Goal: Complete application form: Complete application form

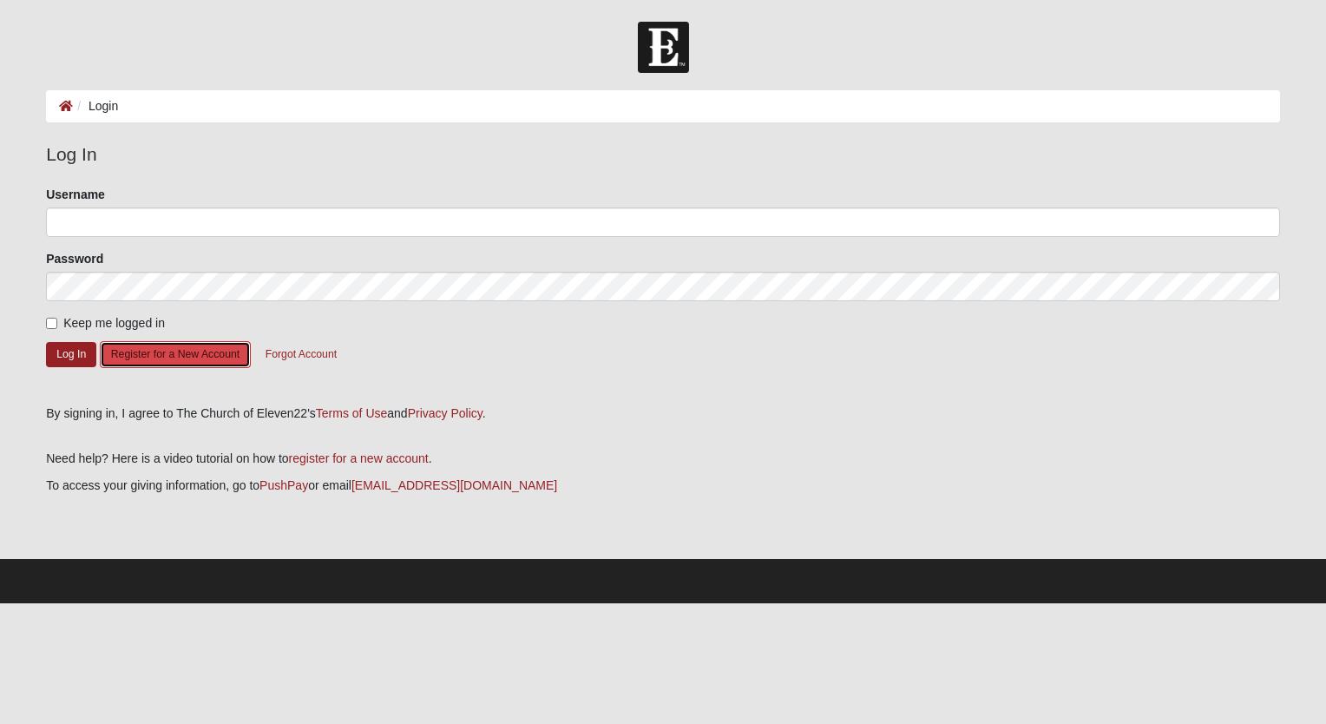
click at [149, 353] on button "Register for a New Account" at bounding box center [175, 354] width 151 height 27
click at [291, 355] on button "Forgot Account" at bounding box center [301, 354] width 94 height 27
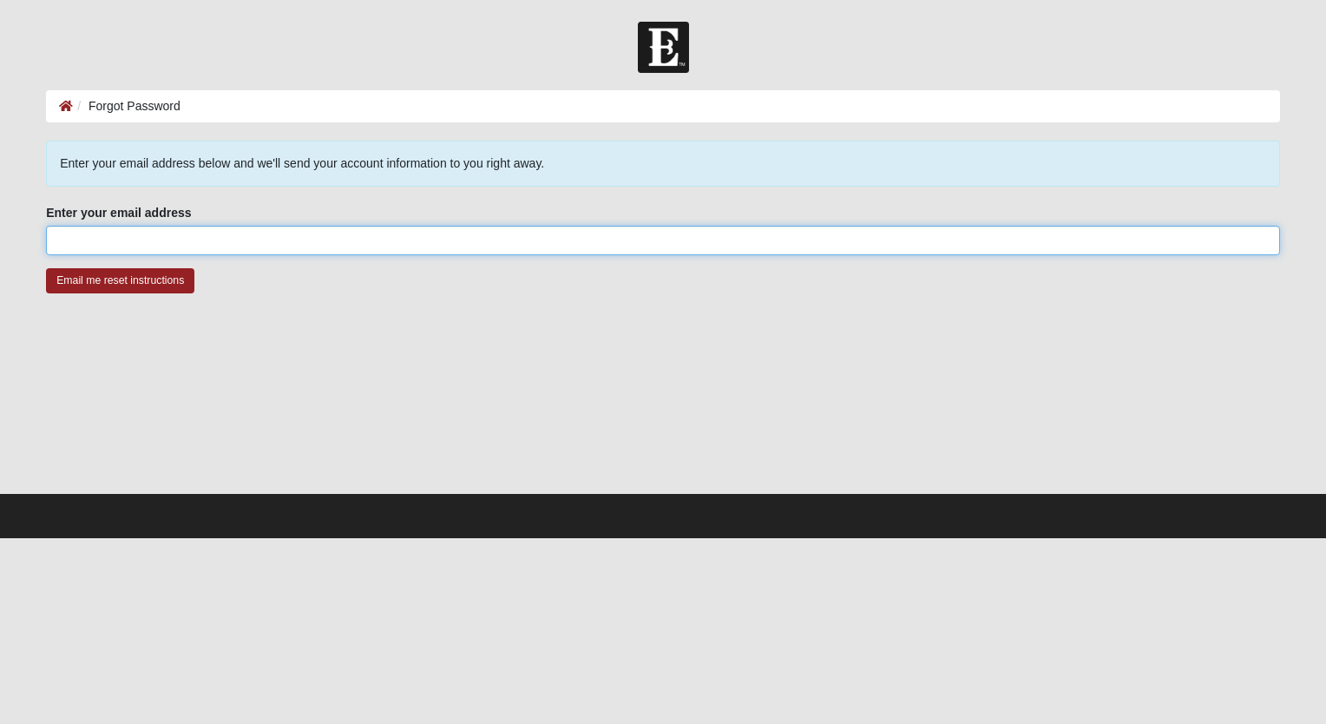
click at [168, 246] on input "Enter your email address" at bounding box center [663, 241] width 1234 height 30
type input "renee313@gmail.com"
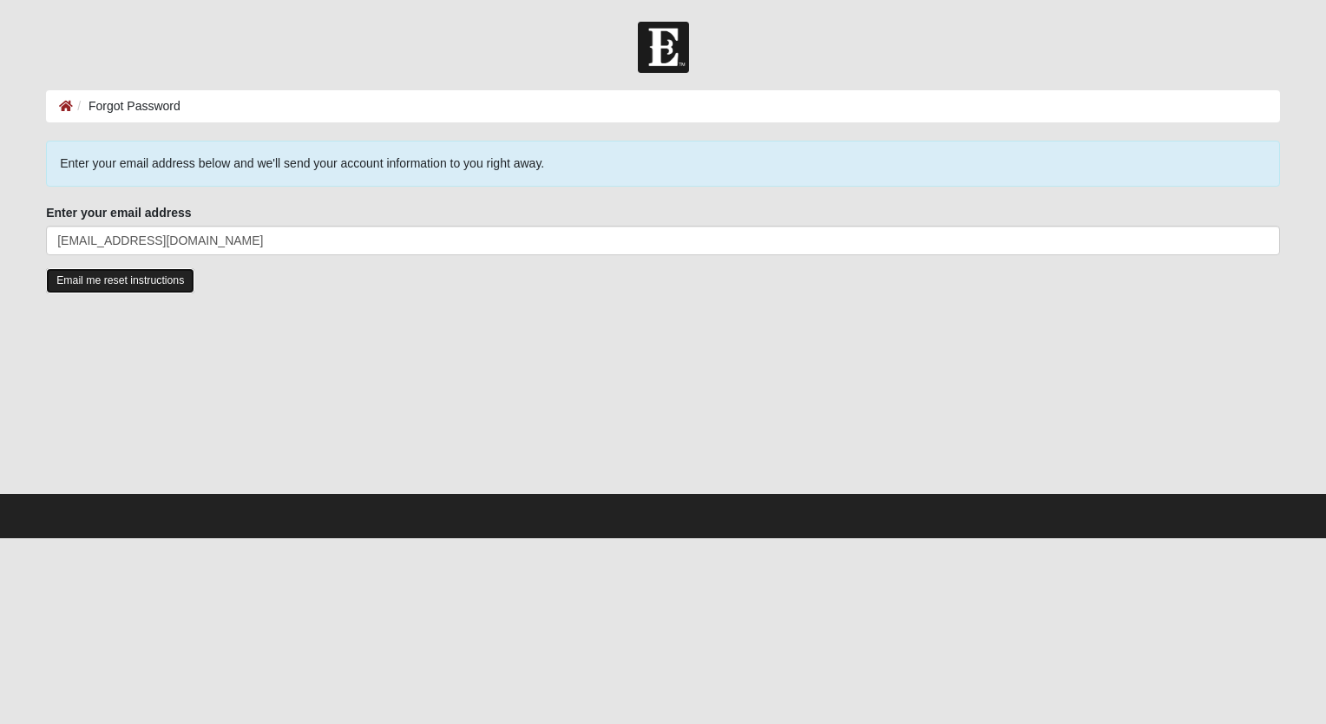
click at [138, 276] on input "Email me reset instructions" at bounding box center [120, 280] width 148 height 25
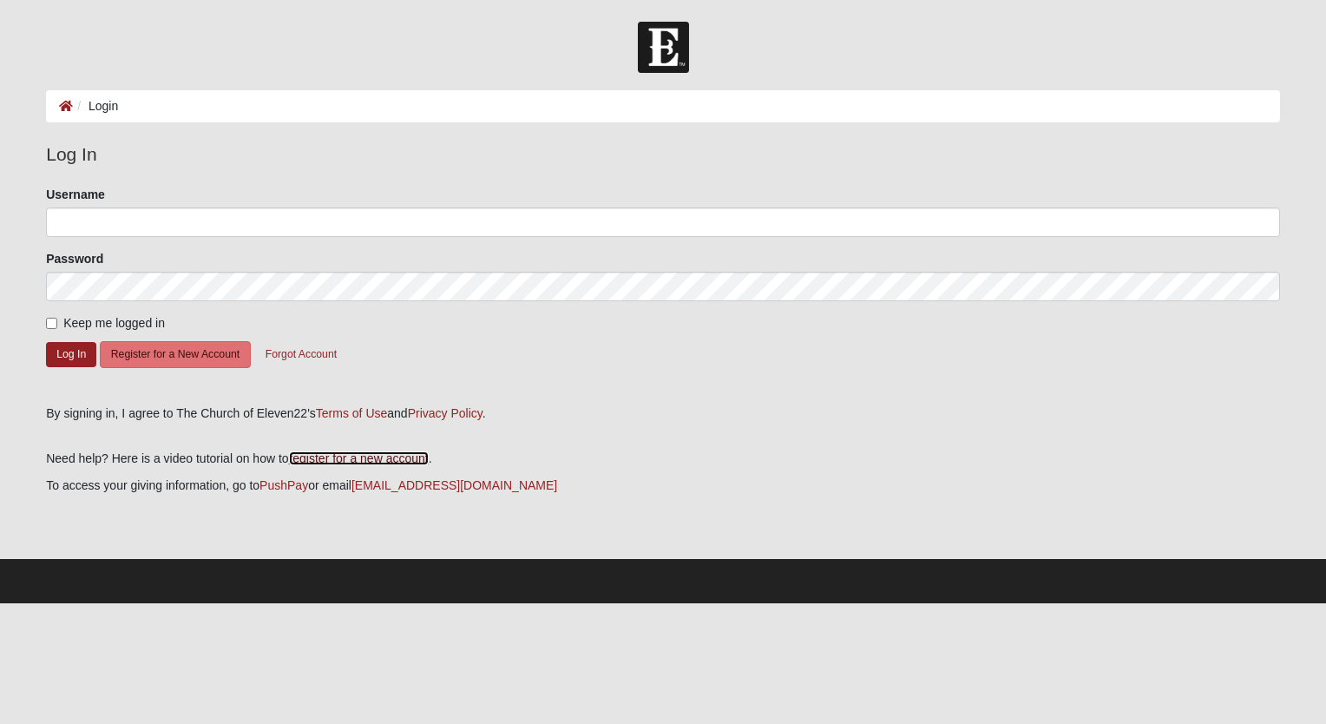
click at [307, 458] on link "register for a new account" at bounding box center [359, 458] width 140 height 14
click at [297, 357] on button "Forgot Account" at bounding box center [301, 354] width 94 height 27
click at [161, 360] on button "Register for a New Account" at bounding box center [175, 354] width 151 height 27
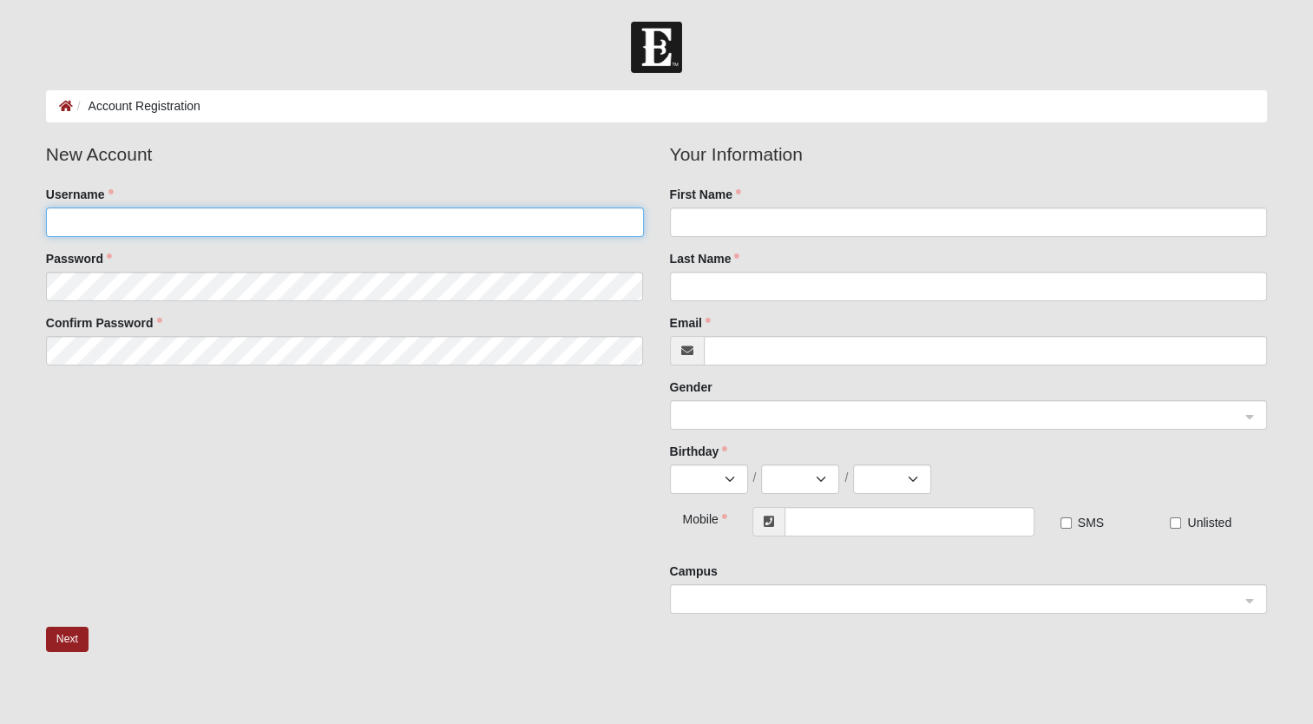
click at [187, 216] on input "Username" at bounding box center [345, 222] width 598 height 30
type input "r"
type input "RAnaples"
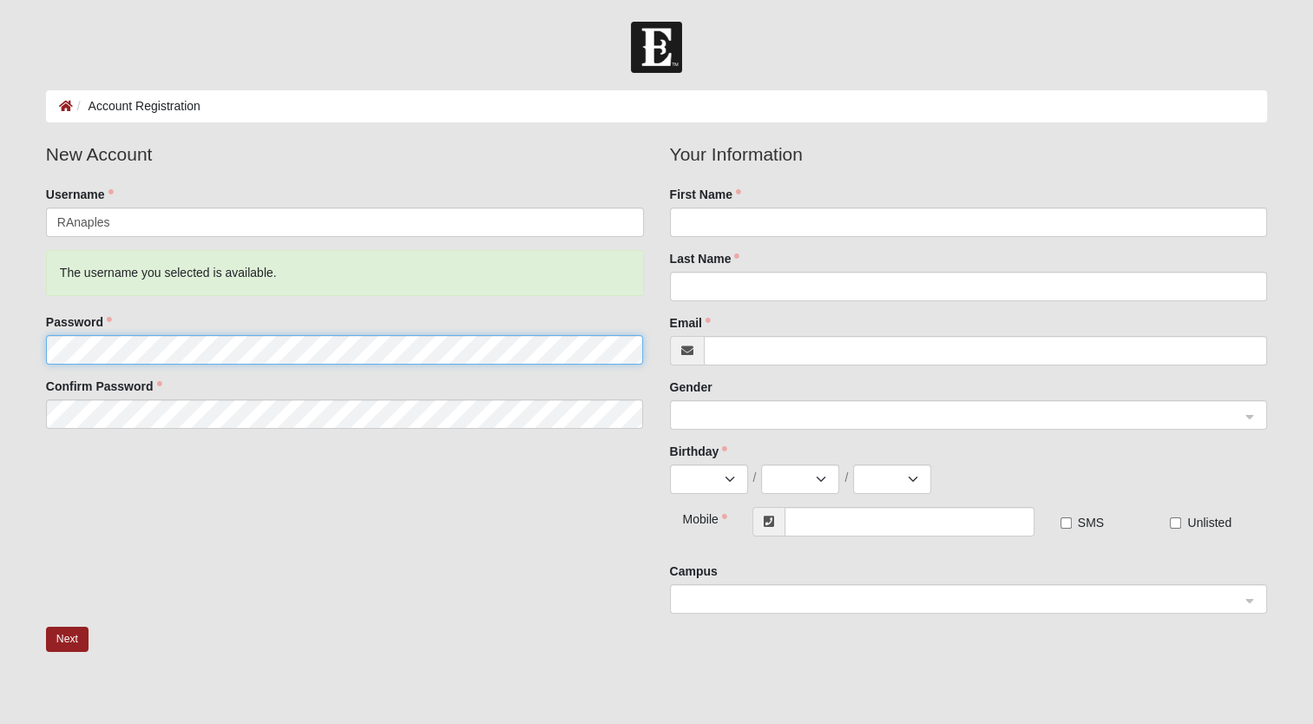
click at [105, 280] on fieldset "New Account Username RAnaples The username you selected is available. Password …" at bounding box center [345, 291] width 624 height 301
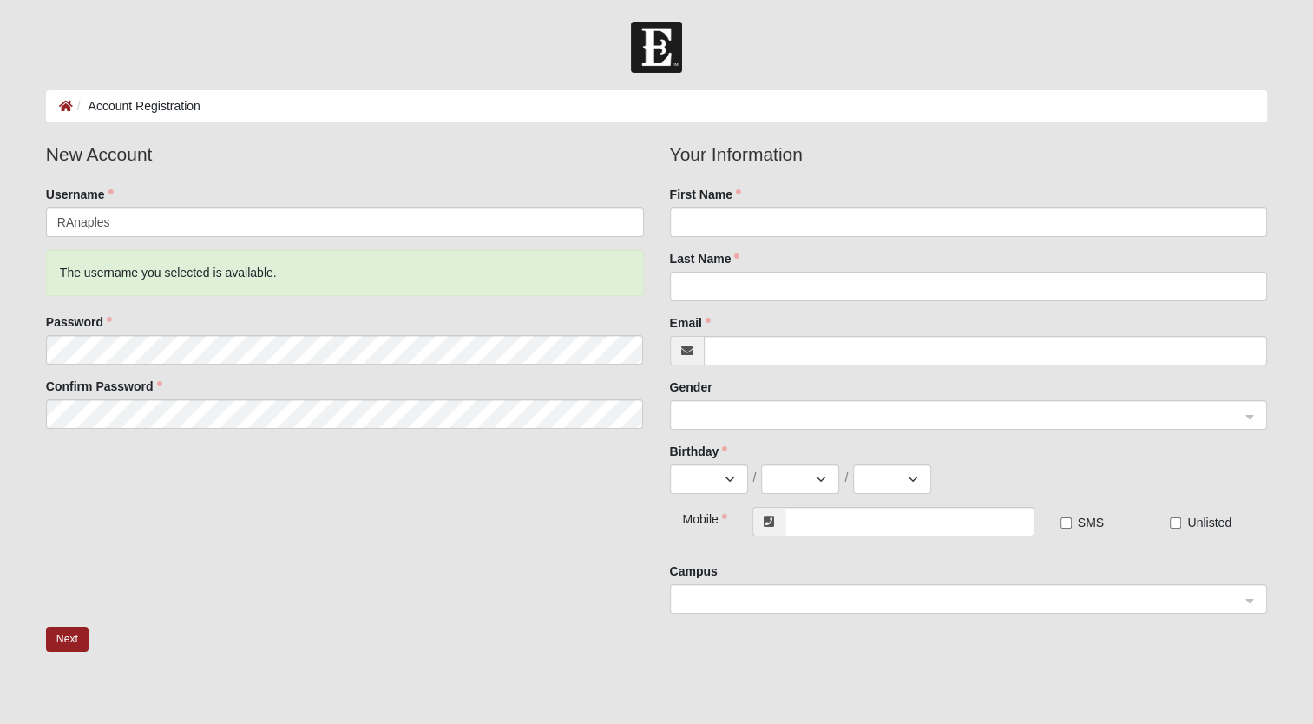
click at [697, 205] on div "First Name" at bounding box center [969, 211] width 598 height 51
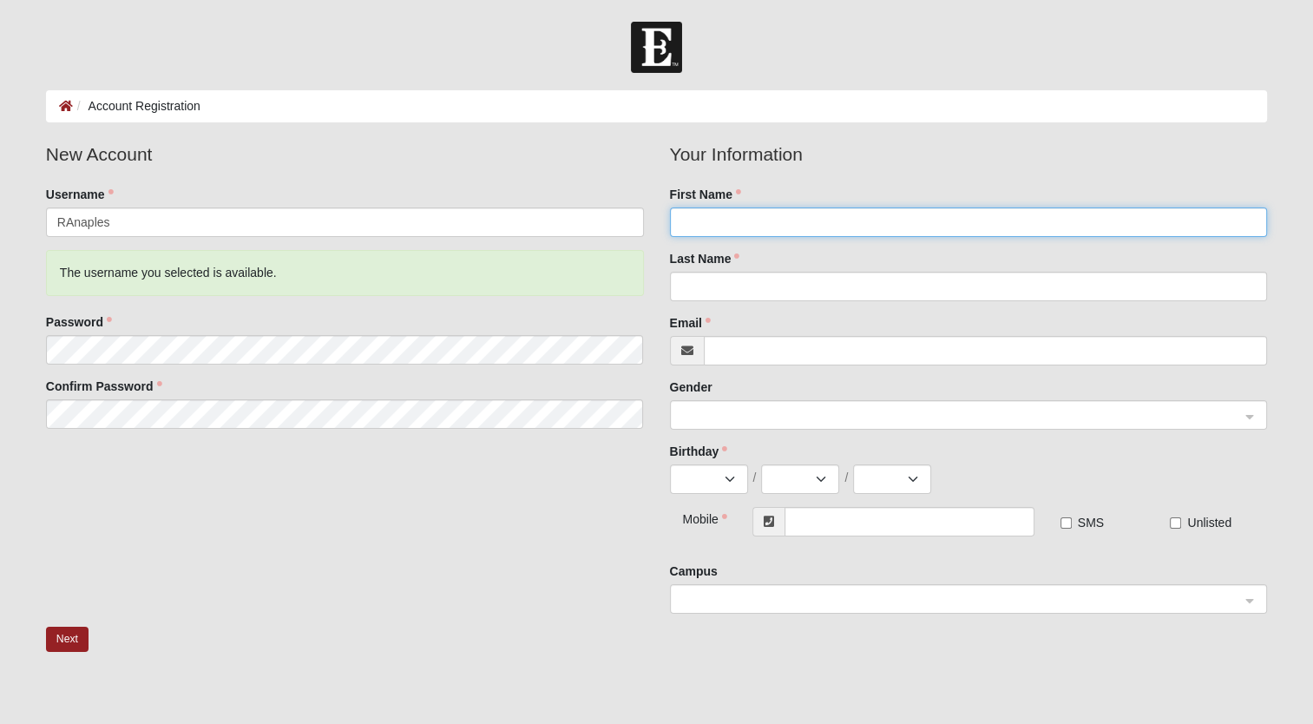
click at [691, 220] on input "First Name" at bounding box center [969, 222] width 598 height 30
type input "Renee"
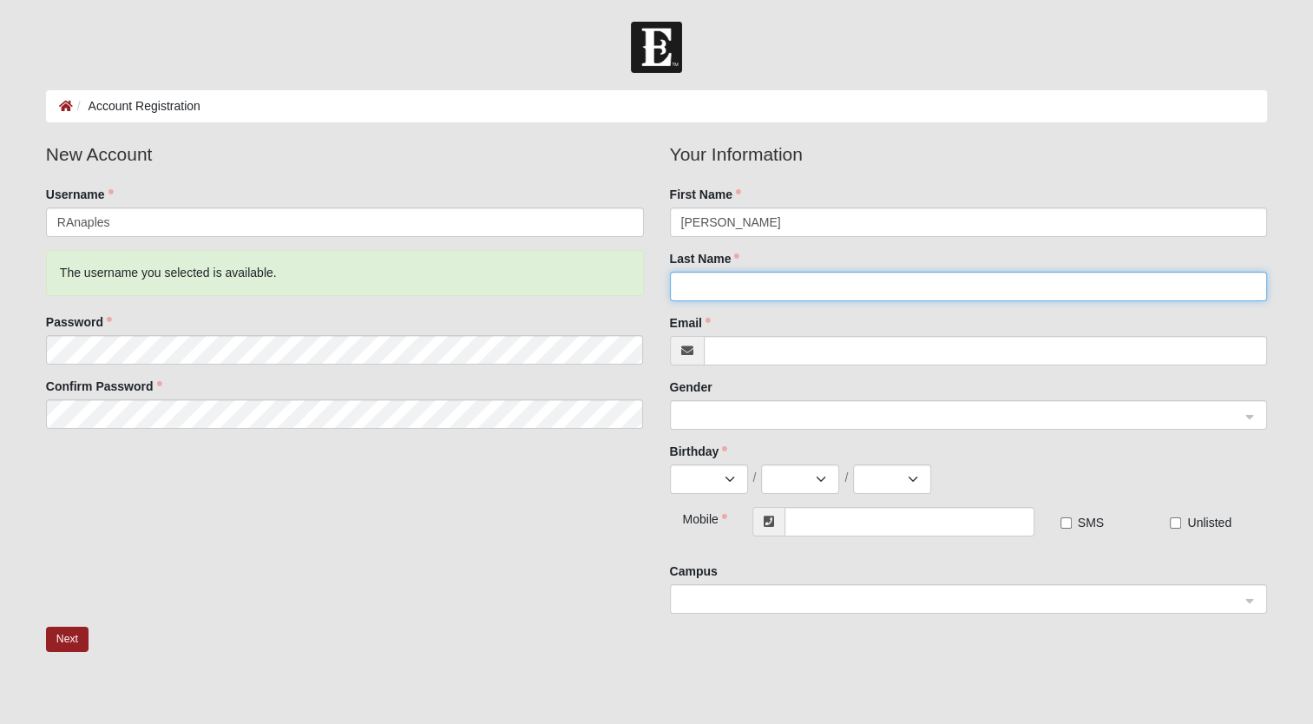
type input "Williams"
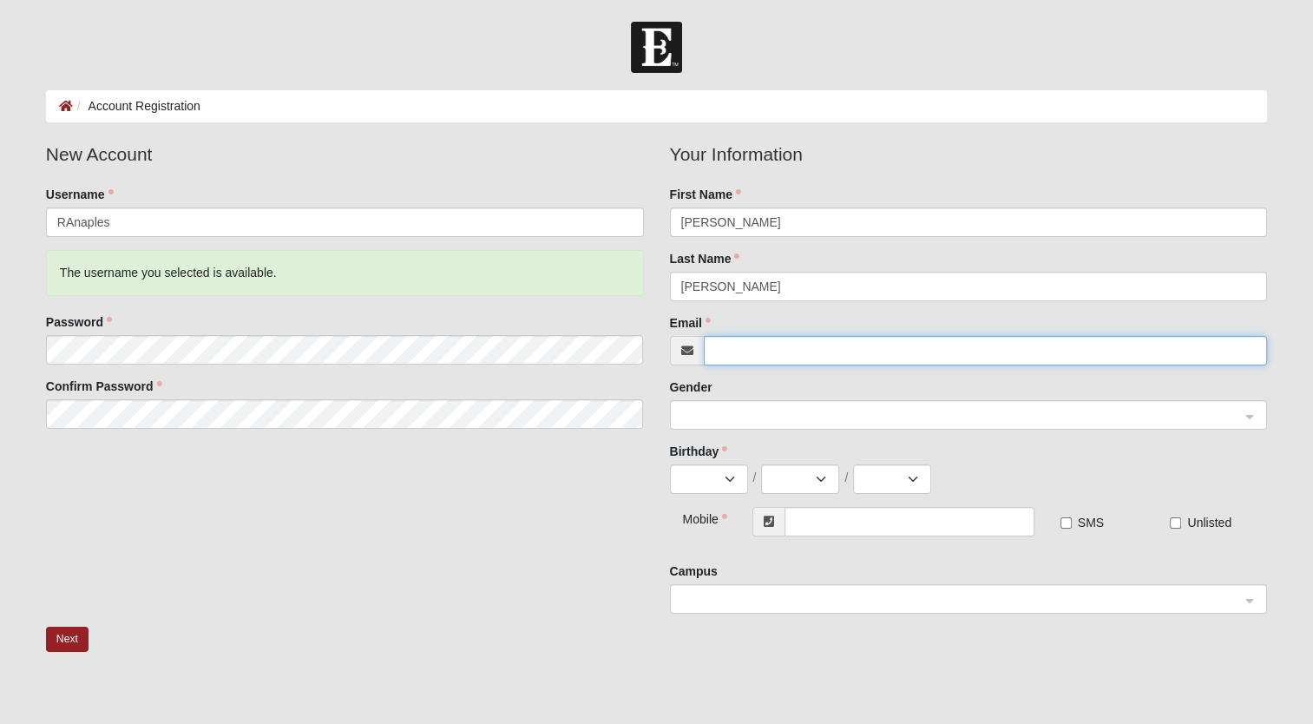
type input "renee313@gmail.com"
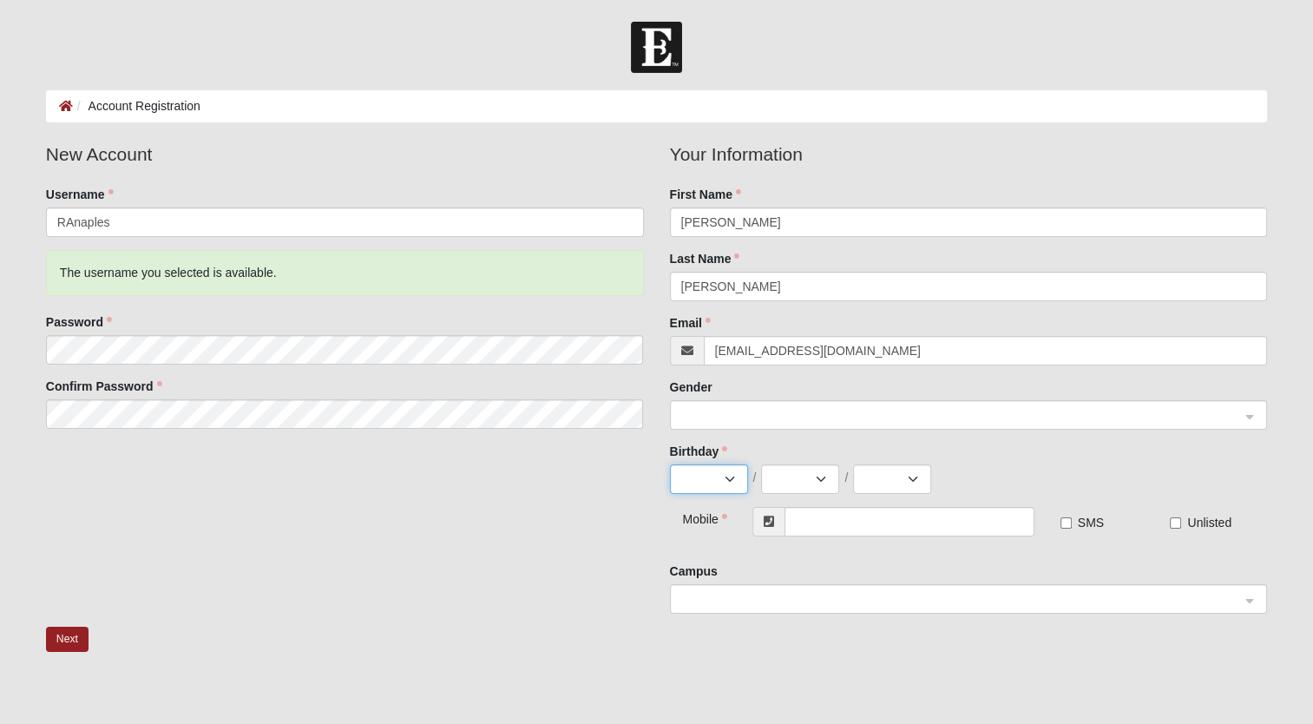
select select "10"
select select "13"
select select "1970"
type input "(239) 405-2320"
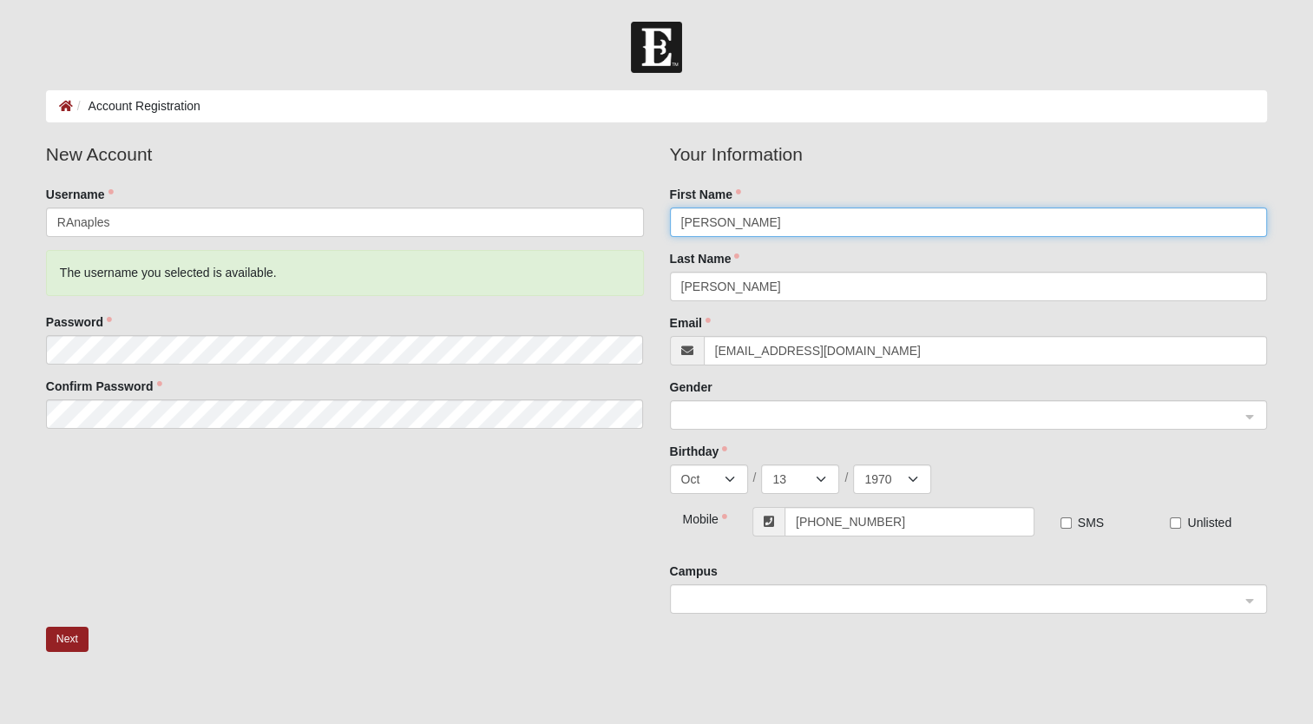
click at [752, 411] on span at bounding box center [961, 415] width 560 height 19
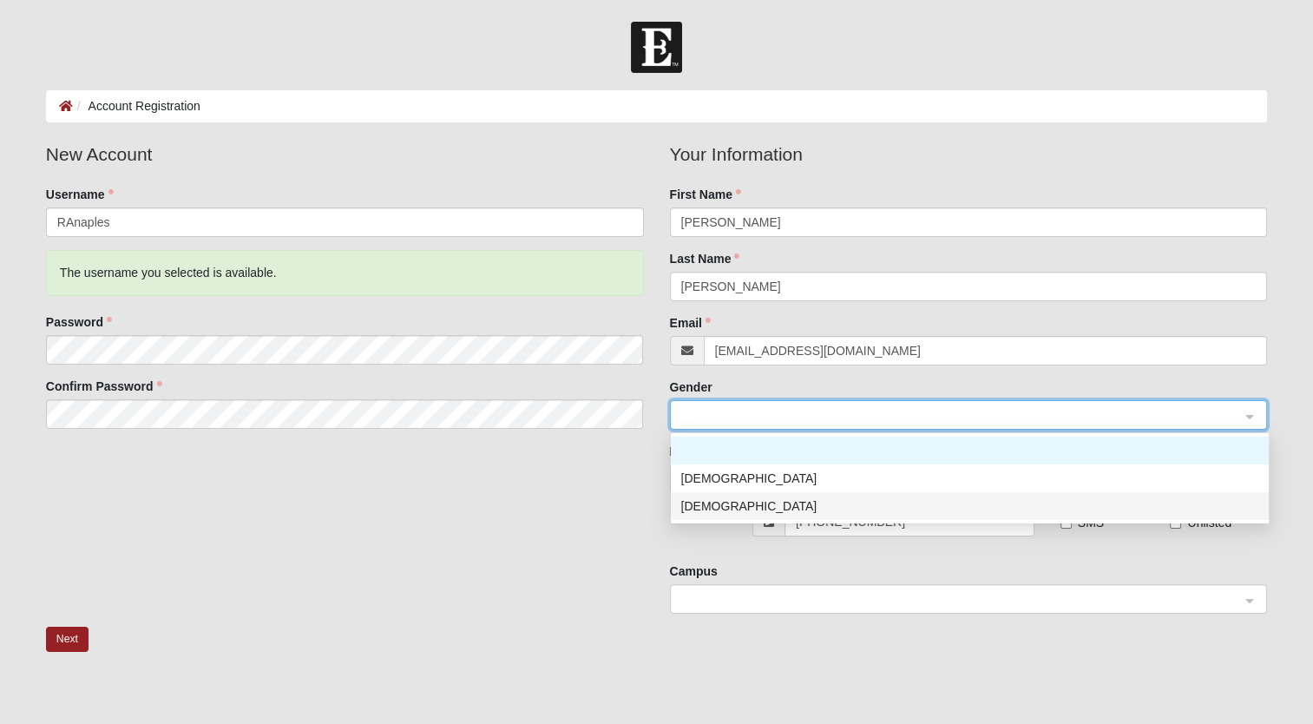
click at [707, 511] on div "Female" at bounding box center [969, 505] width 577 height 19
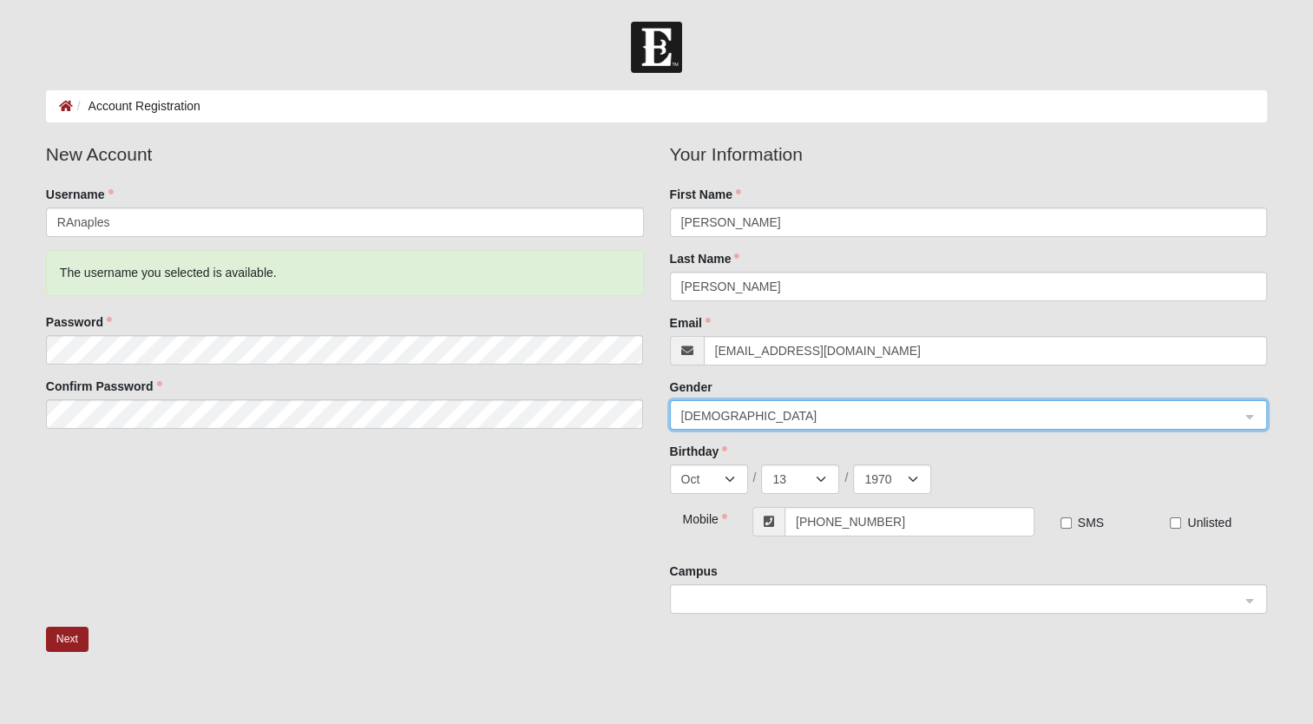
click at [678, 595] on div at bounding box center [969, 600] width 596 height 30
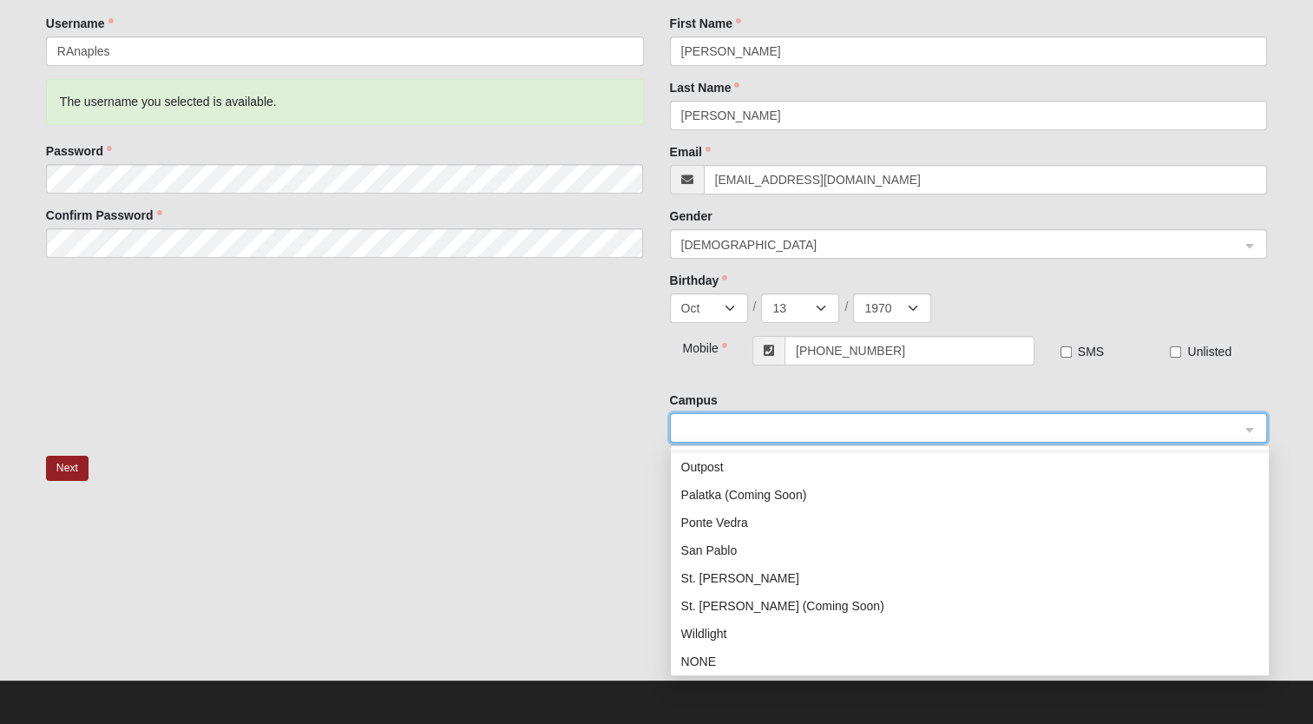
scroll to position [222, 0]
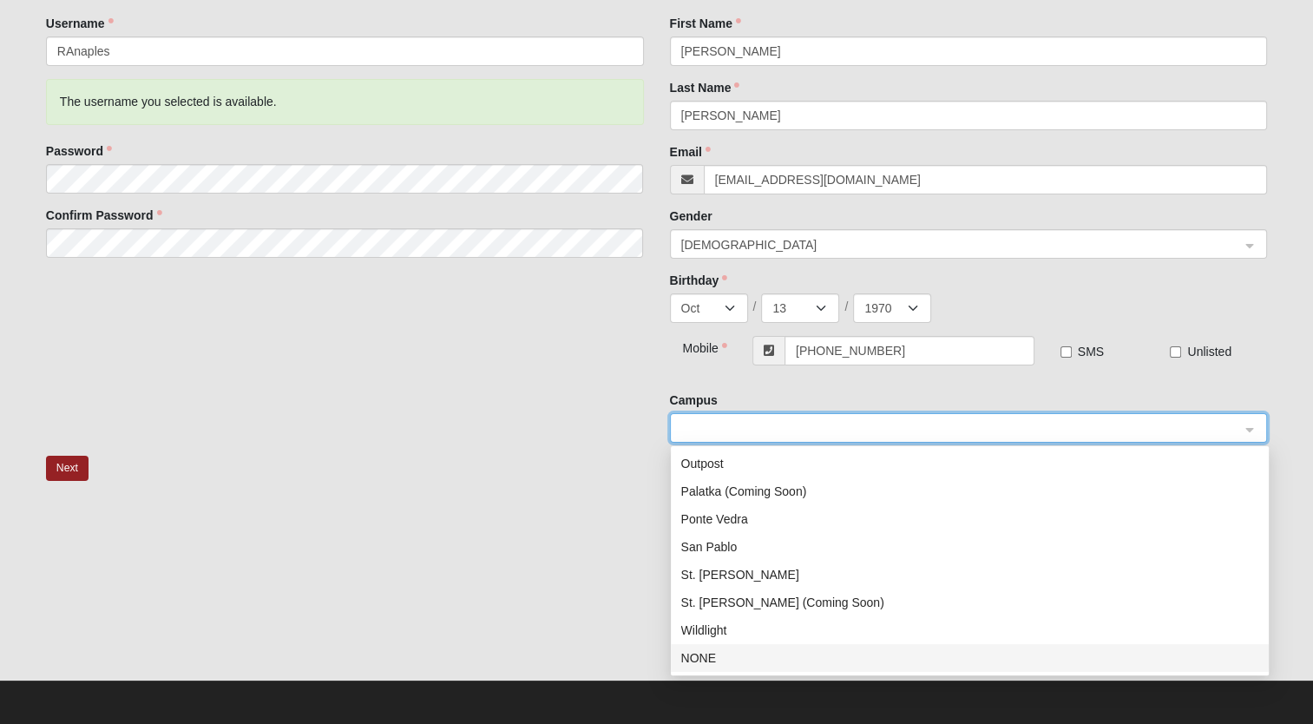
click at [705, 659] on div "NONE" at bounding box center [969, 657] width 577 height 19
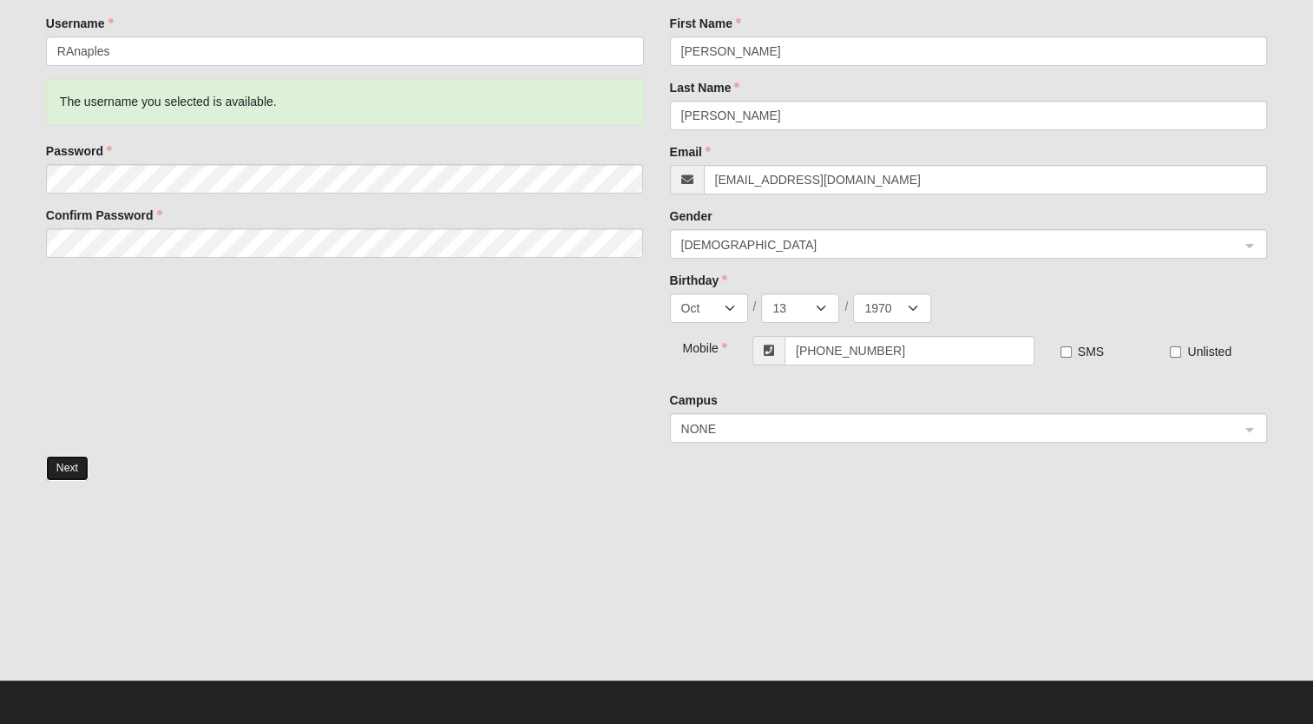
click at [63, 471] on button "Next" at bounding box center [67, 468] width 43 height 25
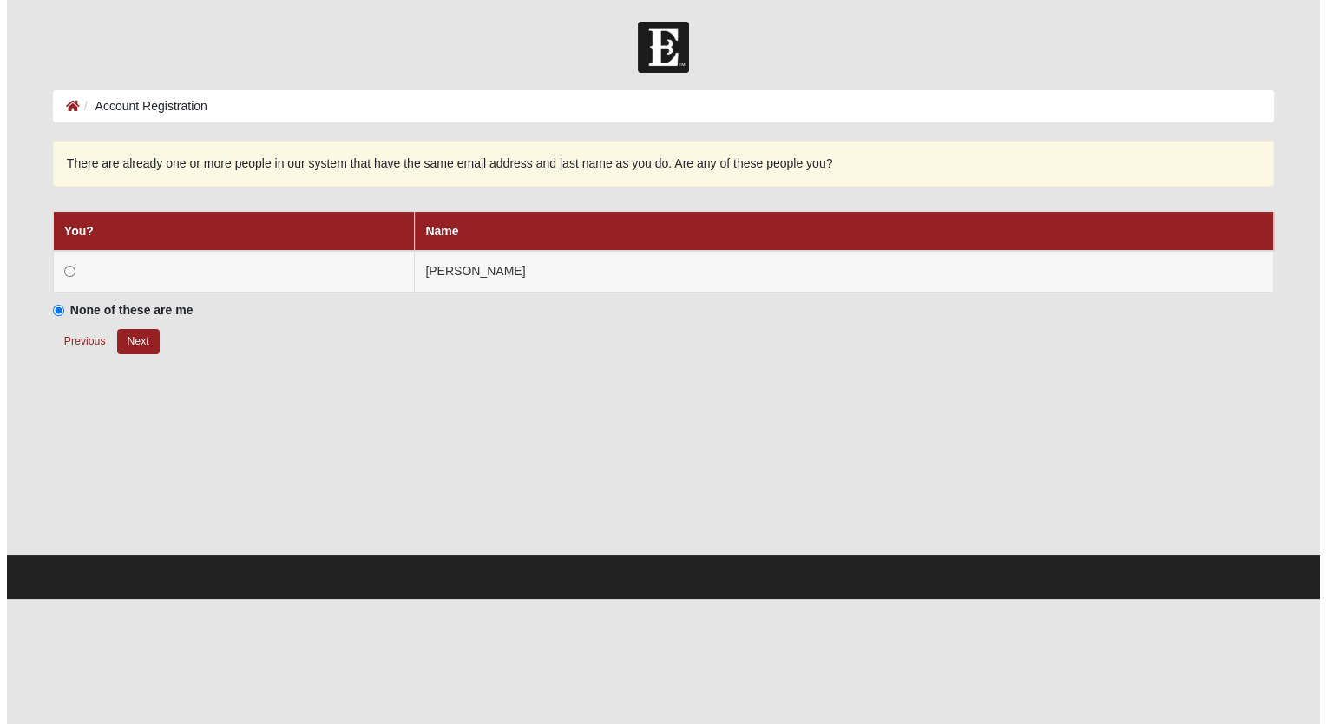
scroll to position [0, 0]
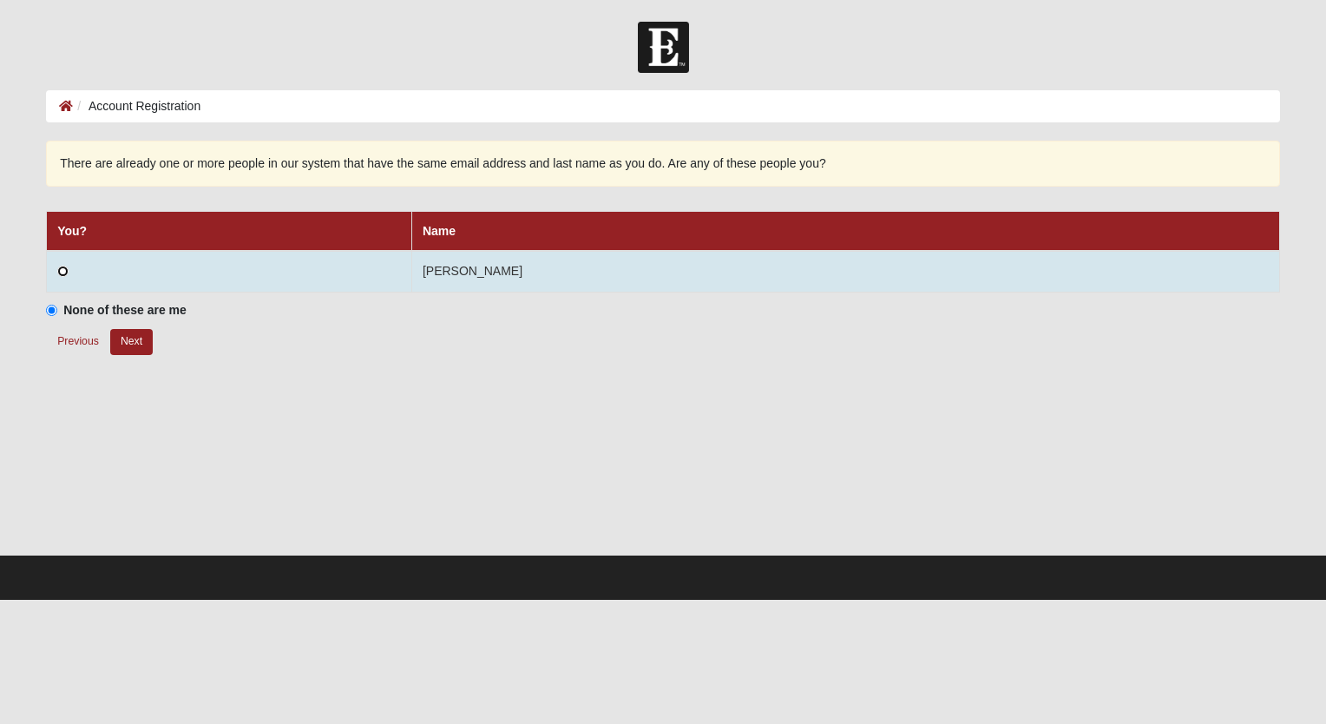
click at [66, 272] on input "radio" at bounding box center [62, 271] width 11 height 11
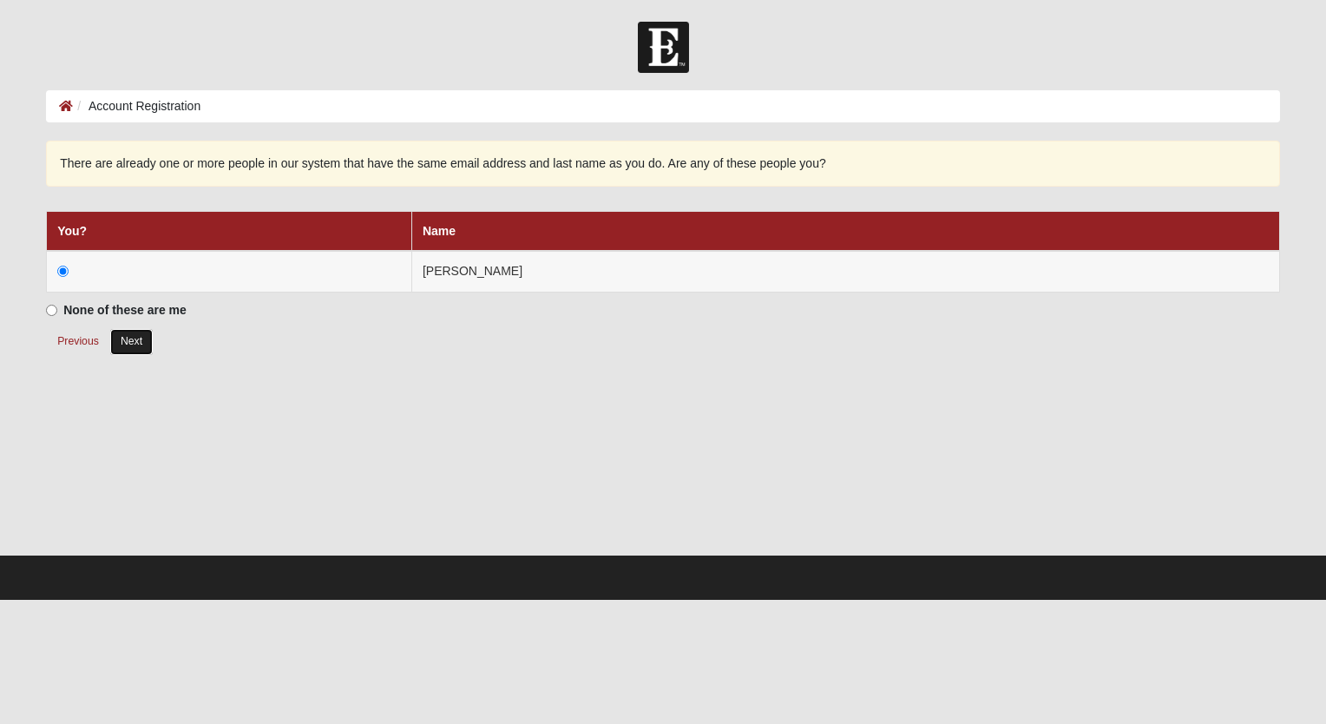
click at [131, 340] on button "Next" at bounding box center [131, 341] width 43 height 25
radio input "true"
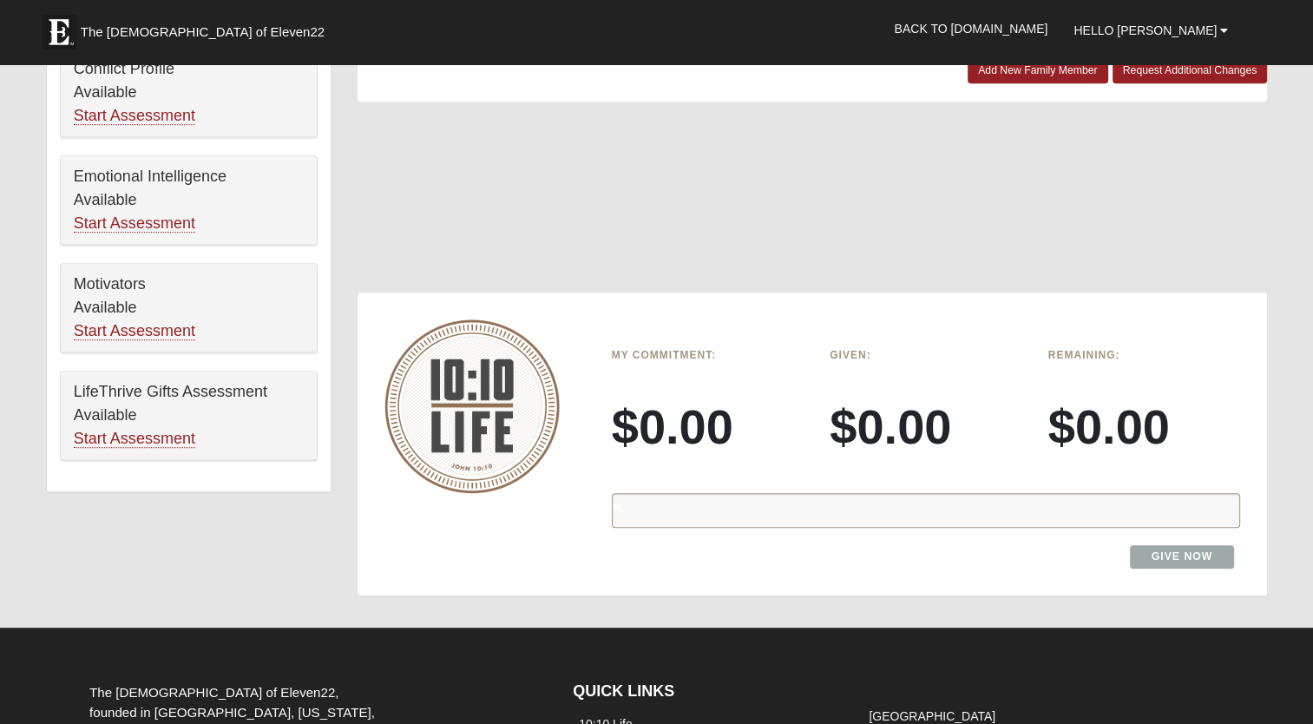
scroll to position [911, 0]
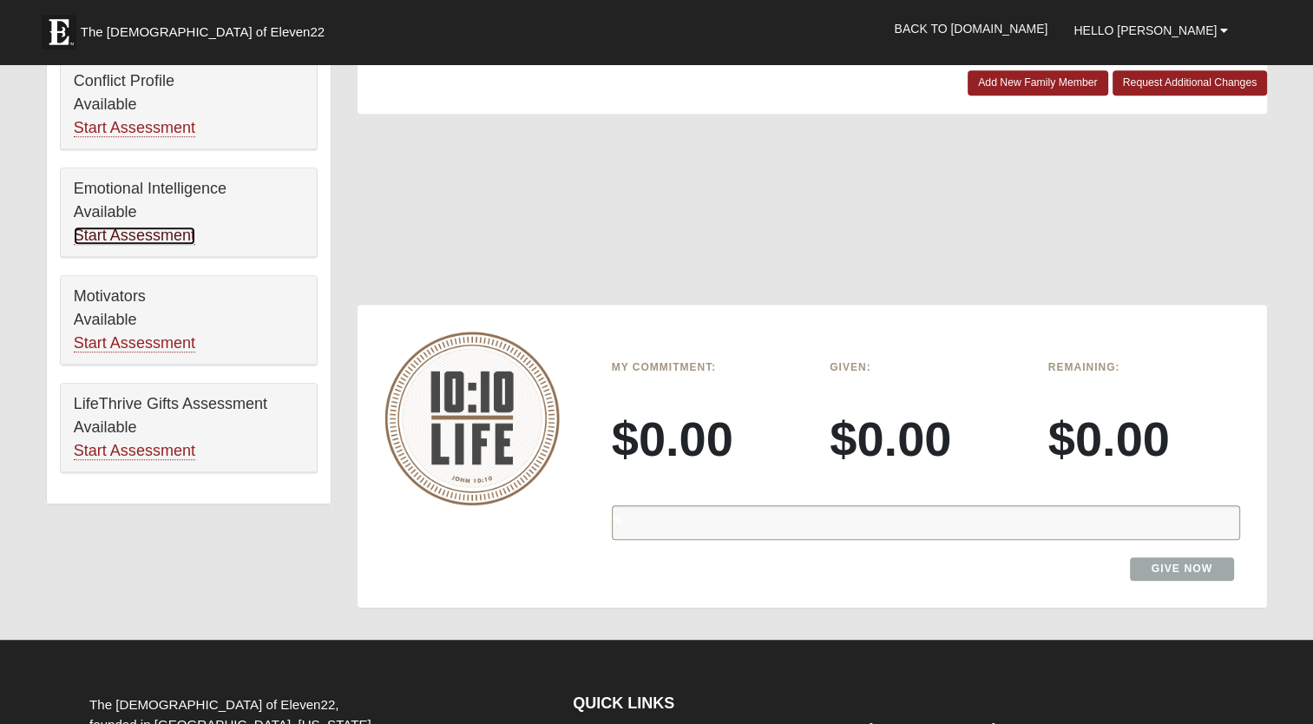
click at [144, 233] on link "Start Assessment" at bounding box center [134, 235] width 121 height 18
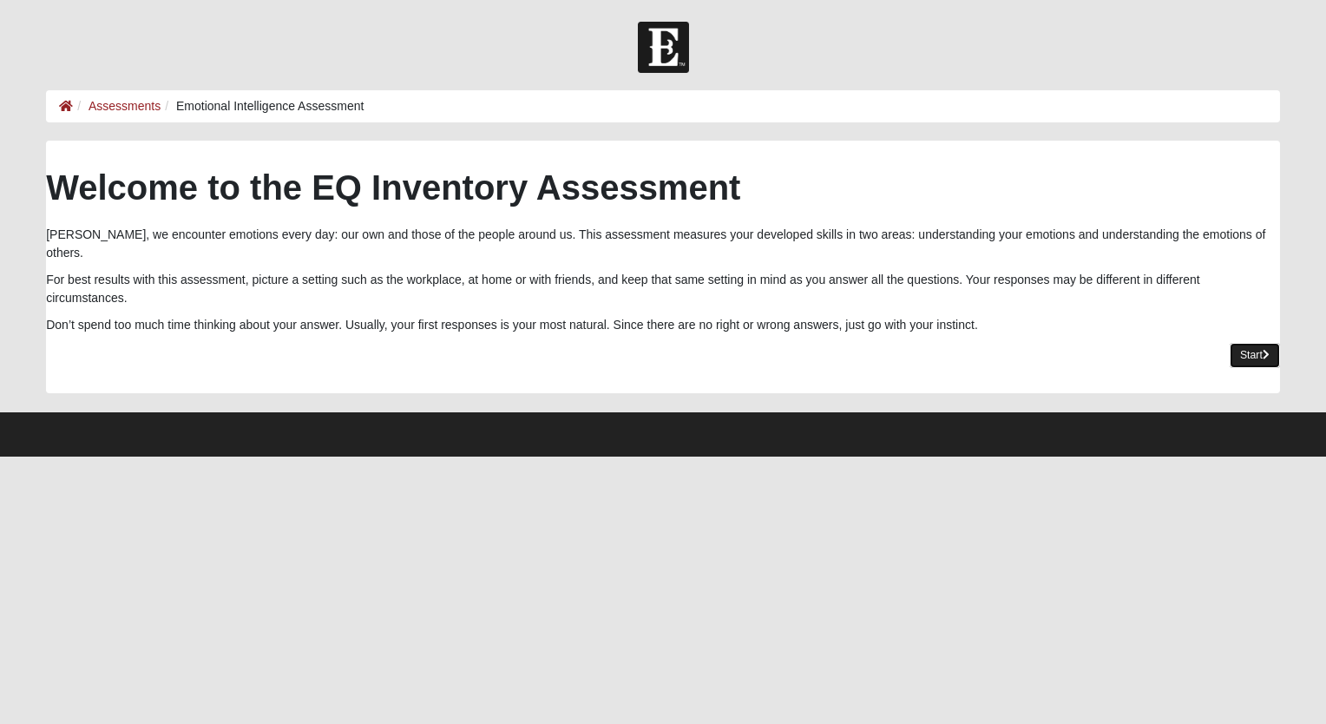
click at [1257, 343] on link "Start" at bounding box center [1255, 355] width 50 height 25
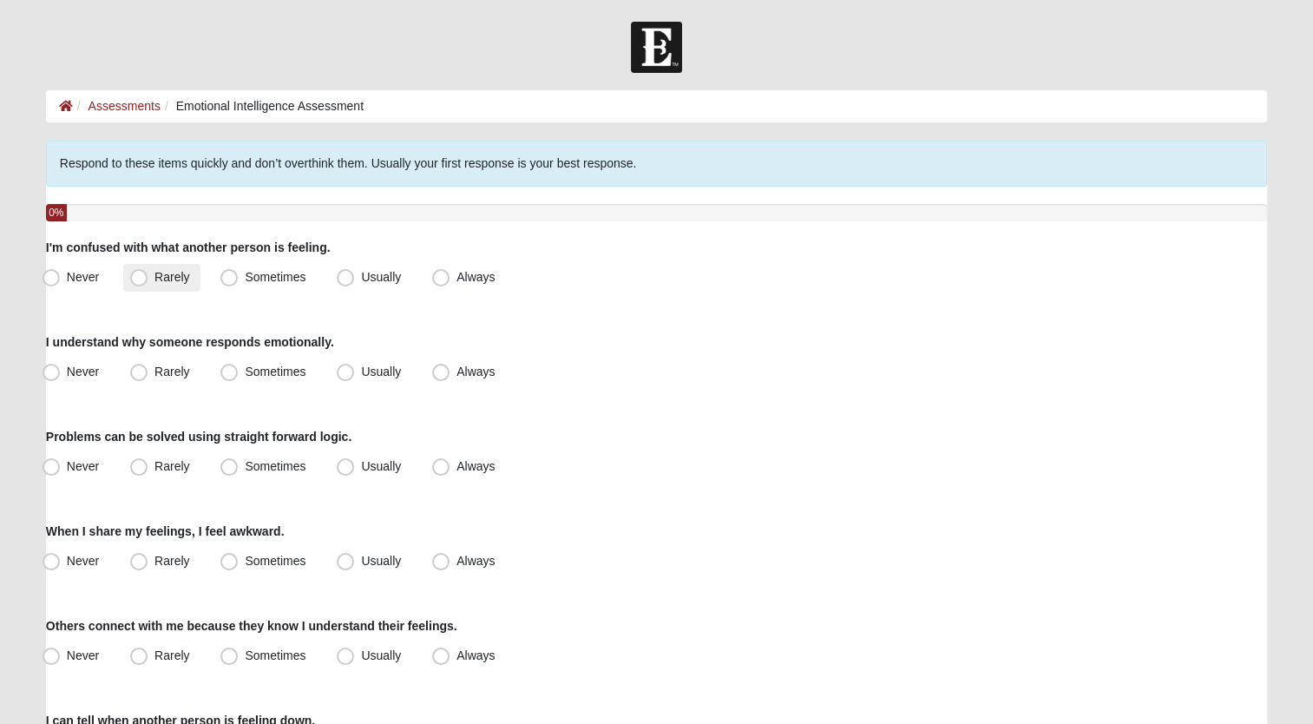
click at [154, 279] on span "Rarely" at bounding box center [171, 277] width 35 height 14
click at [137, 279] on input "Rarely" at bounding box center [142, 277] width 11 height 11
radio input "true"
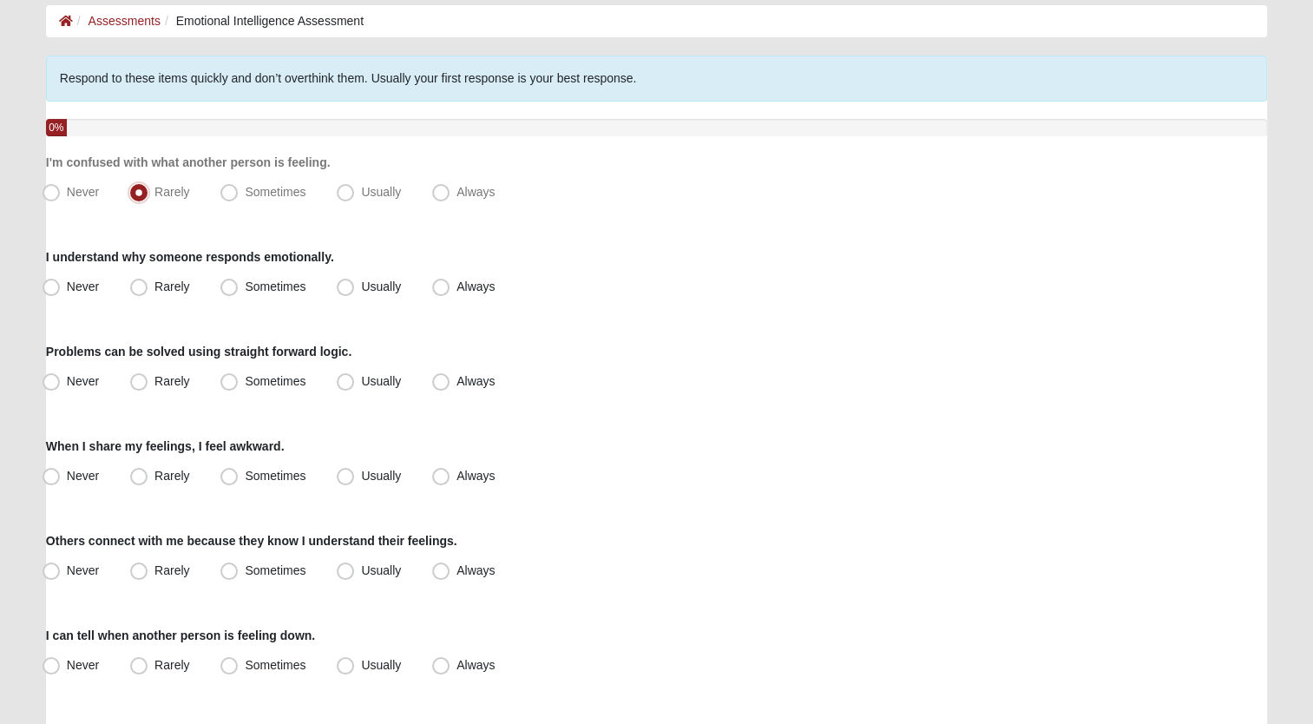
scroll to position [87, 0]
click at [361, 282] on span "Usually" at bounding box center [381, 285] width 40 height 14
click at [349, 282] on input "Usually" at bounding box center [349, 284] width 11 height 11
radio input "true"
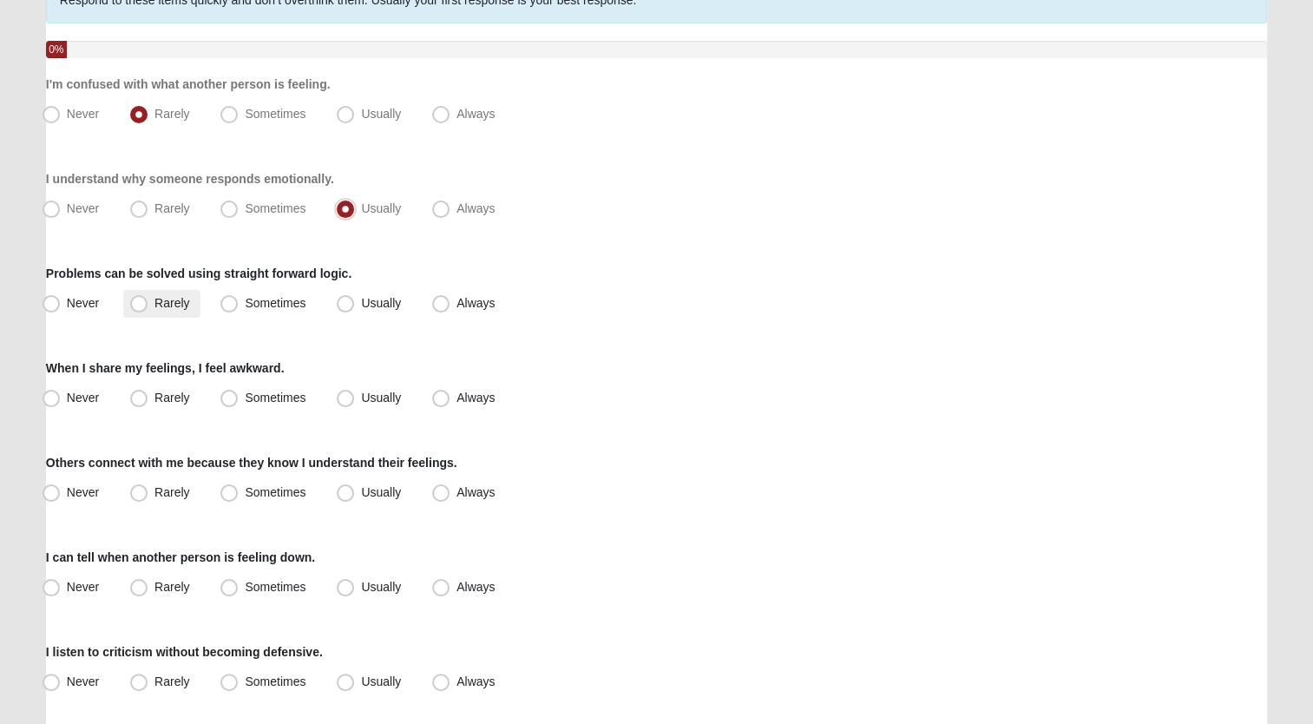
scroll to position [175, 0]
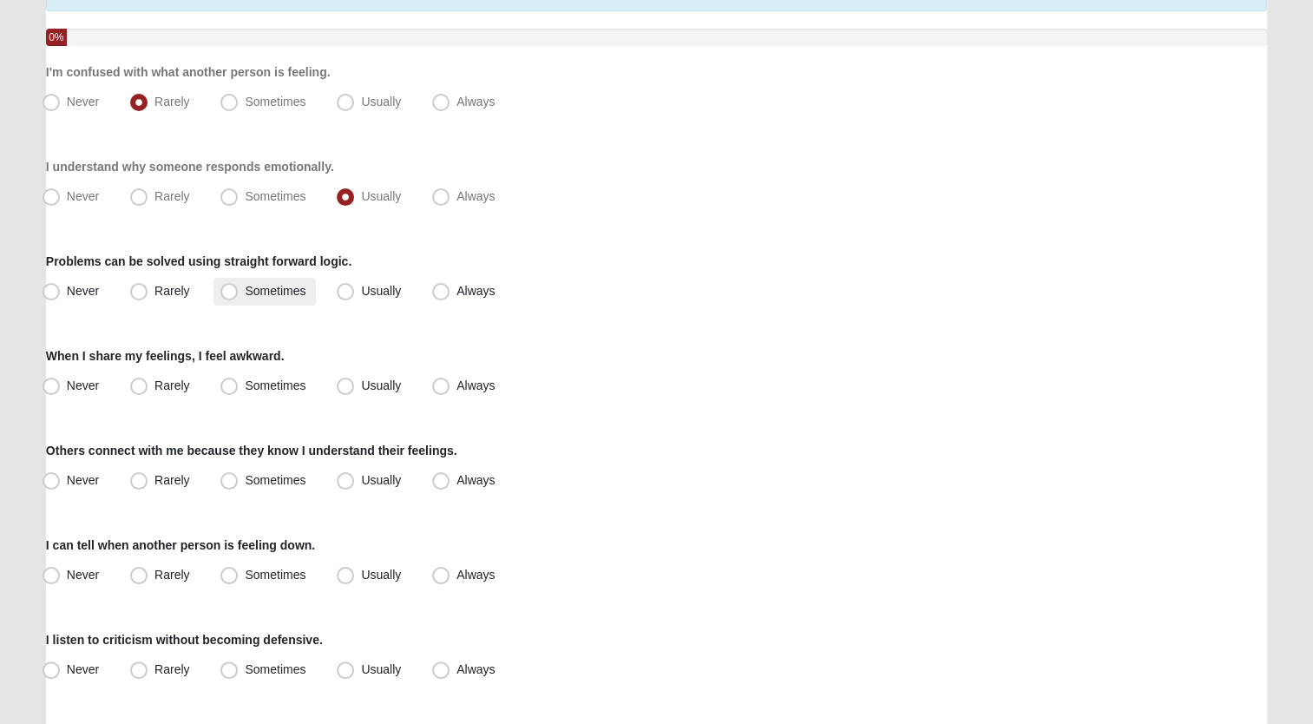
click at [245, 290] on span "Sometimes" at bounding box center [275, 291] width 61 height 14
click at [228, 290] on input "Sometimes" at bounding box center [232, 290] width 11 height 11
radio input "true"
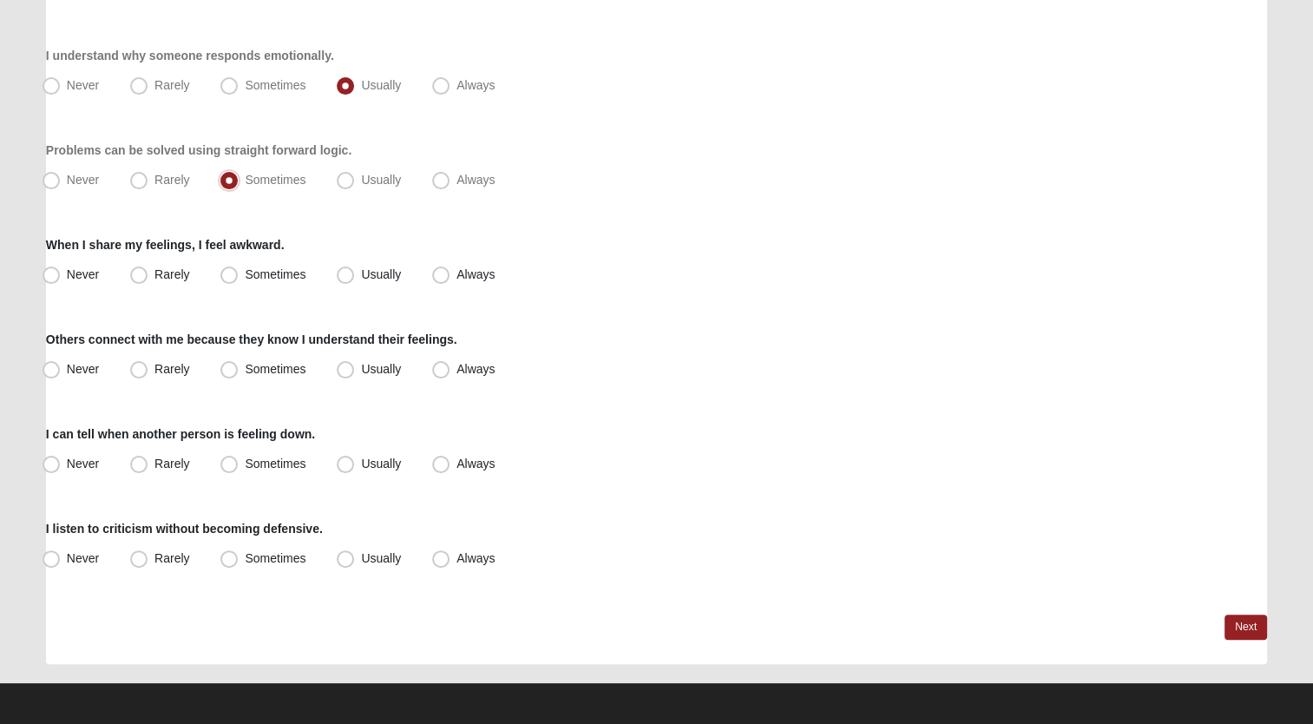
scroll to position [289, 0]
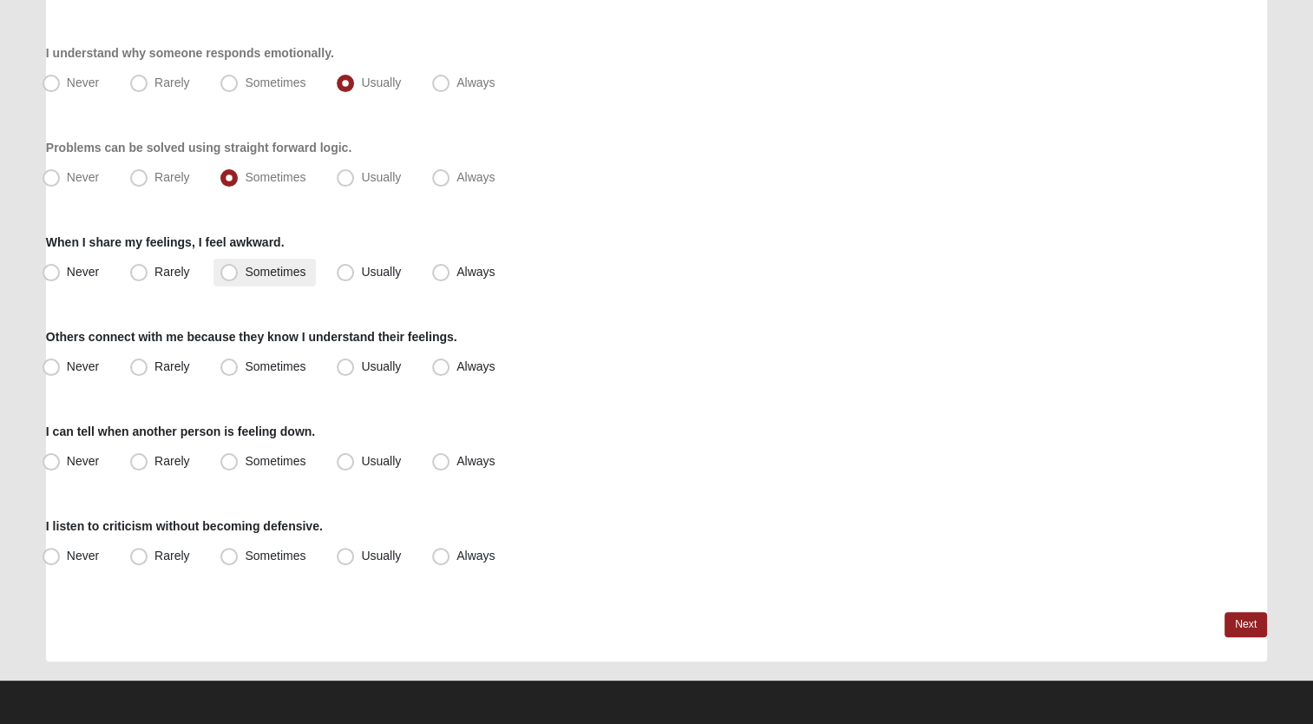
click at [245, 271] on span "Sometimes" at bounding box center [275, 272] width 61 height 14
click at [227, 271] on input "Sometimes" at bounding box center [232, 271] width 11 height 11
radio input "true"
click at [361, 369] on span "Usually" at bounding box center [381, 366] width 40 height 14
click at [344, 369] on input "Usually" at bounding box center [349, 366] width 11 height 11
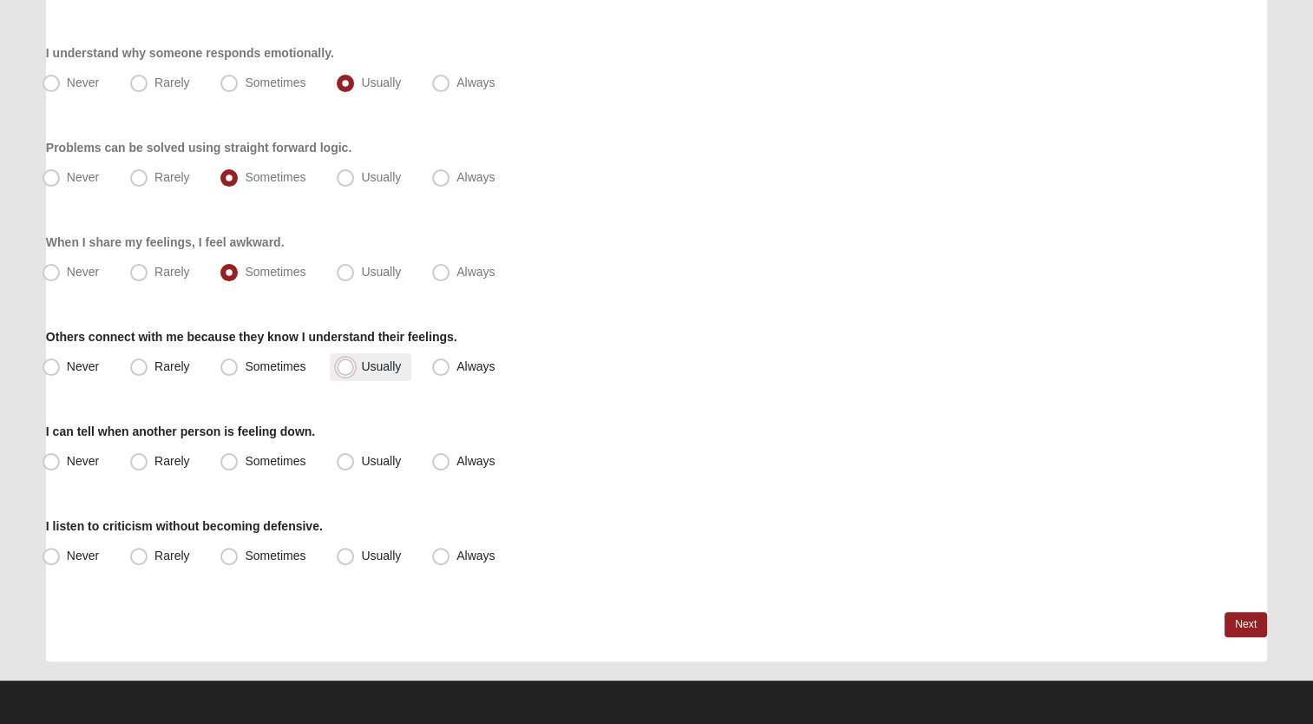
radio input "true"
click at [361, 460] on span "Usually" at bounding box center [381, 461] width 40 height 14
click at [347, 460] on input "Usually" at bounding box center [349, 461] width 11 height 11
radio input "true"
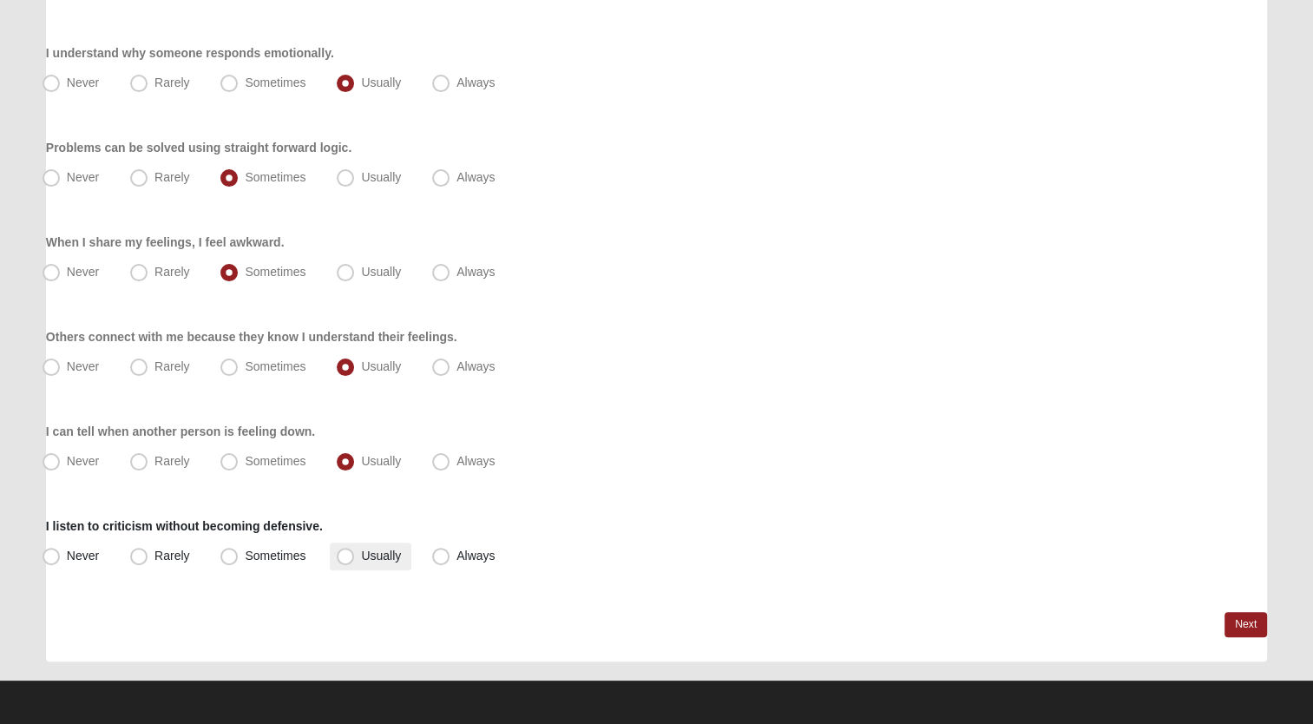
click at [361, 553] on span "Usually" at bounding box center [381, 555] width 40 height 14
click at [344, 553] on input "Usually" at bounding box center [349, 555] width 11 height 11
radio input "true"
click at [1247, 617] on link "Next" at bounding box center [1245, 624] width 43 height 25
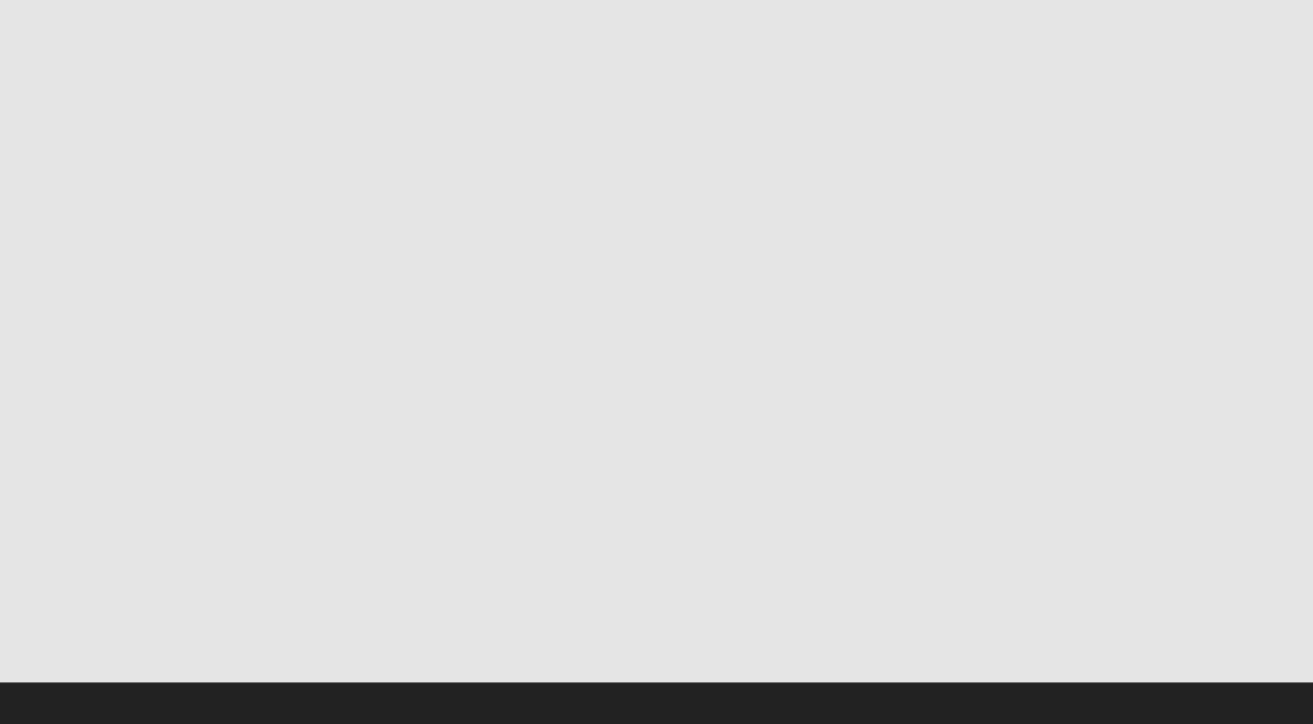
scroll to position [0, 0]
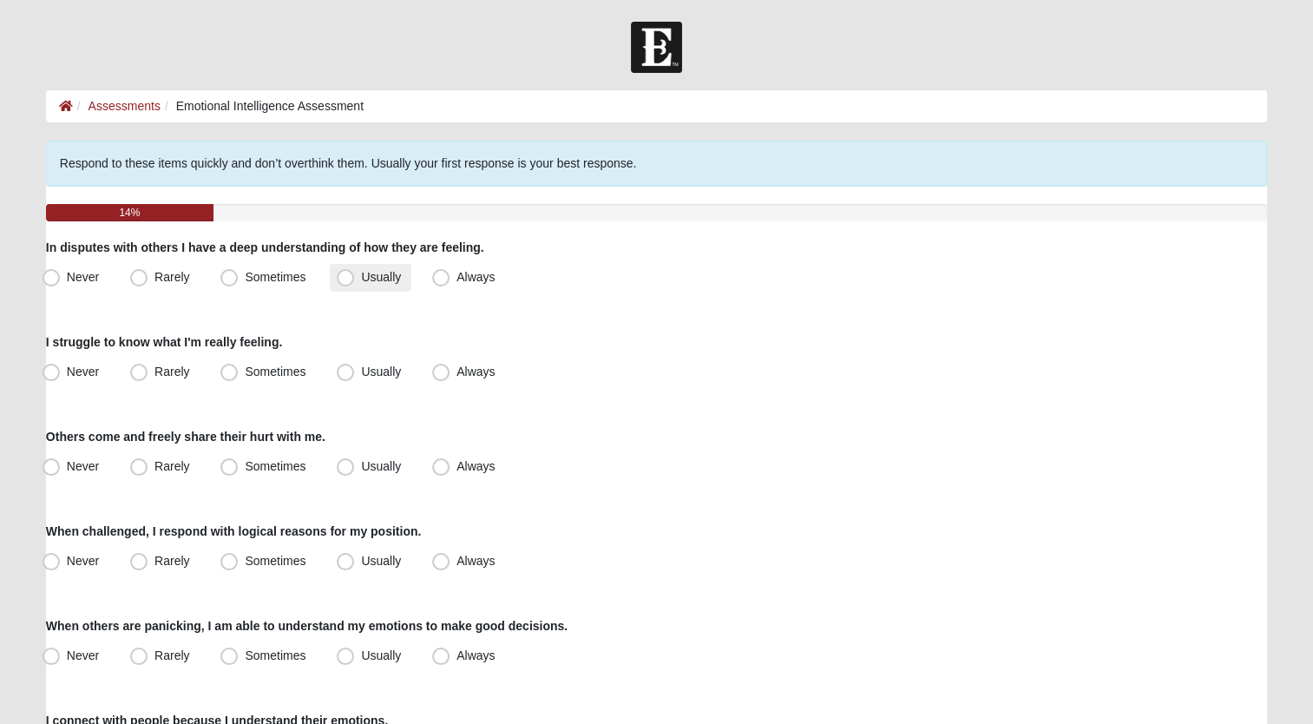
click at [361, 280] on span "Usually" at bounding box center [381, 277] width 40 height 14
click at [344, 280] on input "Usually" at bounding box center [349, 277] width 11 height 11
radio input "true"
click at [154, 373] on span "Rarely" at bounding box center [171, 371] width 35 height 14
click at [139, 373] on input "Rarely" at bounding box center [142, 371] width 11 height 11
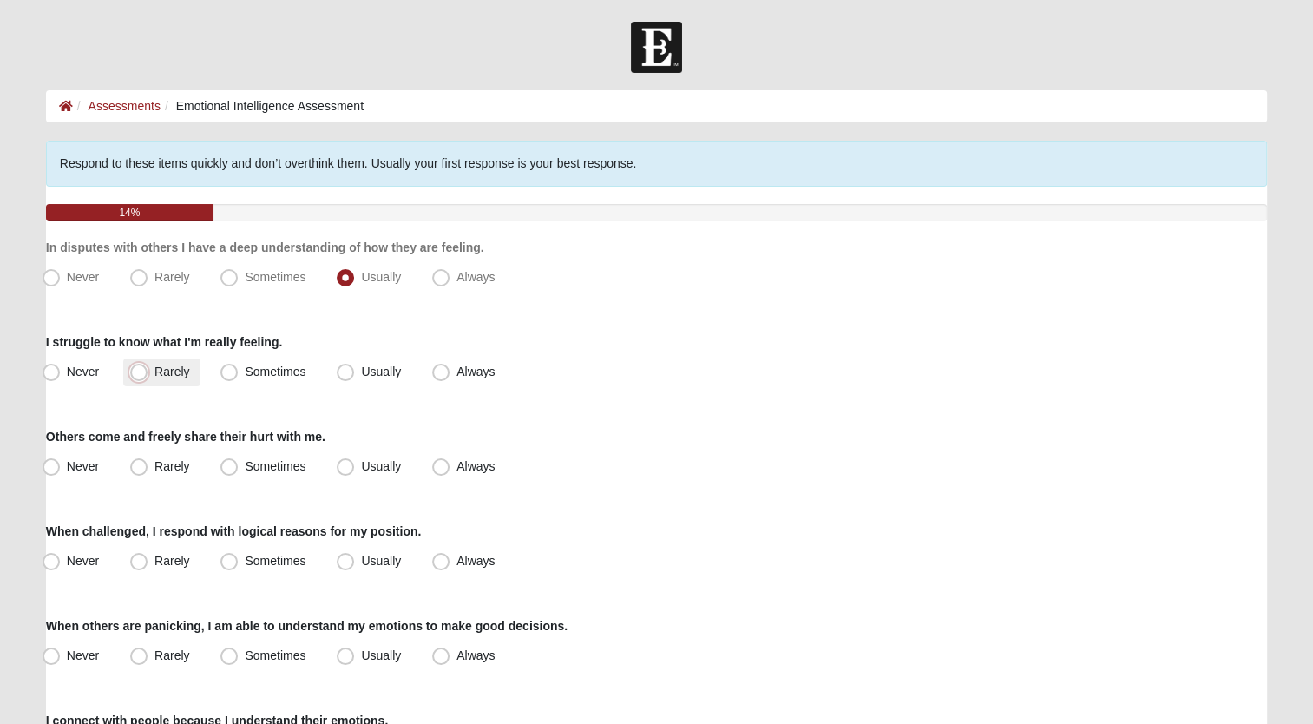
radio input "true"
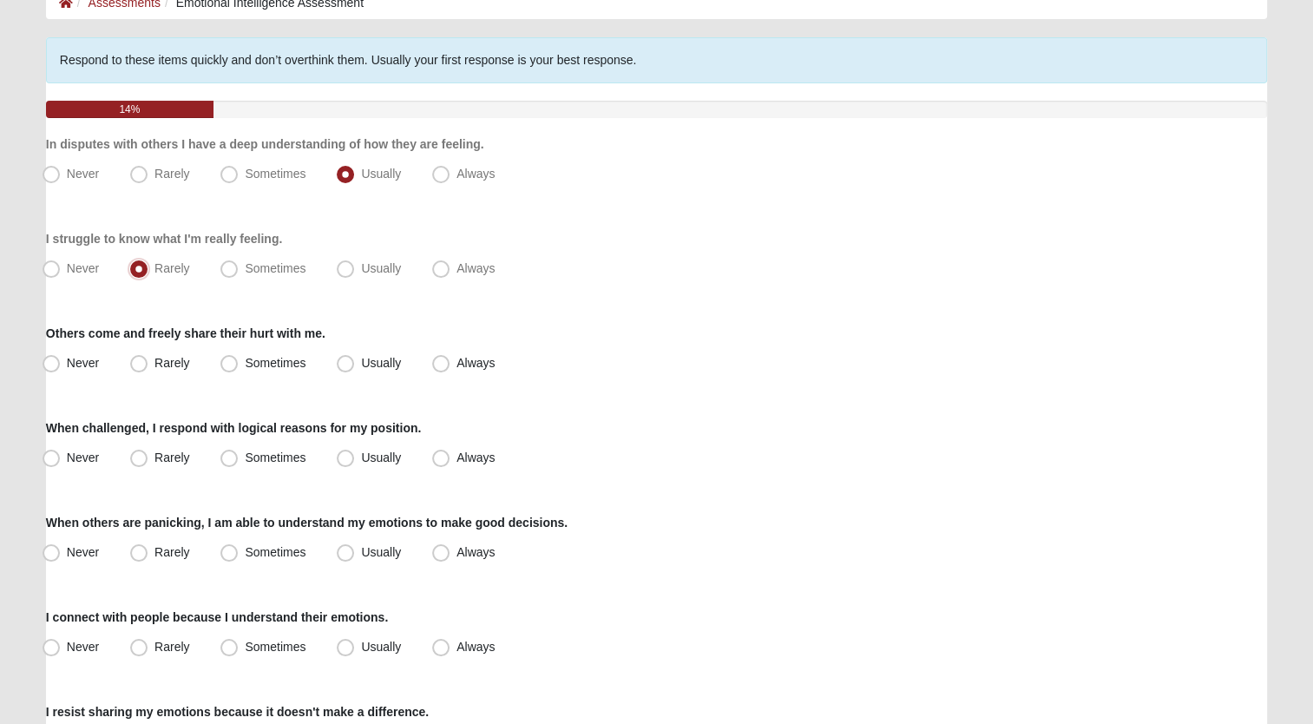
scroll to position [104, 0]
click at [361, 369] on span "Usually" at bounding box center [381, 362] width 40 height 14
click at [347, 368] on input "Usually" at bounding box center [349, 362] width 11 height 11
radio input "true"
click at [245, 460] on span "Sometimes" at bounding box center [275, 456] width 61 height 14
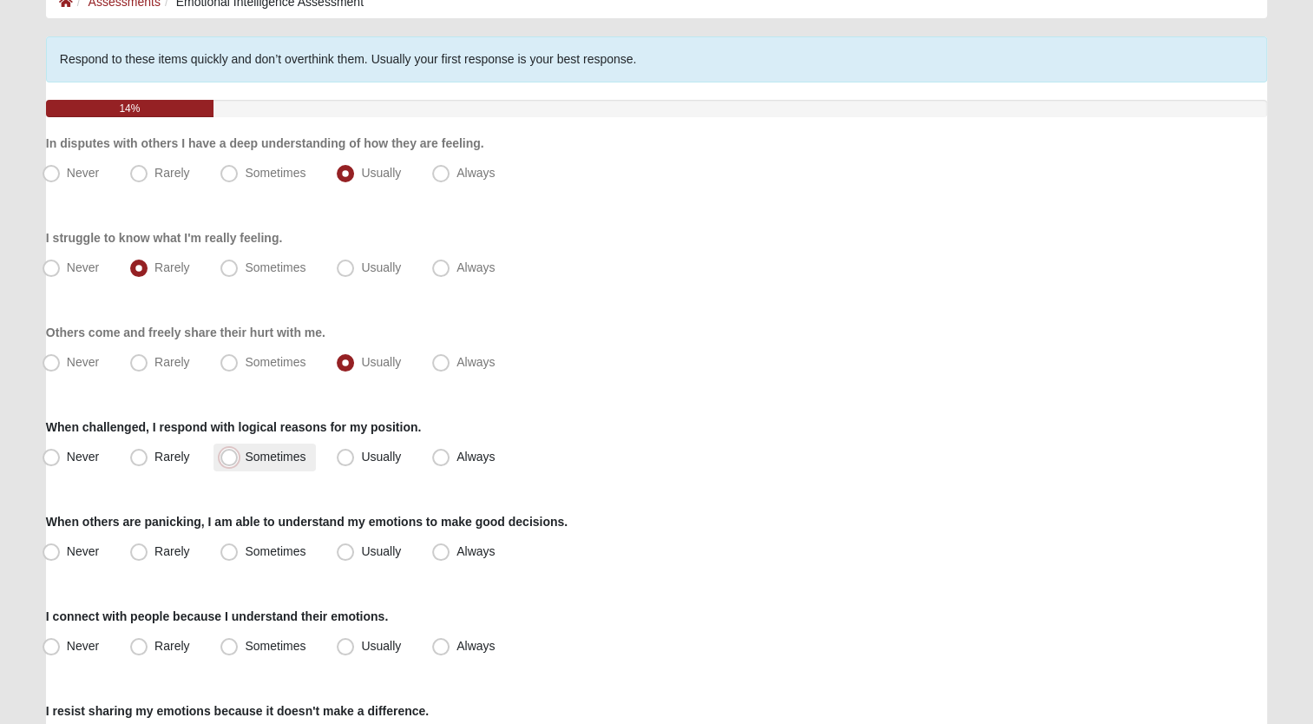
click at [227, 460] on input "Sometimes" at bounding box center [232, 456] width 11 height 11
radio input "true"
click at [245, 554] on span "Sometimes" at bounding box center [275, 551] width 61 height 14
click at [227, 554] on input "Sometimes" at bounding box center [232, 551] width 11 height 11
radio input "true"
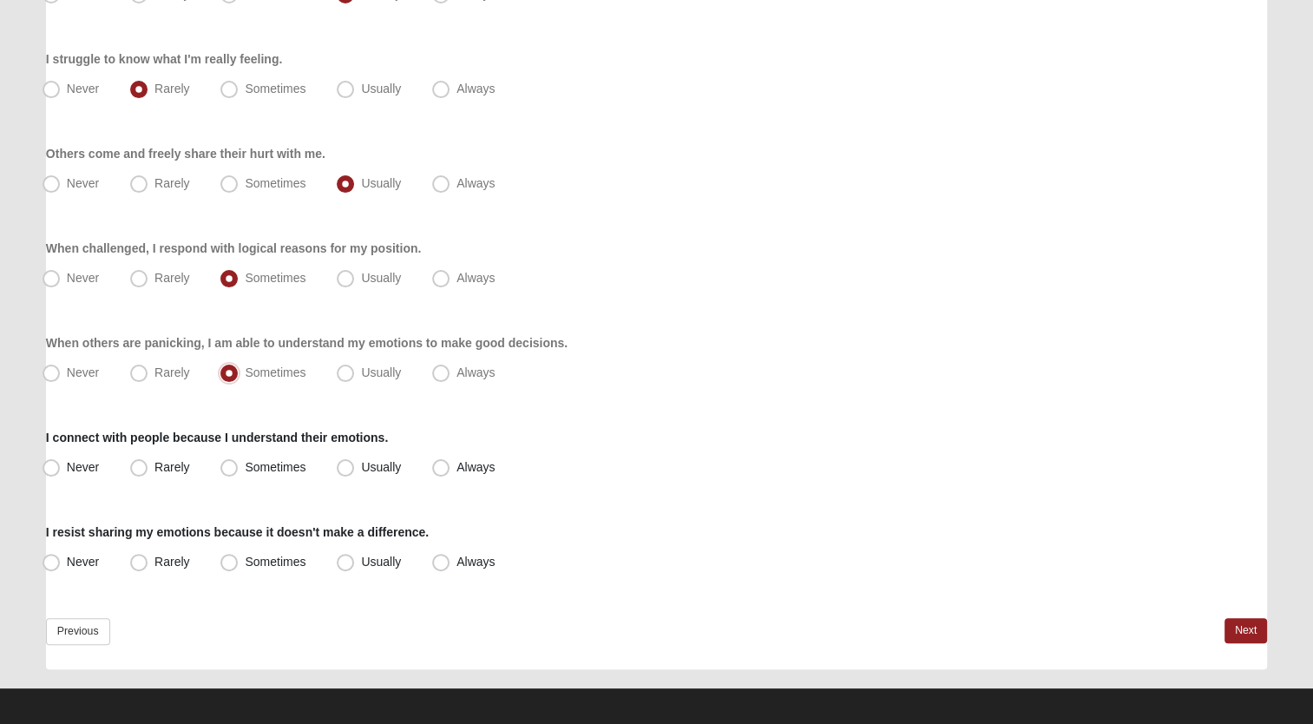
scroll to position [291, 0]
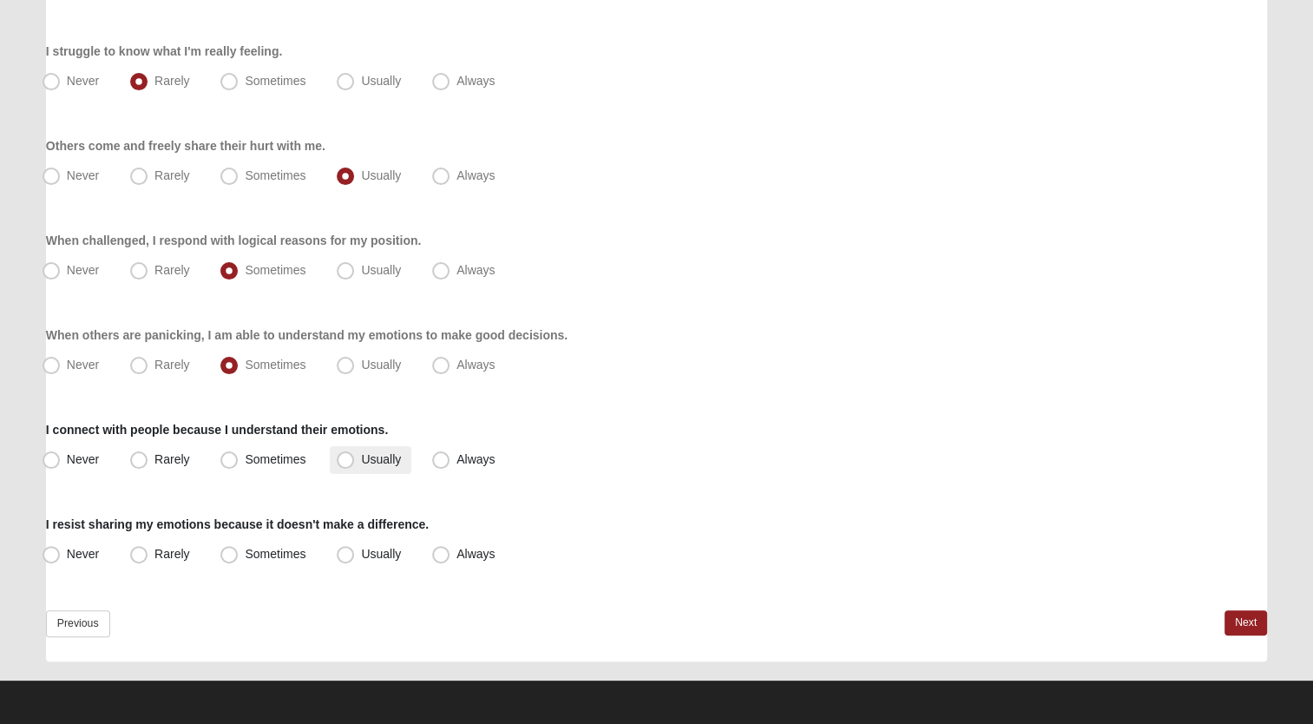
click at [361, 456] on span "Usually" at bounding box center [381, 459] width 40 height 14
click at [346, 456] on input "Usually" at bounding box center [349, 459] width 11 height 11
radio input "true"
click at [245, 554] on span "Sometimes" at bounding box center [275, 554] width 61 height 14
click at [227, 554] on input "Sometimes" at bounding box center [232, 553] width 11 height 11
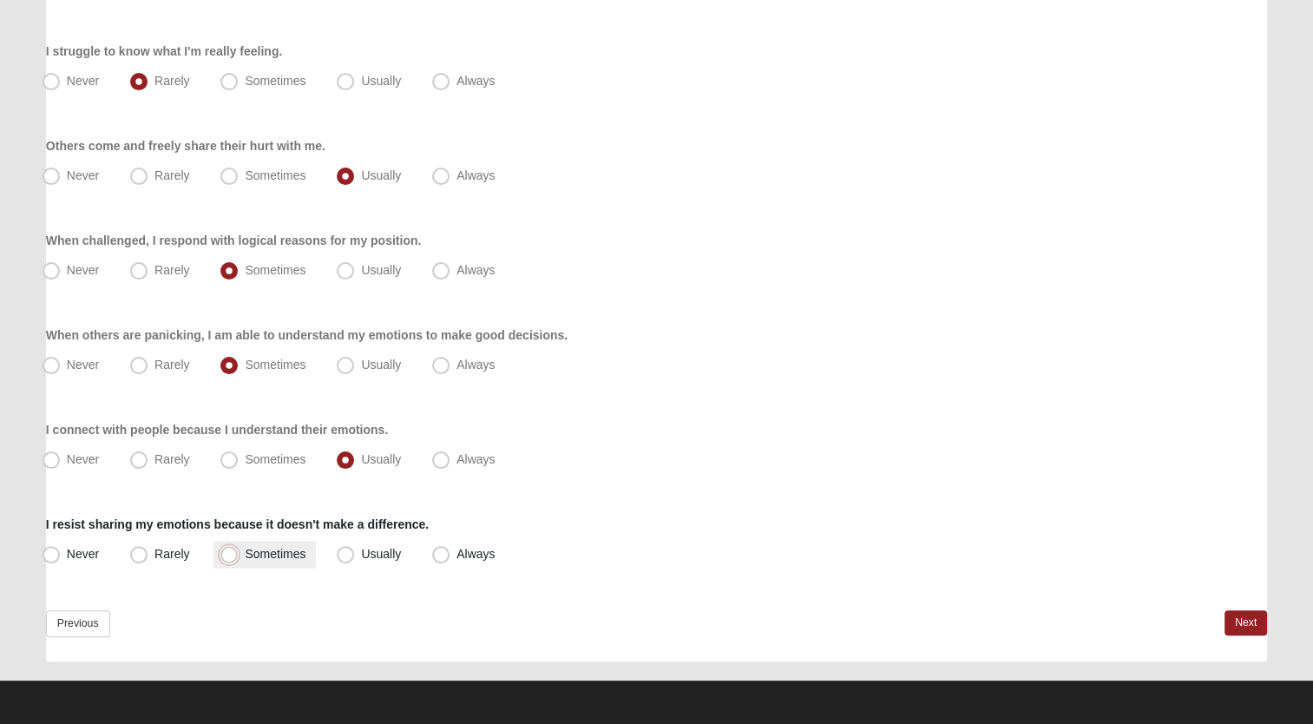
radio input "true"
click at [1244, 621] on link "Next" at bounding box center [1245, 622] width 43 height 25
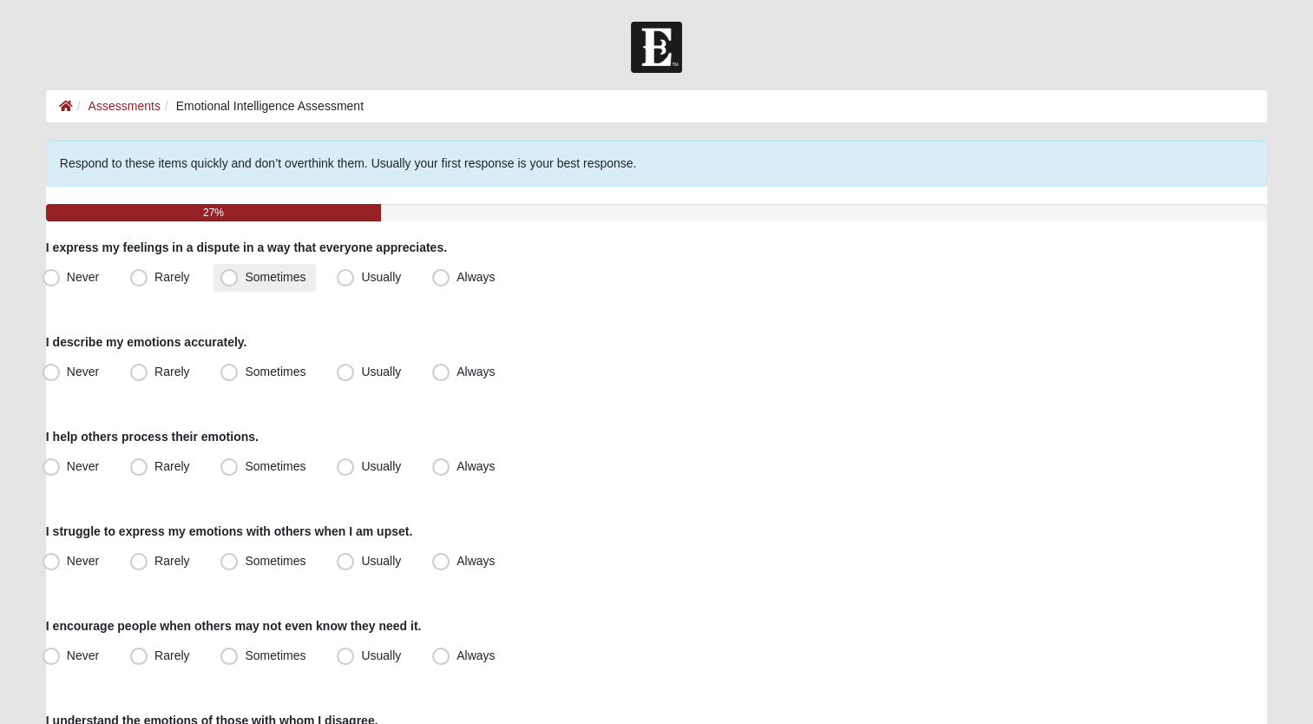
click at [245, 270] on span "Sometimes" at bounding box center [275, 277] width 61 height 14
click at [233, 272] on input "Sometimes" at bounding box center [232, 277] width 11 height 11
radio input "true"
click at [361, 367] on span "Usually" at bounding box center [381, 371] width 40 height 14
click at [344, 367] on input "Usually" at bounding box center [349, 371] width 11 height 11
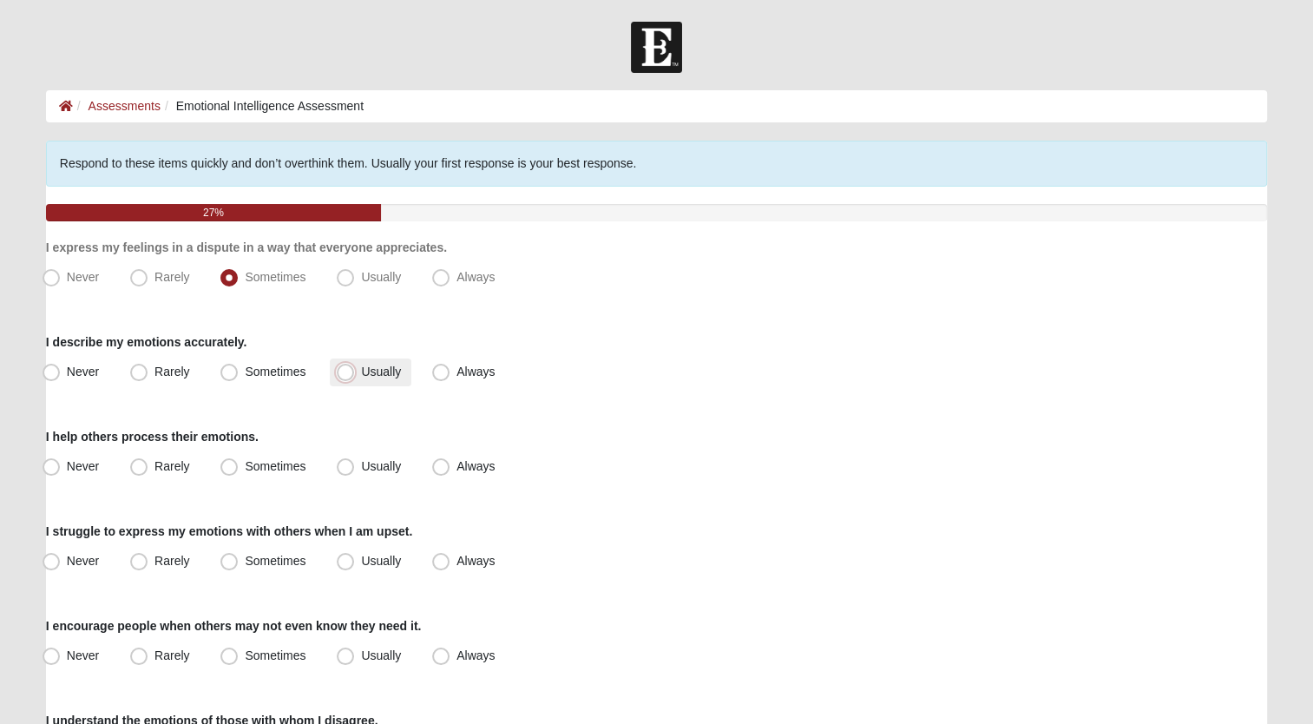
radio input "true"
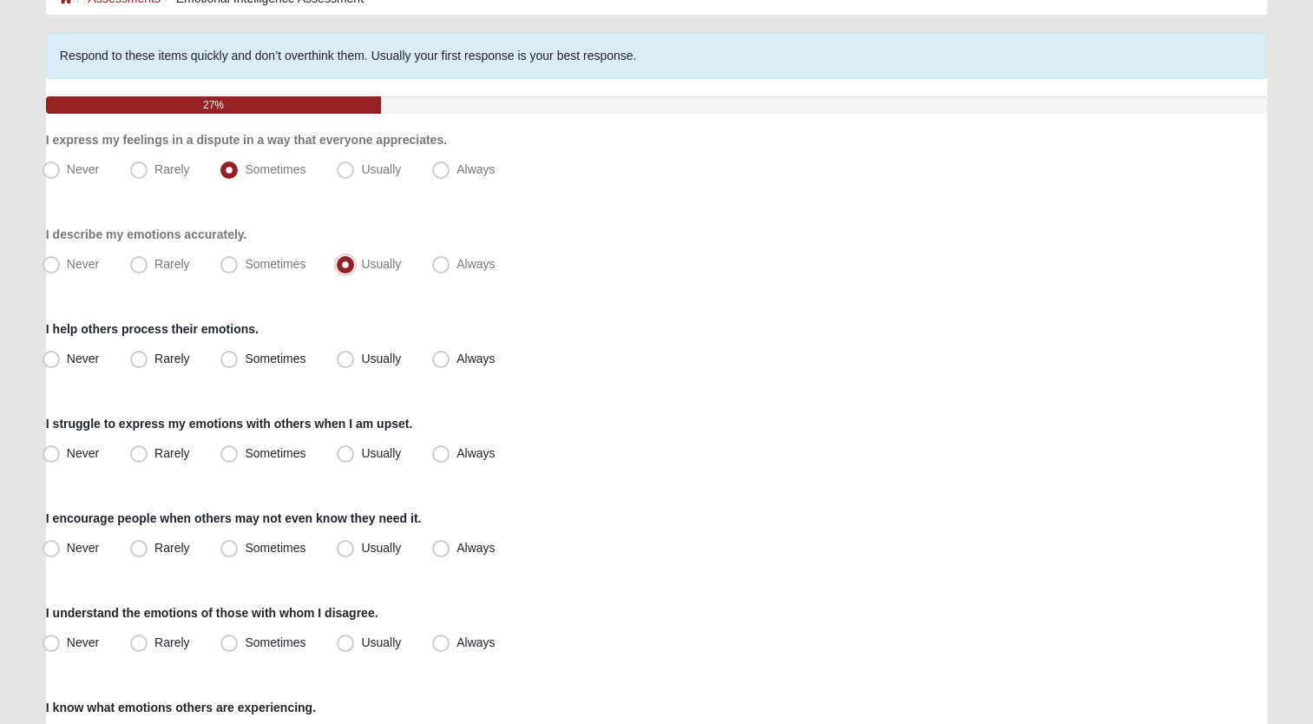
scroll to position [109, 0]
click at [361, 353] on span "Usually" at bounding box center [381, 357] width 40 height 14
click at [346, 353] on input "Usually" at bounding box center [349, 356] width 11 height 11
radio input "true"
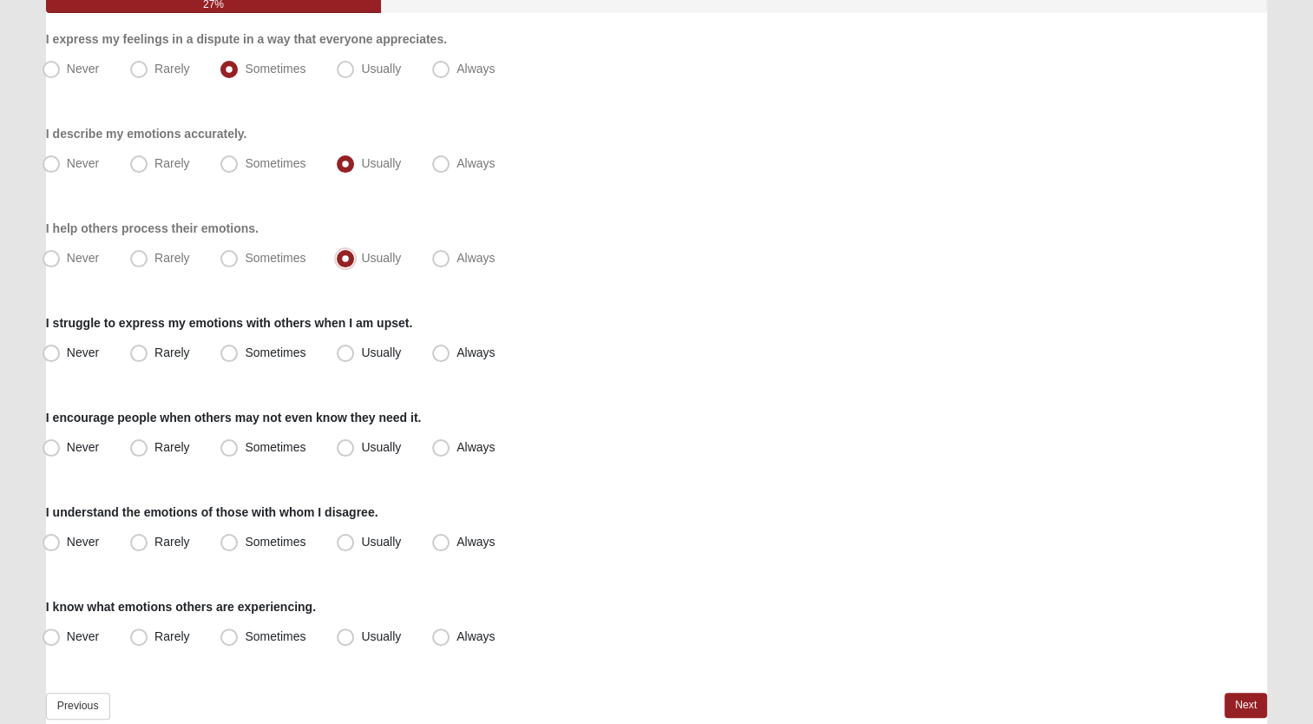
scroll to position [210, 0]
click at [245, 352] on span "Sometimes" at bounding box center [275, 351] width 61 height 14
click at [233, 352] on input "Sometimes" at bounding box center [232, 350] width 11 height 11
radio input "true"
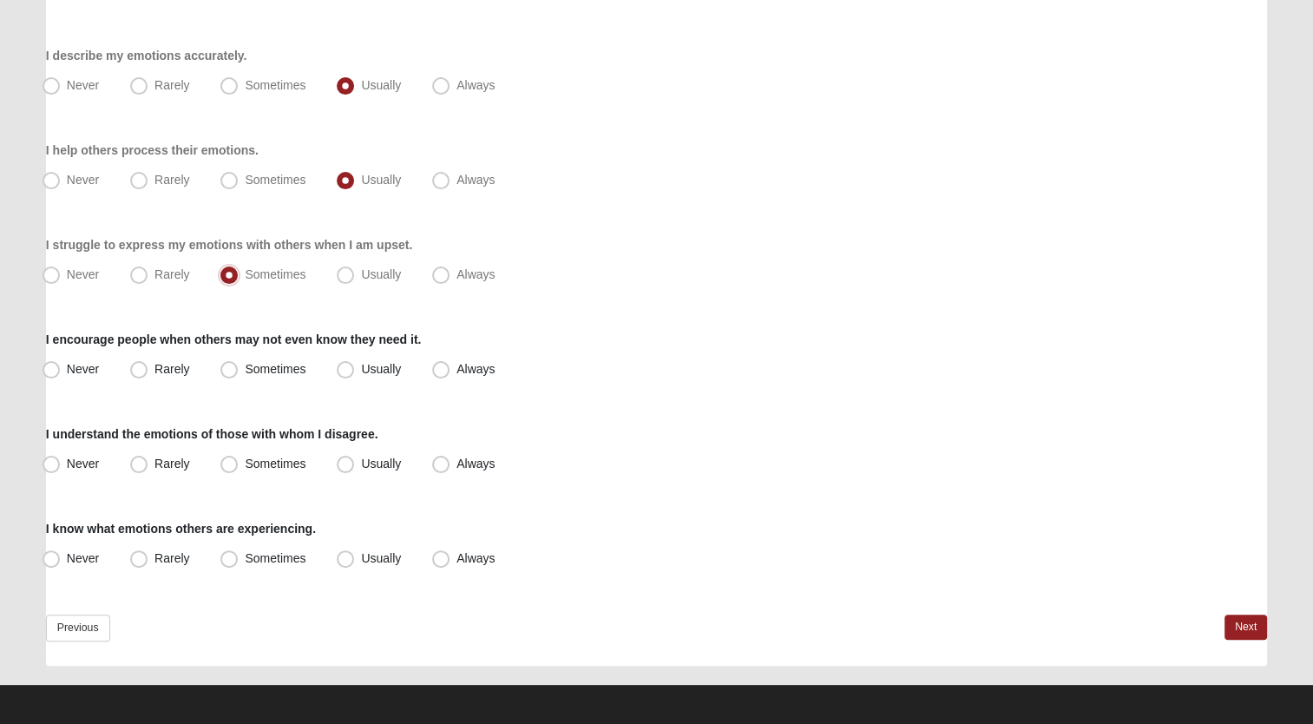
scroll to position [291, 0]
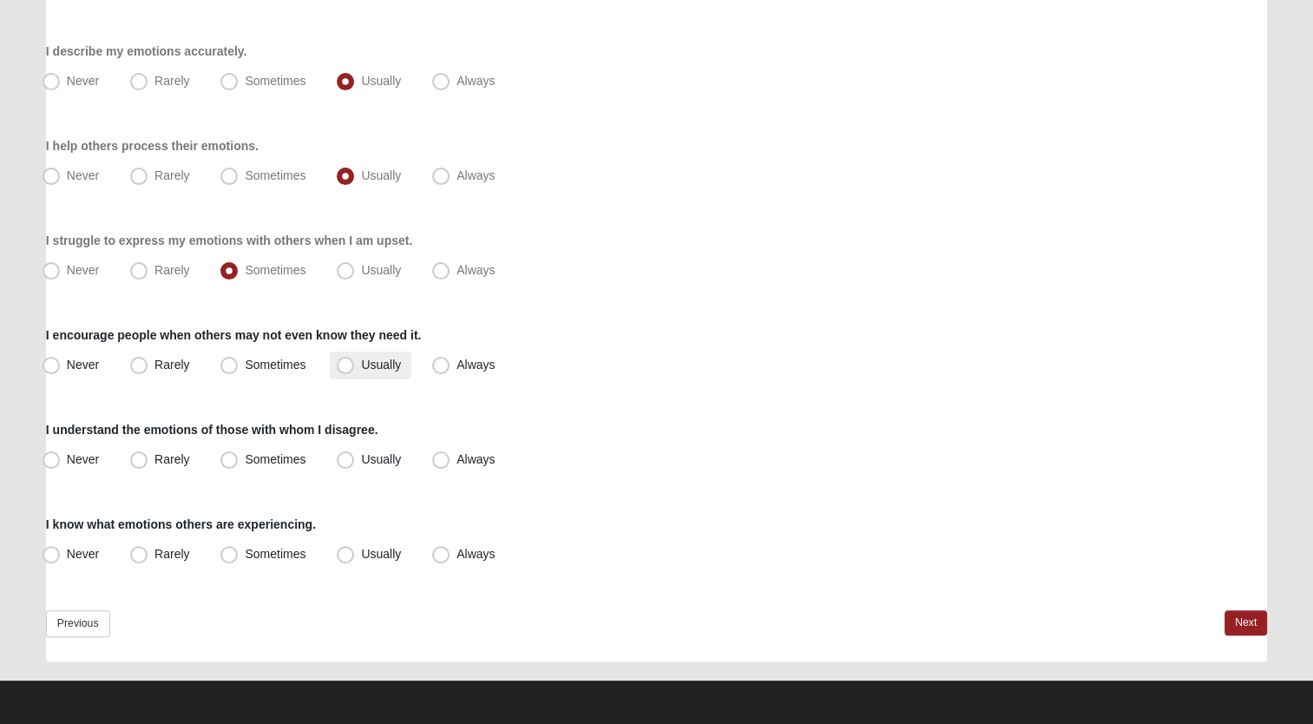
click at [361, 366] on span "Usually" at bounding box center [381, 365] width 40 height 14
click at [344, 366] on input "Usually" at bounding box center [349, 364] width 11 height 11
radio input "true"
click at [361, 458] on span "Usually" at bounding box center [381, 459] width 40 height 14
click at [344, 458] on input "Usually" at bounding box center [349, 459] width 11 height 11
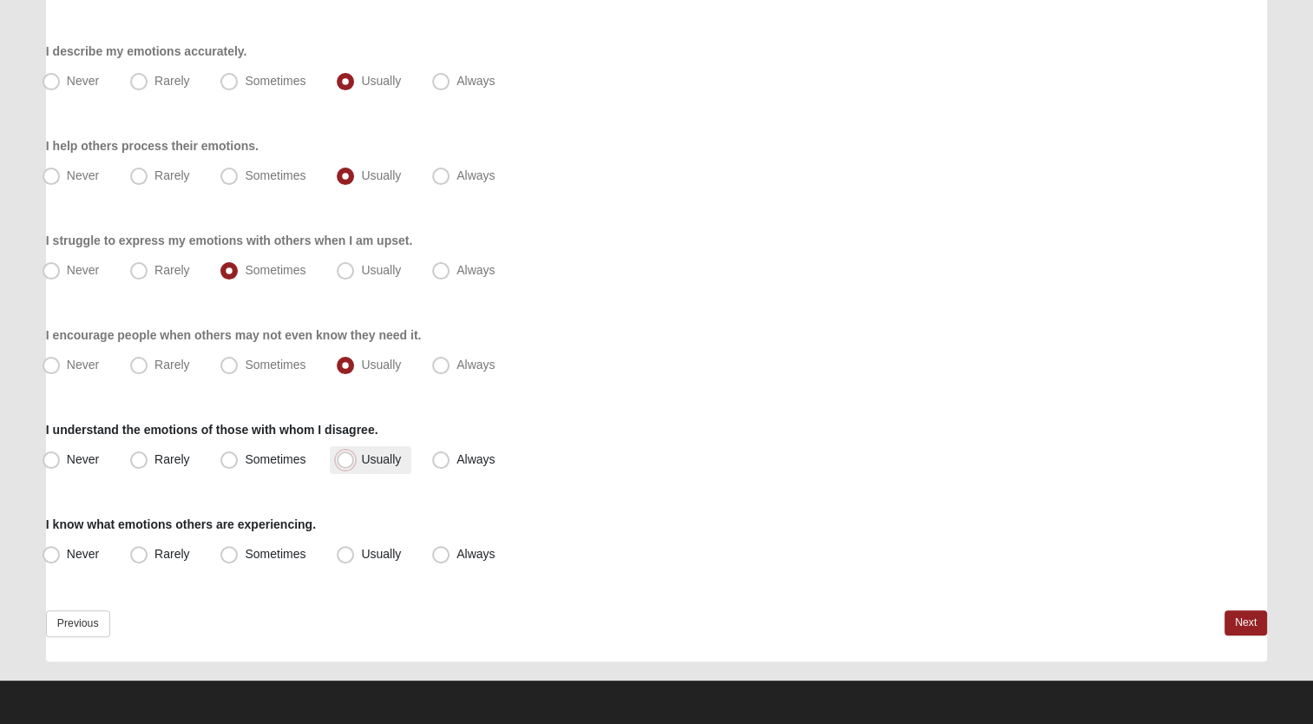
radio input "true"
click at [361, 553] on span "Usually" at bounding box center [381, 554] width 40 height 14
click at [344, 553] on input "Usually" at bounding box center [349, 553] width 11 height 11
radio input "true"
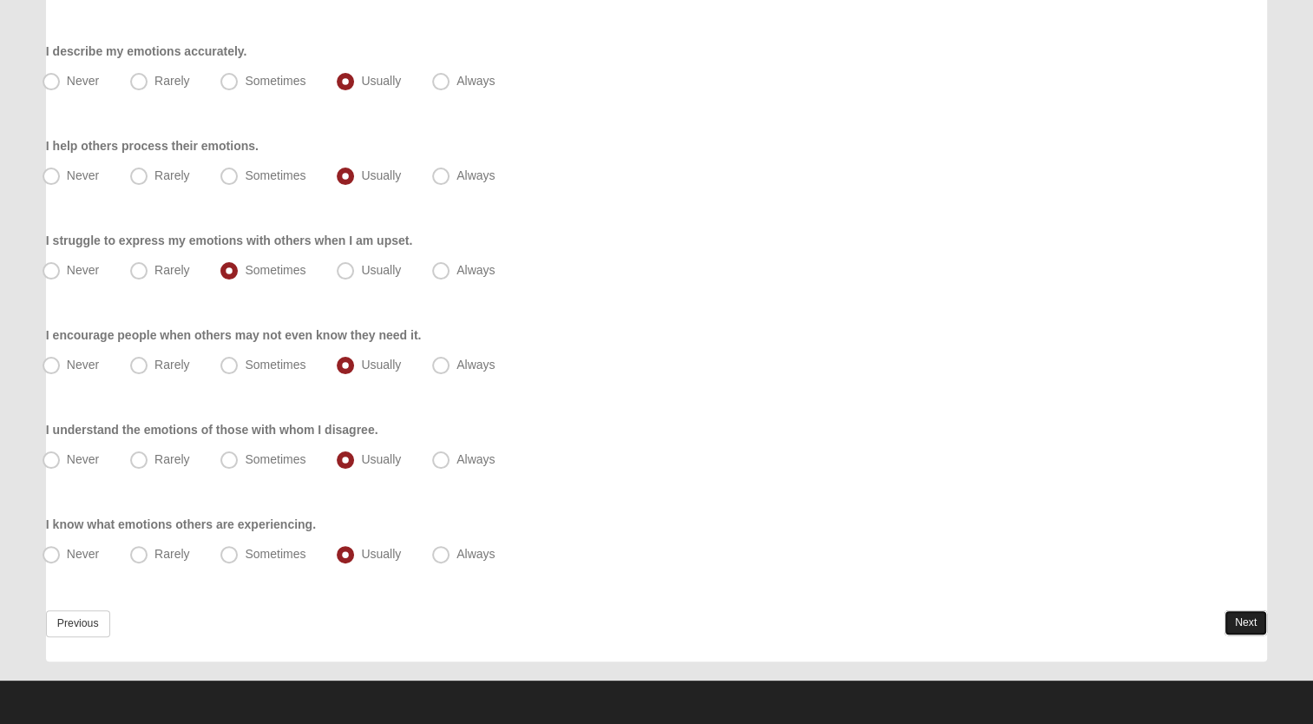
click at [1243, 623] on link "Next" at bounding box center [1245, 622] width 43 height 25
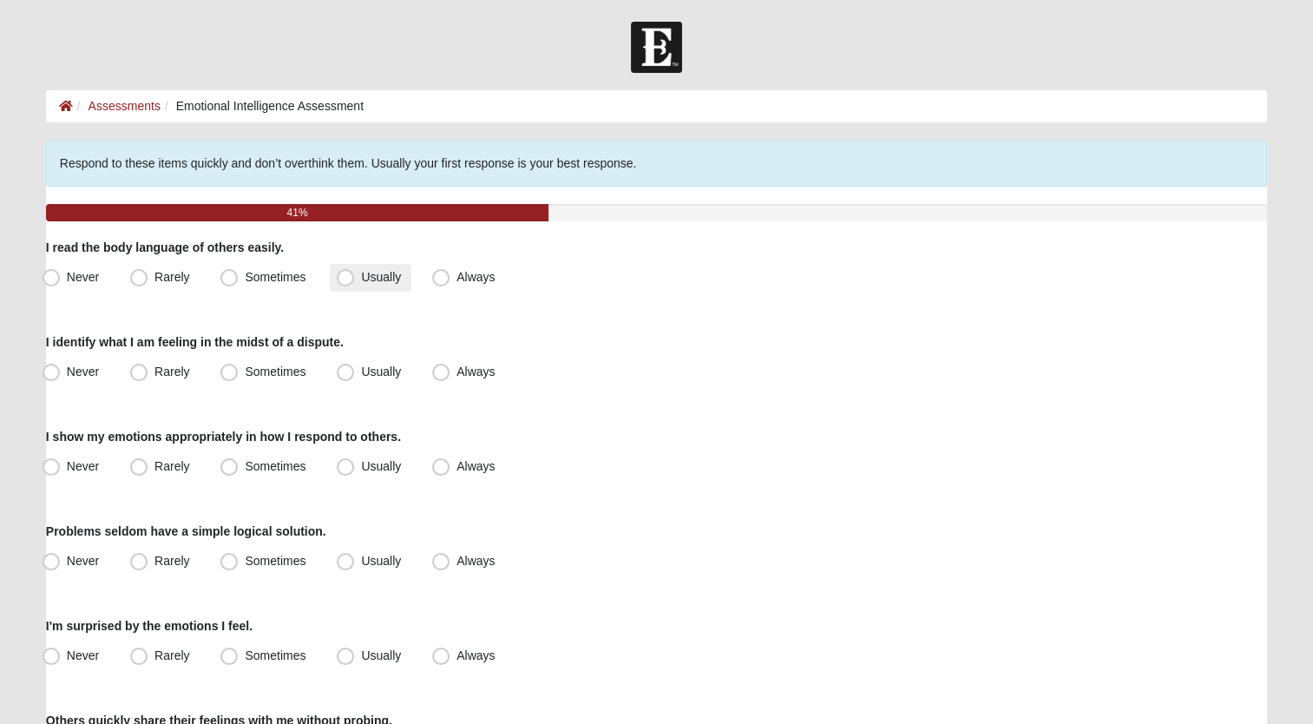
click at [361, 275] on span "Usually" at bounding box center [381, 277] width 40 height 14
click at [347, 275] on input "Usually" at bounding box center [349, 277] width 11 height 11
radio input "true"
click at [361, 373] on span "Usually" at bounding box center [381, 371] width 40 height 14
click at [350, 373] on input "Usually" at bounding box center [349, 371] width 11 height 11
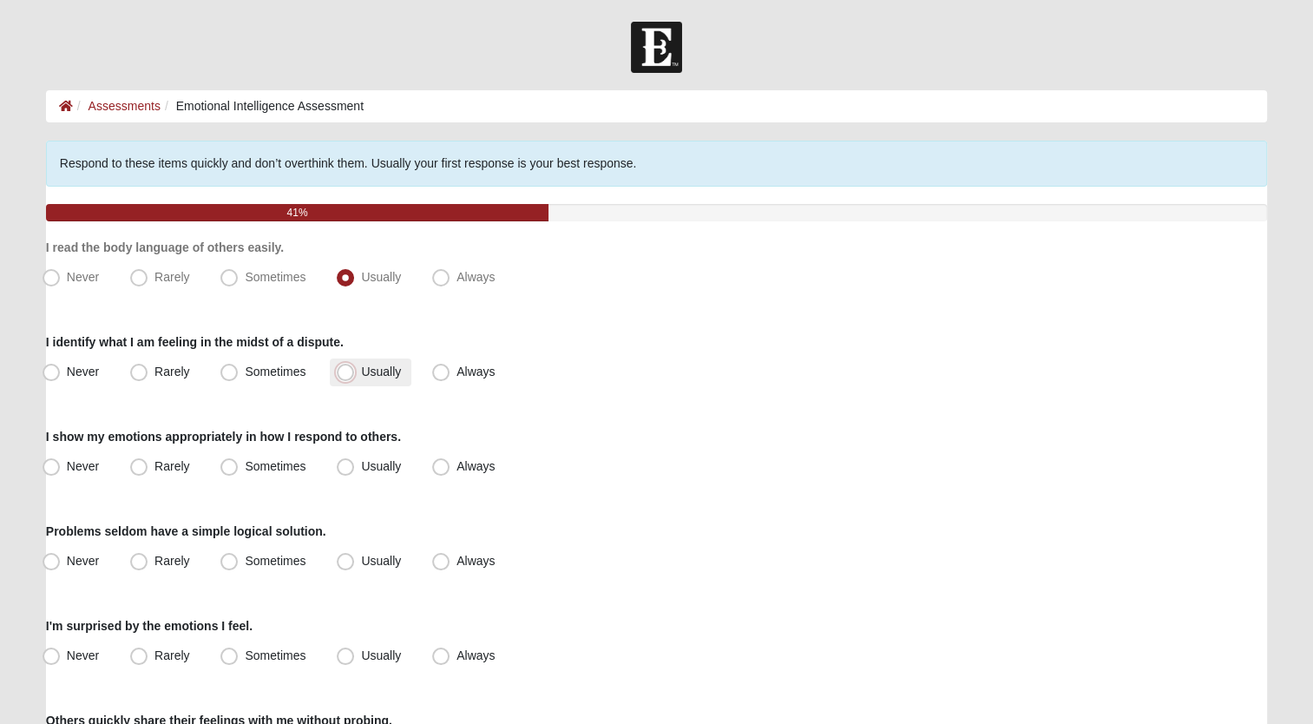
radio input "true"
click at [245, 467] on span "Sometimes" at bounding box center [275, 466] width 61 height 14
click at [237, 467] on input "Sometimes" at bounding box center [232, 466] width 11 height 11
radio input "true"
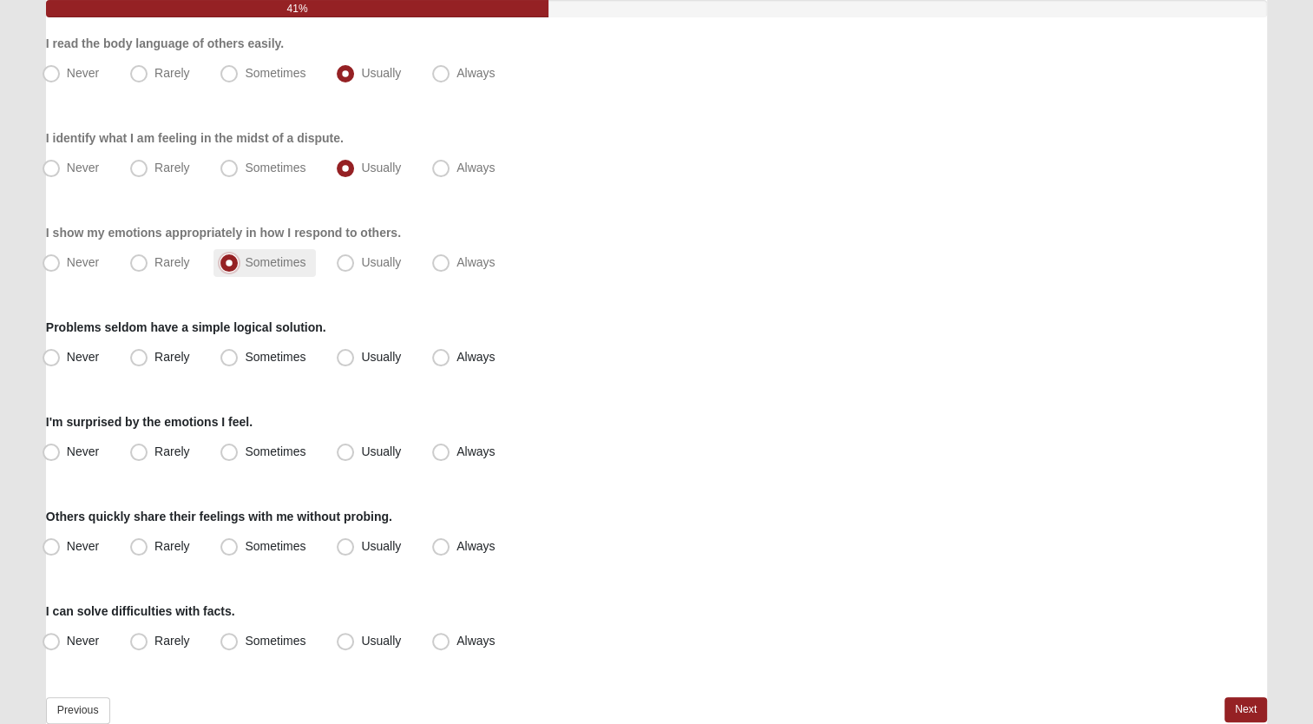
scroll to position [205, 0]
click at [245, 356] on span "Sometimes" at bounding box center [275, 356] width 61 height 14
click at [227, 356] on input "Sometimes" at bounding box center [232, 356] width 11 height 11
radio input "true"
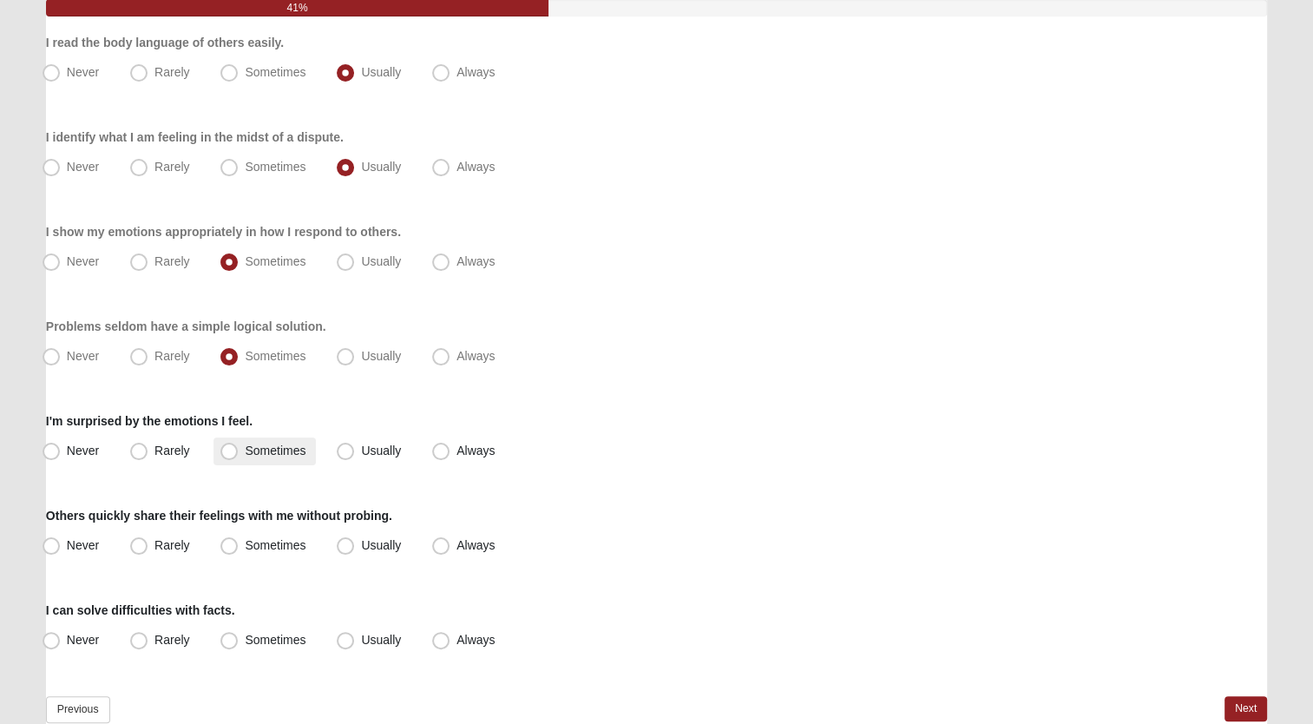
click at [245, 455] on span "Sometimes" at bounding box center [275, 450] width 61 height 14
click at [228, 455] on input "Sometimes" at bounding box center [232, 450] width 11 height 11
radio input "true"
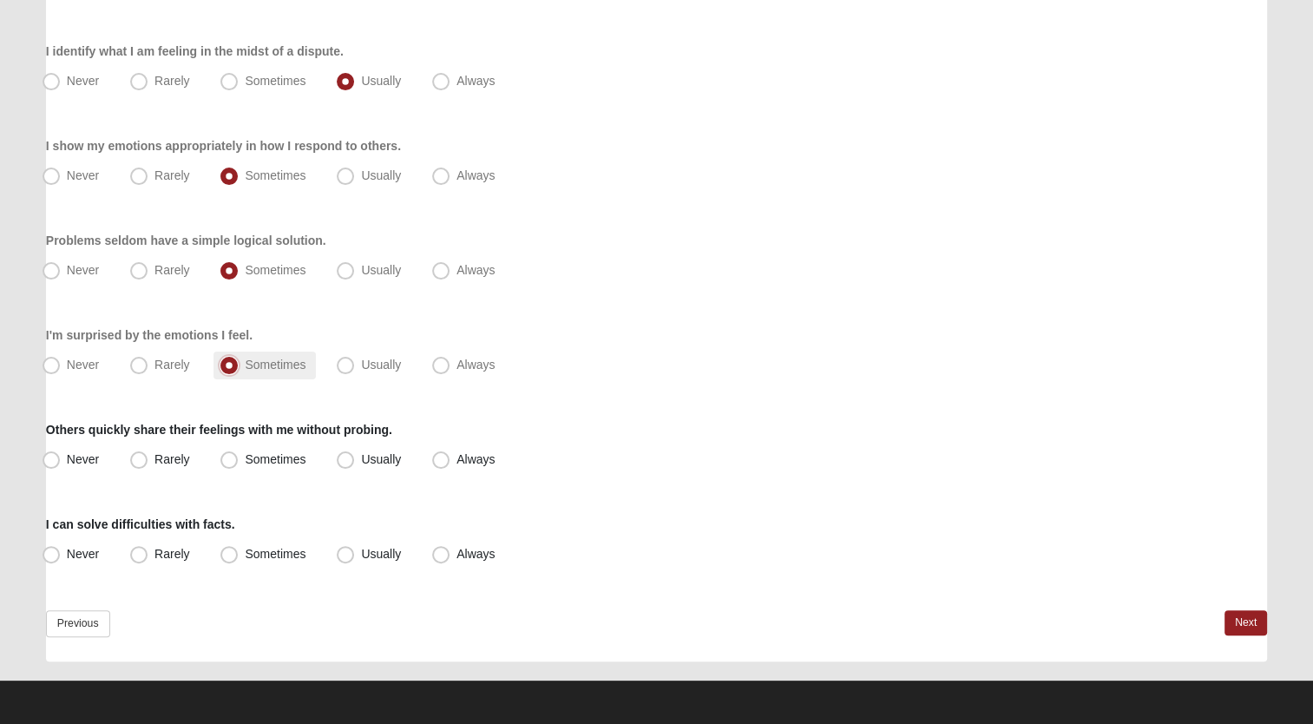
scroll to position [290, 0]
click at [361, 460] on span "Usually" at bounding box center [381, 460] width 40 height 14
click at [344, 460] on input "Usually" at bounding box center [349, 460] width 11 height 11
radio input "true"
click at [260, 554] on span "Sometimes" at bounding box center [275, 555] width 61 height 14
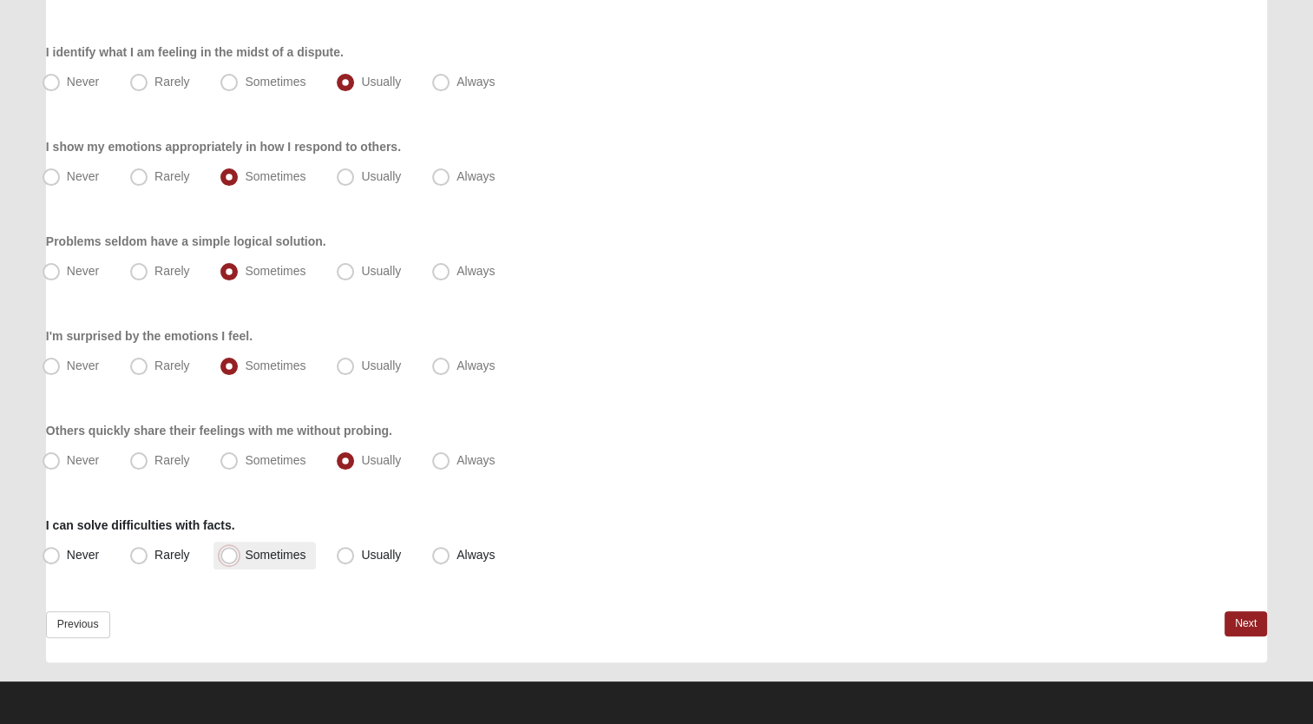
click at [239, 554] on input "Sometimes" at bounding box center [232, 554] width 11 height 11
radio input "true"
click at [1237, 616] on link "Next" at bounding box center [1245, 623] width 43 height 25
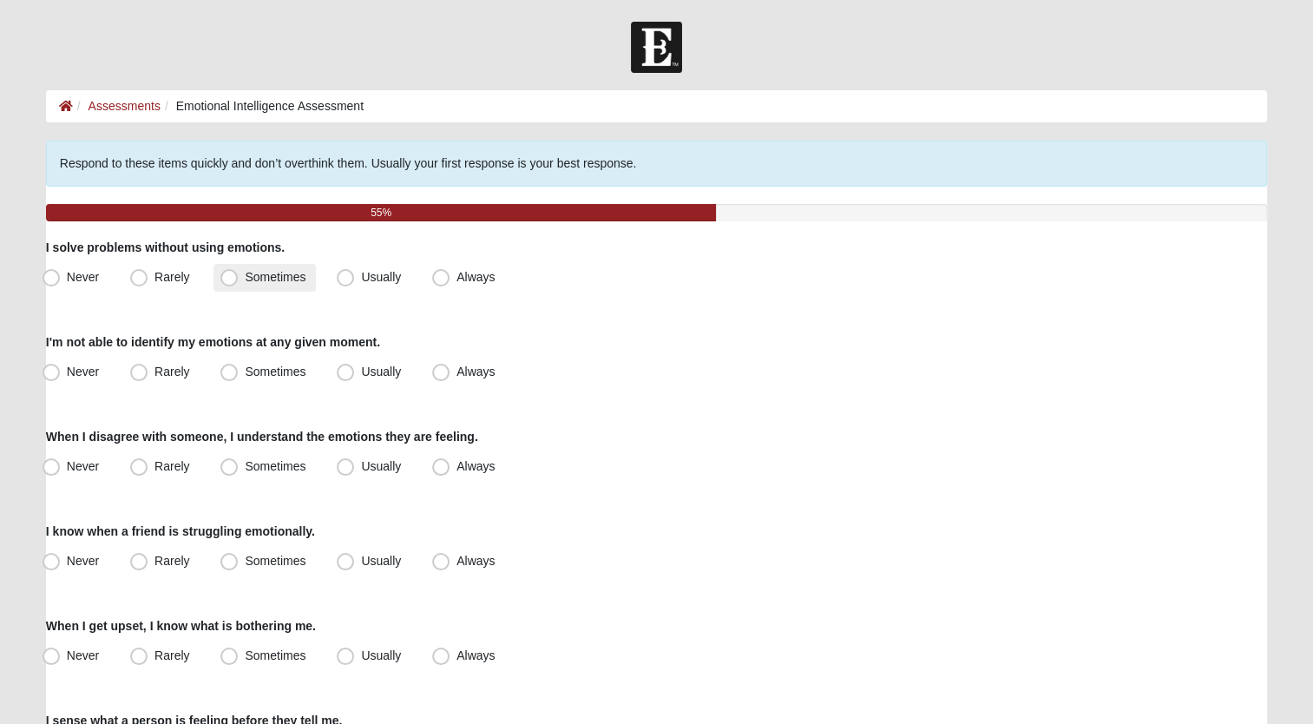
click at [245, 273] on span "Sometimes" at bounding box center [275, 277] width 61 height 14
click at [236, 273] on input "Sometimes" at bounding box center [232, 277] width 11 height 11
radio input "true"
click at [154, 372] on span "Rarely" at bounding box center [171, 371] width 35 height 14
click at [137, 372] on input "Rarely" at bounding box center [142, 371] width 11 height 11
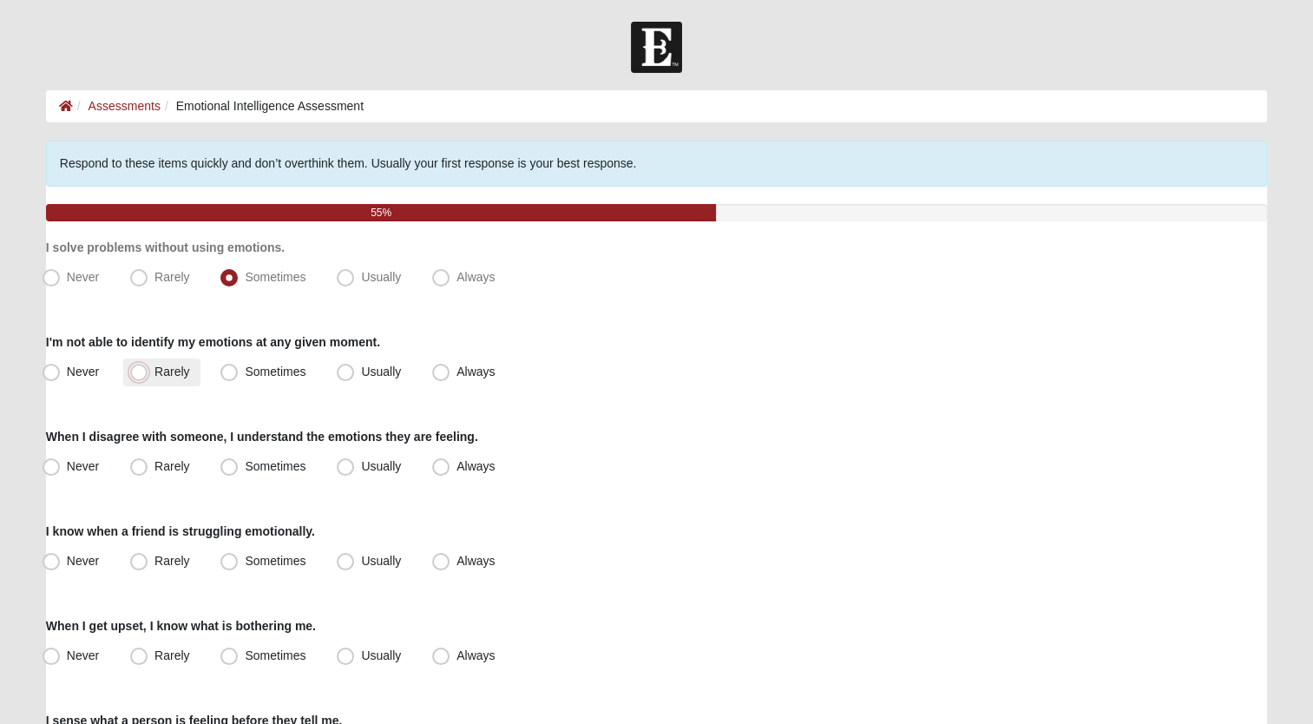
radio input "true"
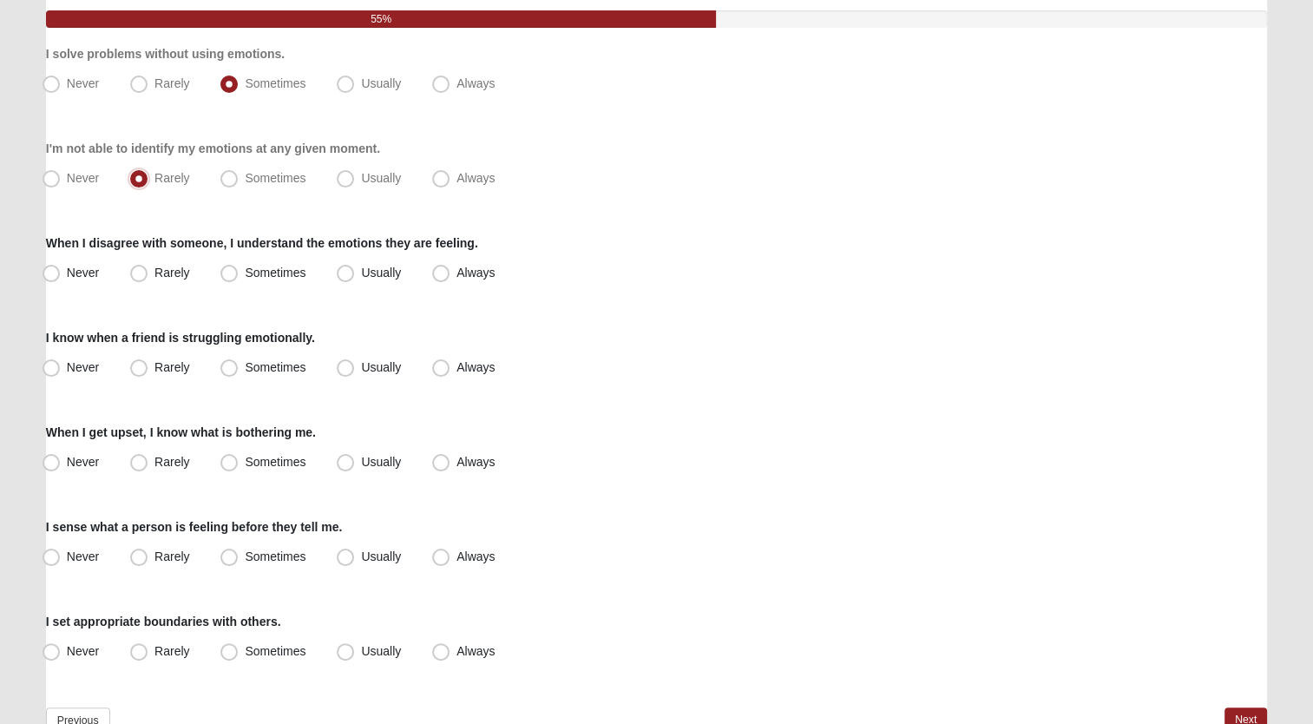
scroll to position [194, 0]
click at [361, 269] on span "Usually" at bounding box center [381, 272] width 40 height 14
click at [345, 269] on input "Usually" at bounding box center [349, 271] width 11 height 11
radio input "true"
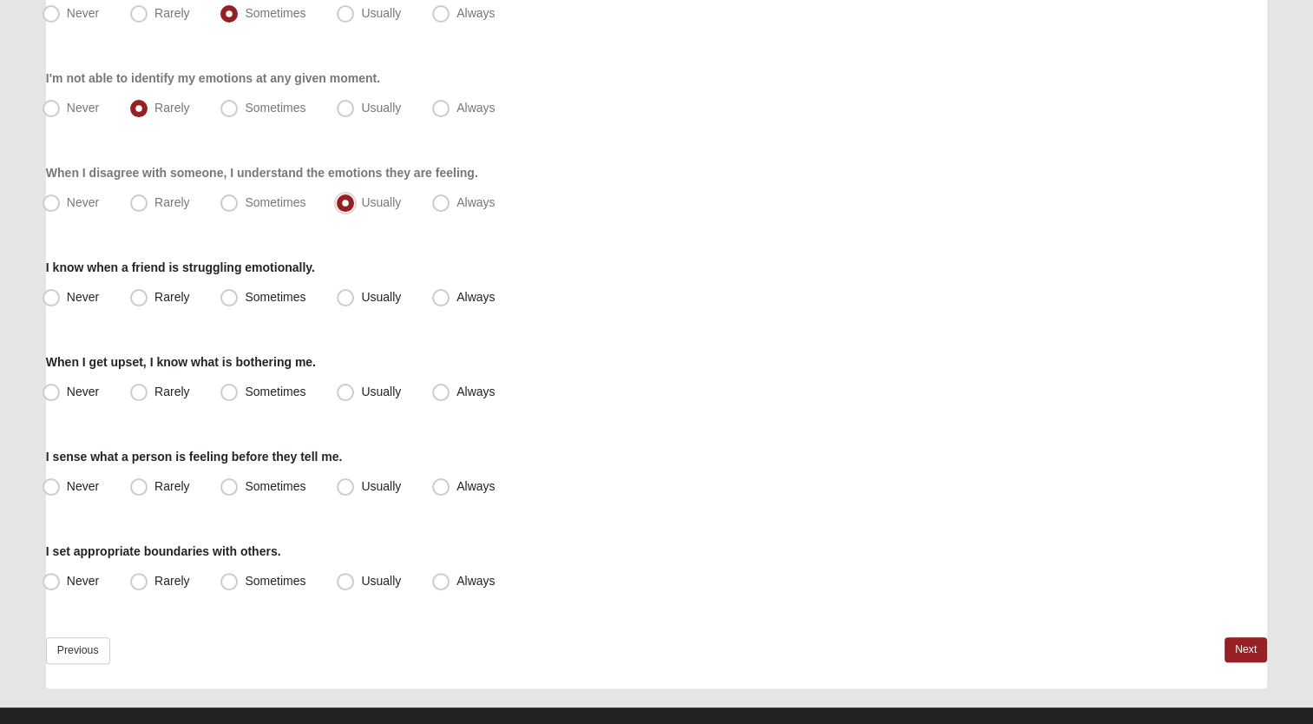
scroll to position [267, 0]
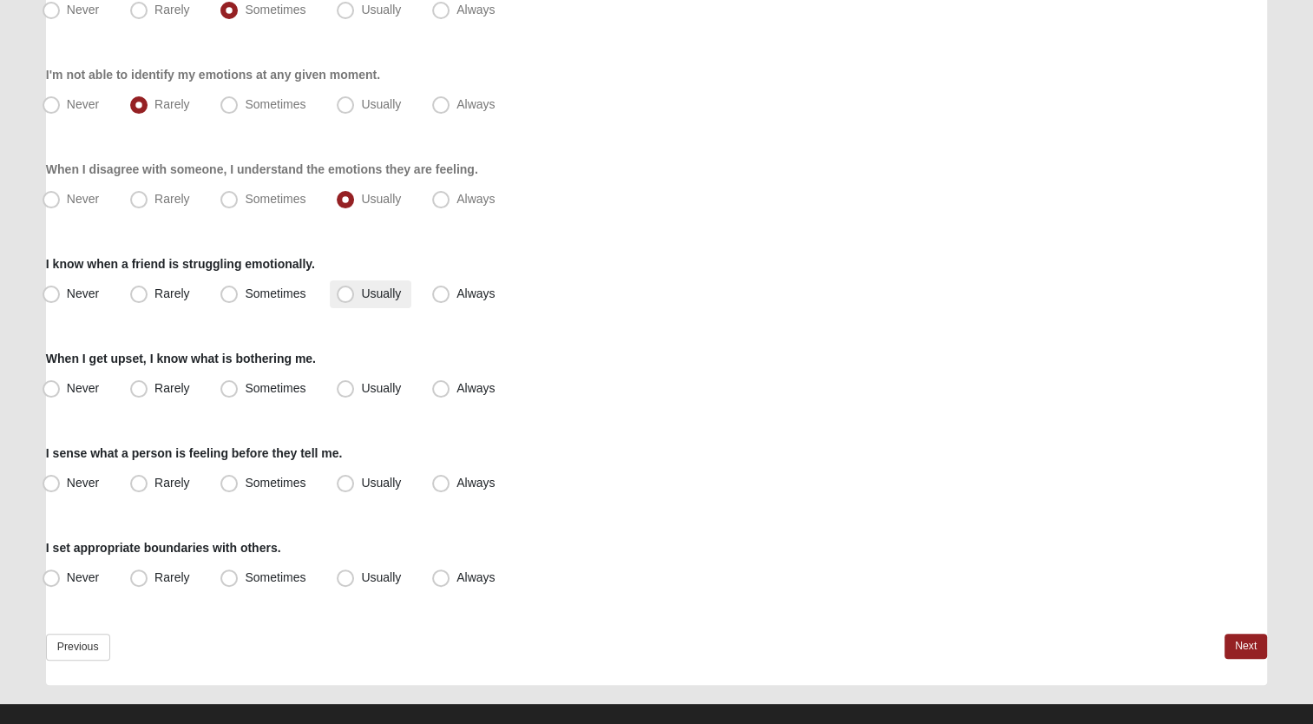
click at [361, 295] on span "Usually" at bounding box center [381, 293] width 40 height 14
click at [349, 295] on input "Usually" at bounding box center [349, 293] width 11 height 11
radio input "true"
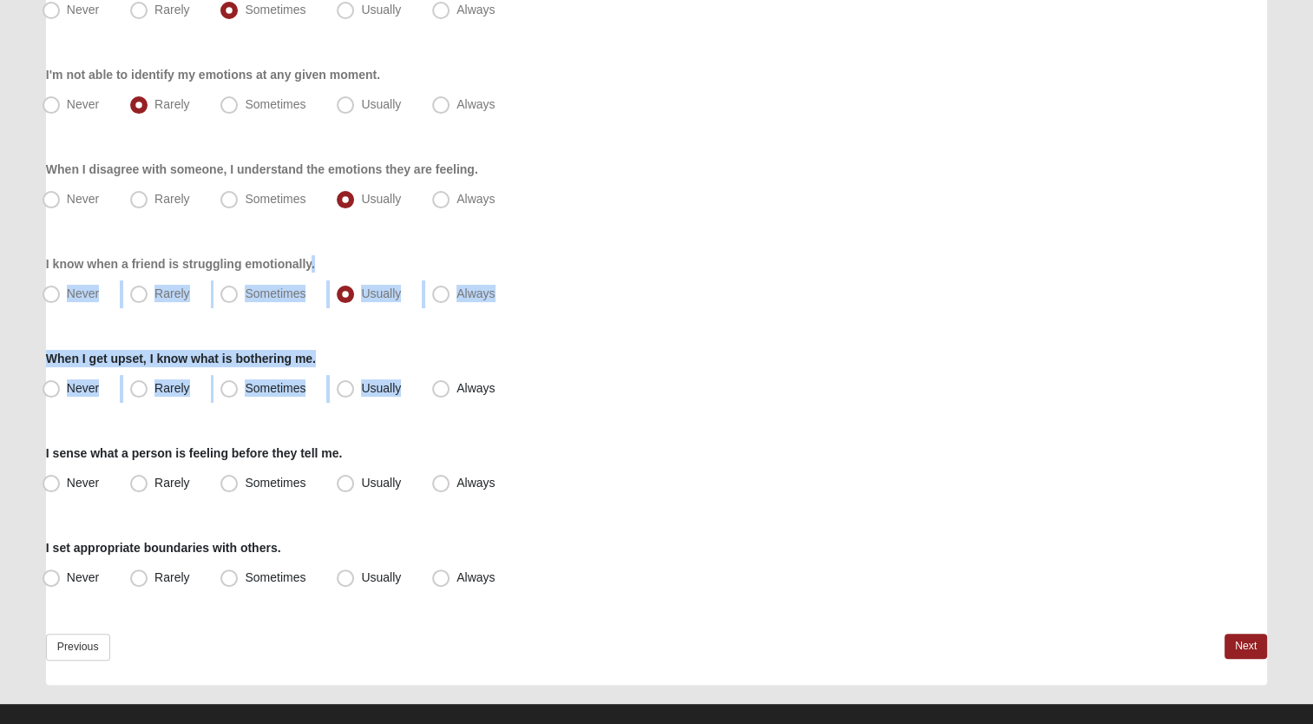
drag, startPoint x: 346, startPoint y: 385, endPoint x: 308, endPoint y: 254, distance: 136.5
click at [308, 254] on div "Respond to these items quickly and don’t overthink them. Usually your first res…" at bounding box center [656, 278] width 1221 height 811
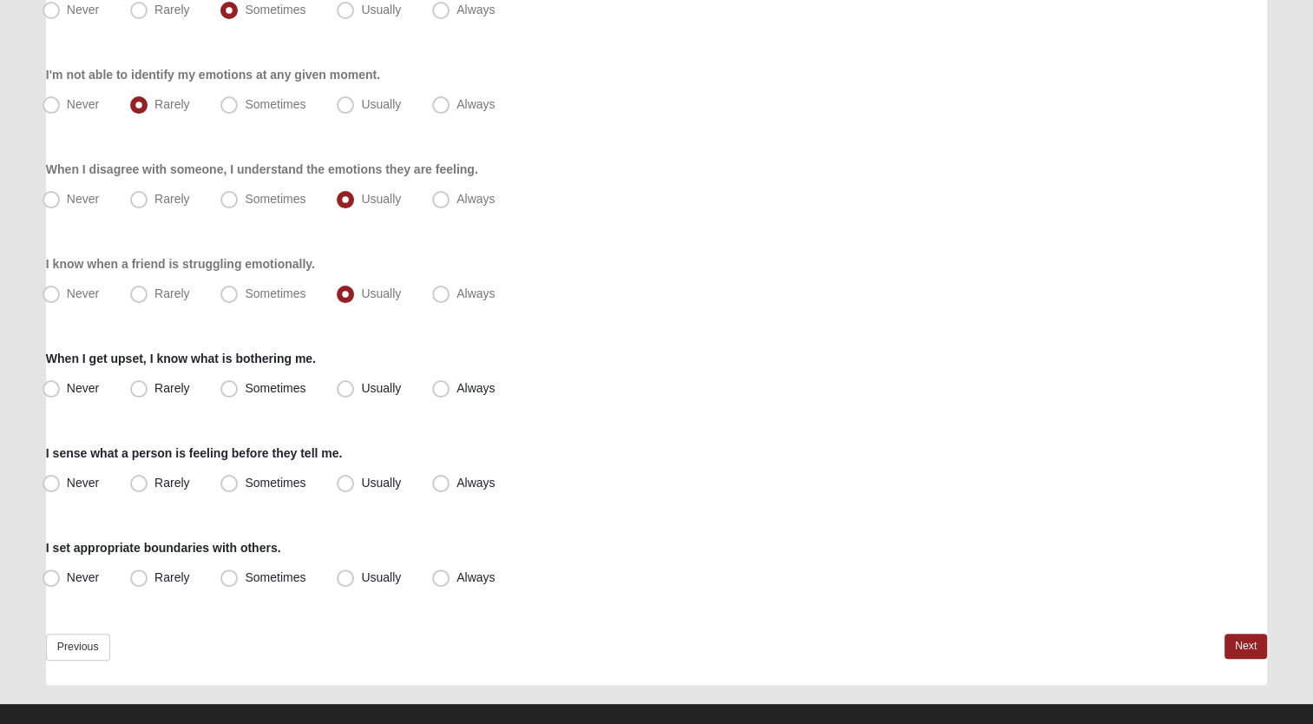
click at [529, 463] on div "I sense what a person is feeling before they tell me. Never Rarely Sometimes Us…" at bounding box center [656, 470] width 1221 height 53
click at [361, 390] on span "Usually" at bounding box center [381, 388] width 40 height 14
click at [345, 390] on input "Usually" at bounding box center [349, 388] width 11 height 11
radio input "true"
click at [361, 486] on span "Usually" at bounding box center [381, 483] width 40 height 14
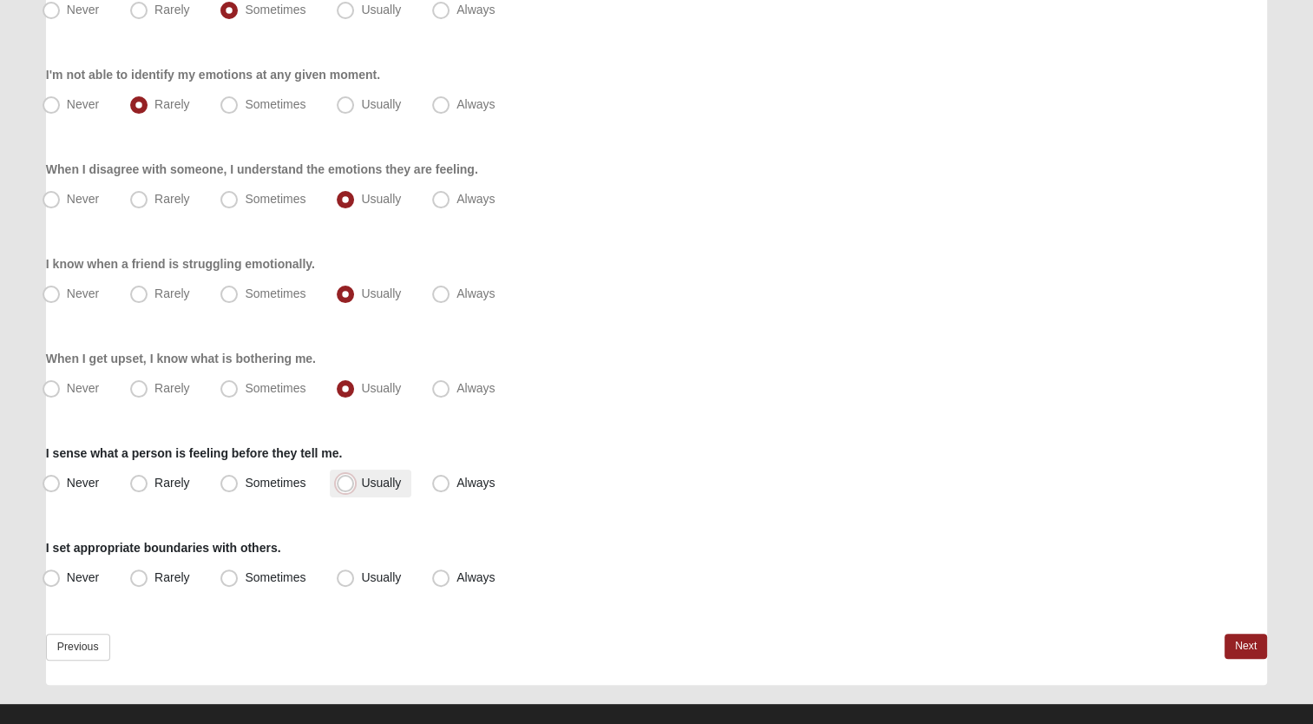
click at [345, 486] on input "Usually" at bounding box center [349, 482] width 11 height 11
radio input "true"
click at [154, 581] on span "Rarely" at bounding box center [171, 577] width 35 height 14
click at [147, 581] on input "Rarely" at bounding box center [142, 577] width 11 height 11
radio input "true"
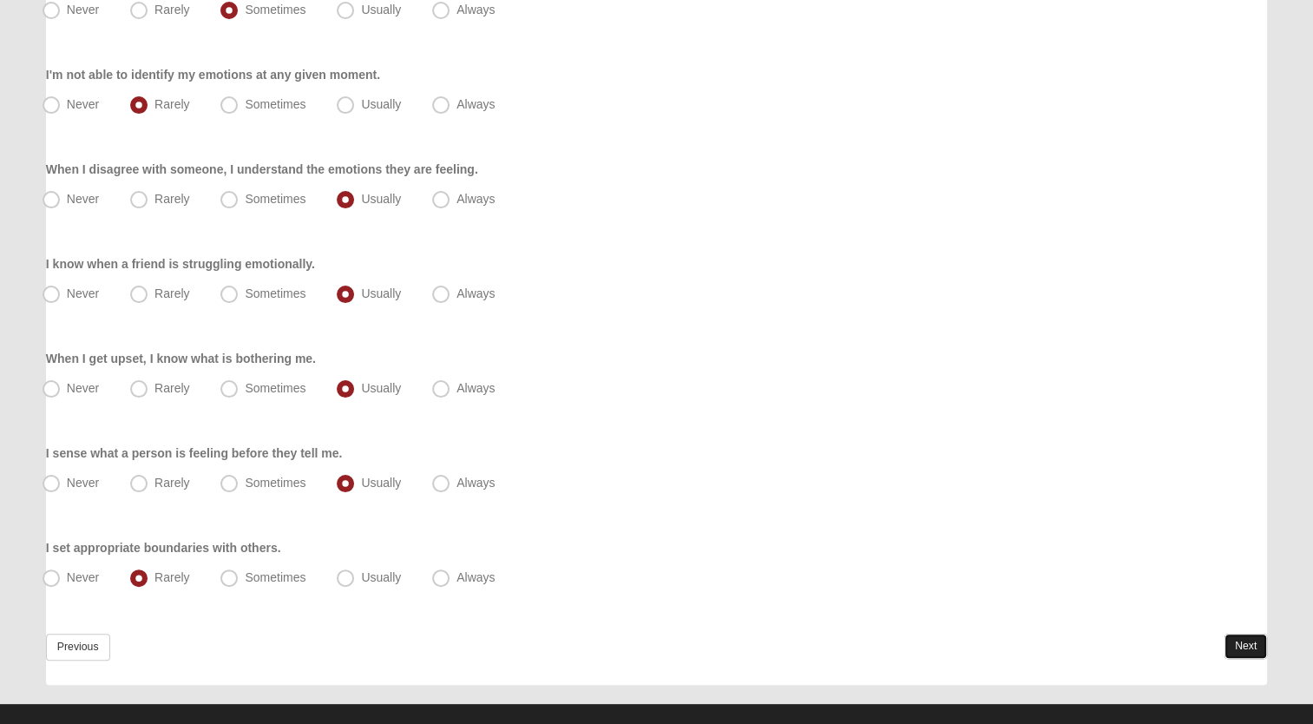
click at [1229, 643] on link "Next" at bounding box center [1245, 645] width 43 height 25
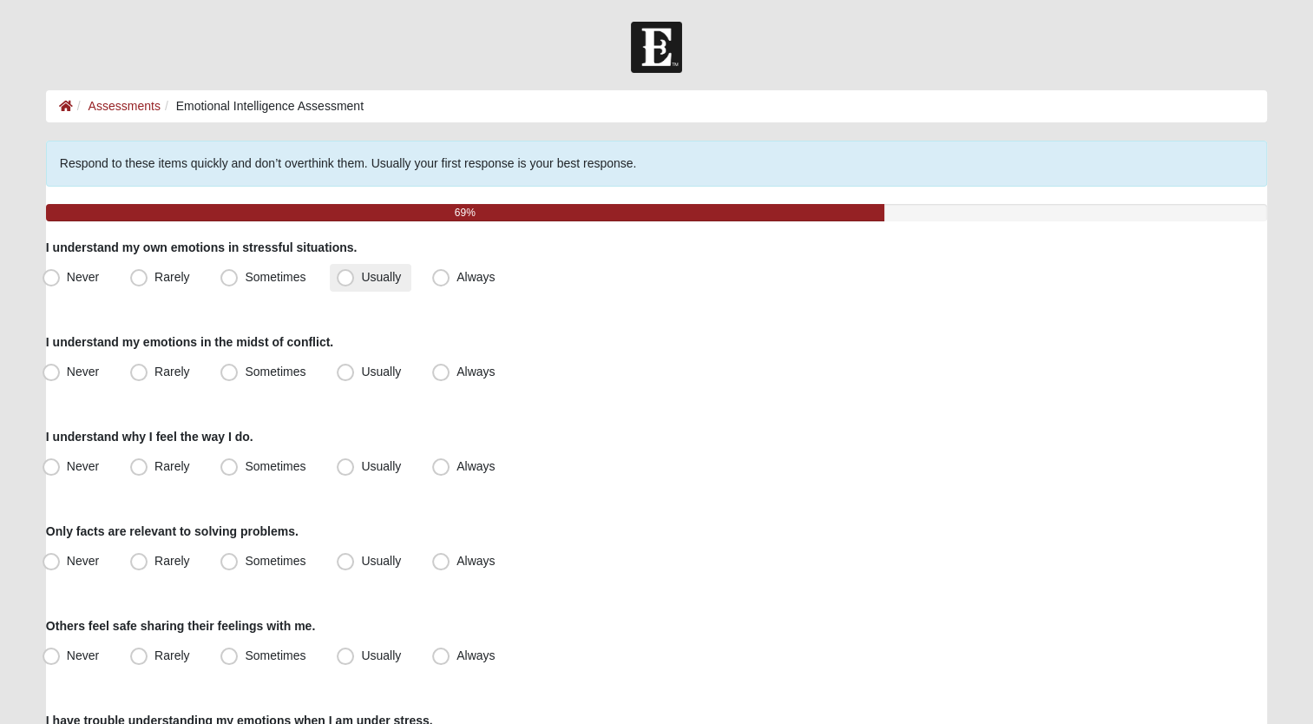
click at [361, 279] on span "Usually" at bounding box center [381, 277] width 40 height 14
click at [350, 279] on input "Usually" at bounding box center [349, 277] width 11 height 11
radio input "true"
click at [361, 370] on span "Usually" at bounding box center [381, 371] width 40 height 14
click at [344, 370] on input "Usually" at bounding box center [349, 371] width 11 height 11
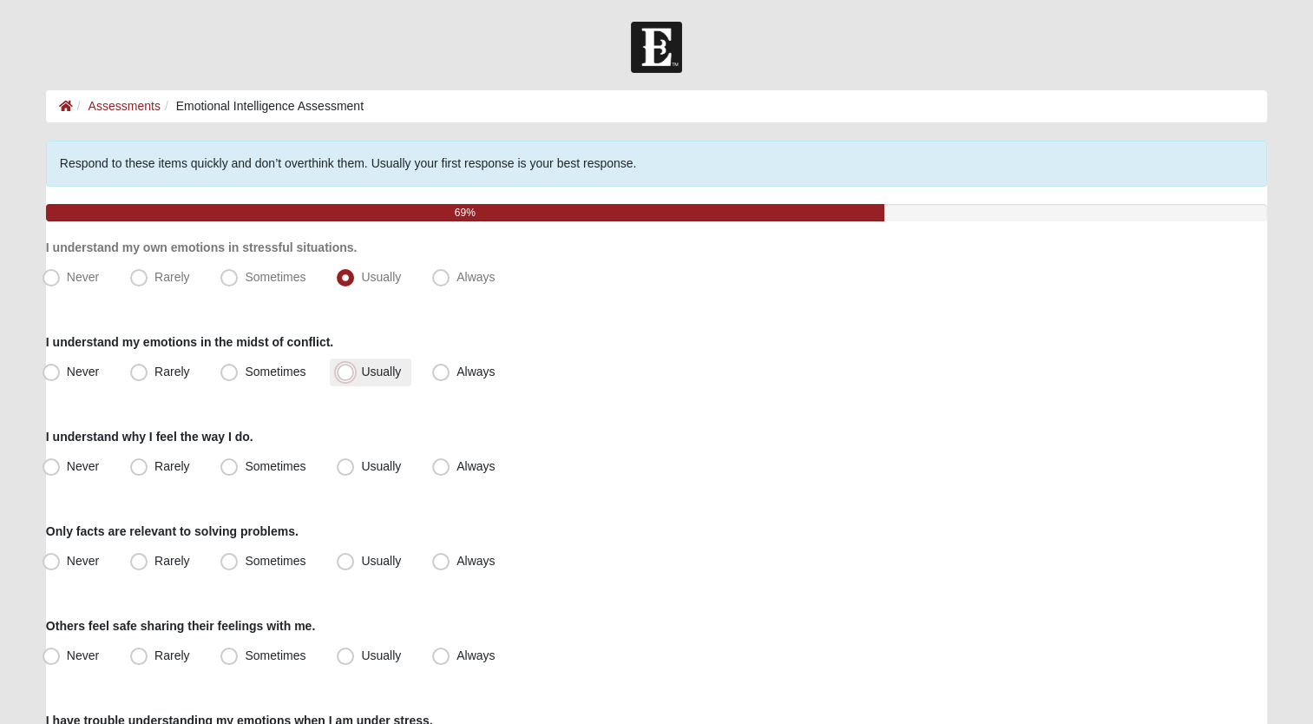
radio input "true"
click at [361, 465] on span "Usually" at bounding box center [381, 466] width 40 height 14
click at [350, 465] on input "Usually" at bounding box center [349, 466] width 11 height 11
radio input "true"
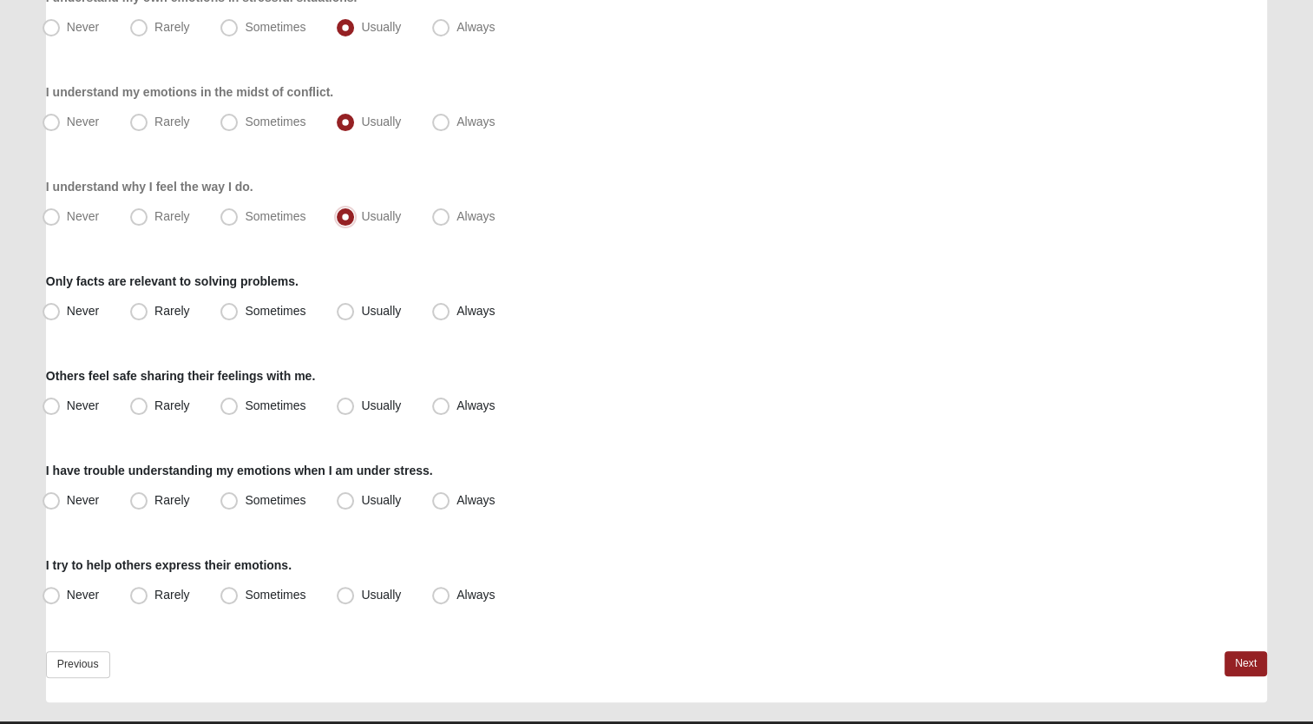
scroll to position [250, 0]
click at [245, 311] on span "Sometimes" at bounding box center [275, 311] width 61 height 14
click at [227, 311] on input "Sometimes" at bounding box center [232, 310] width 11 height 11
radio input "true"
click at [361, 404] on span "Usually" at bounding box center [381, 405] width 40 height 14
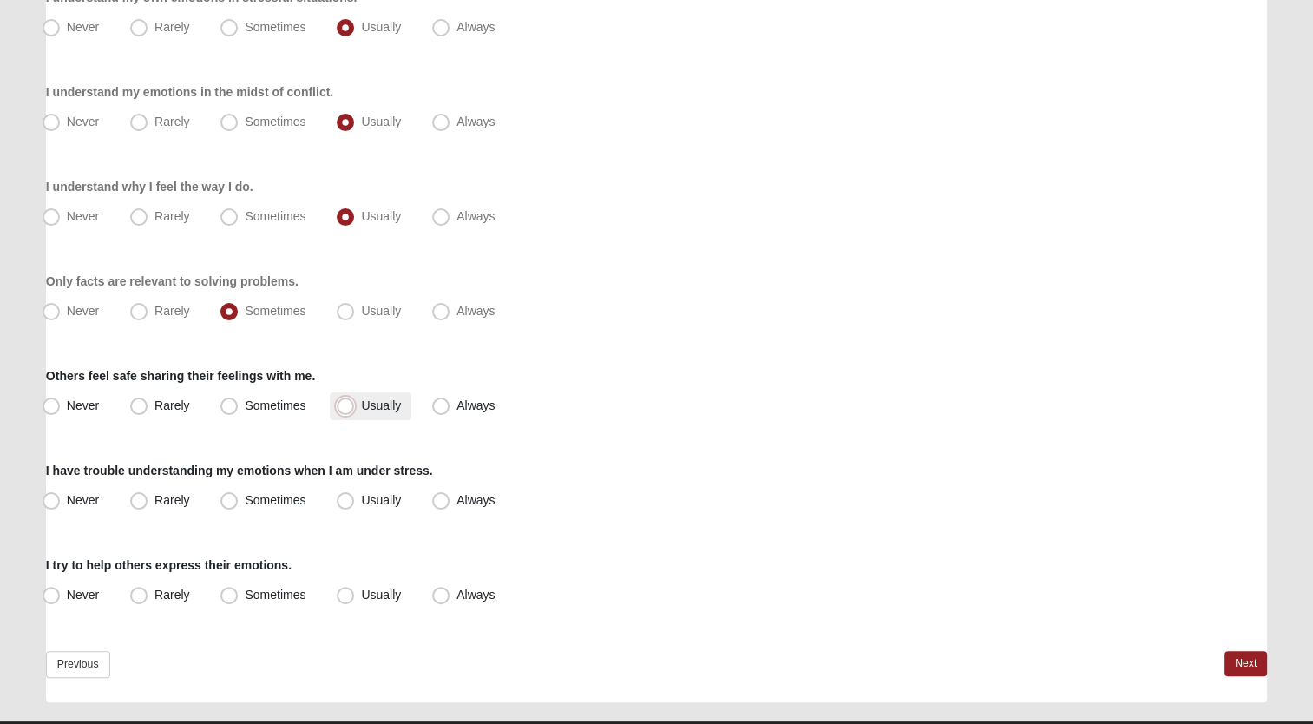
click at [347, 404] on input "Usually" at bounding box center [349, 405] width 11 height 11
radio input "true"
click at [245, 498] on span "Sometimes" at bounding box center [275, 500] width 61 height 14
click at [233, 498] on input "Sometimes" at bounding box center [232, 500] width 11 height 11
radio input "true"
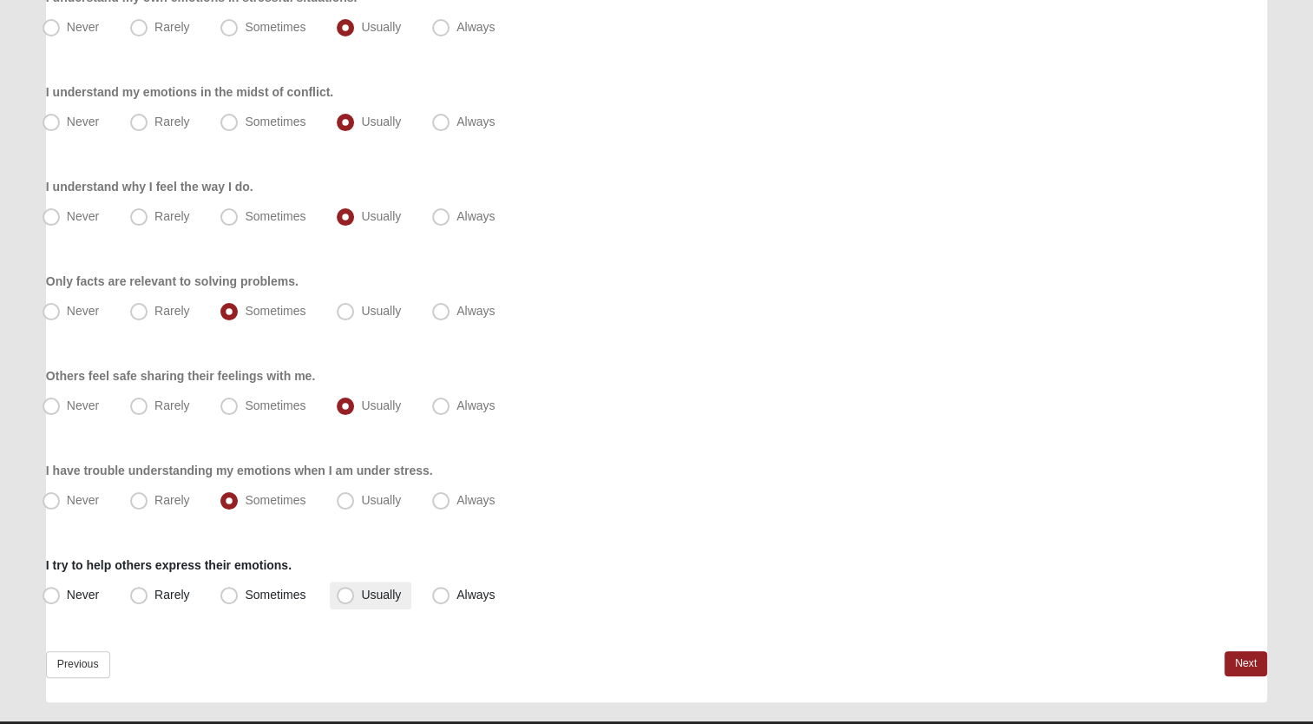
click at [361, 597] on span "Usually" at bounding box center [381, 594] width 40 height 14
click at [344, 597] on input "Usually" at bounding box center [349, 594] width 11 height 11
radio input "true"
click at [1243, 657] on link "Next" at bounding box center [1245, 663] width 43 height 25
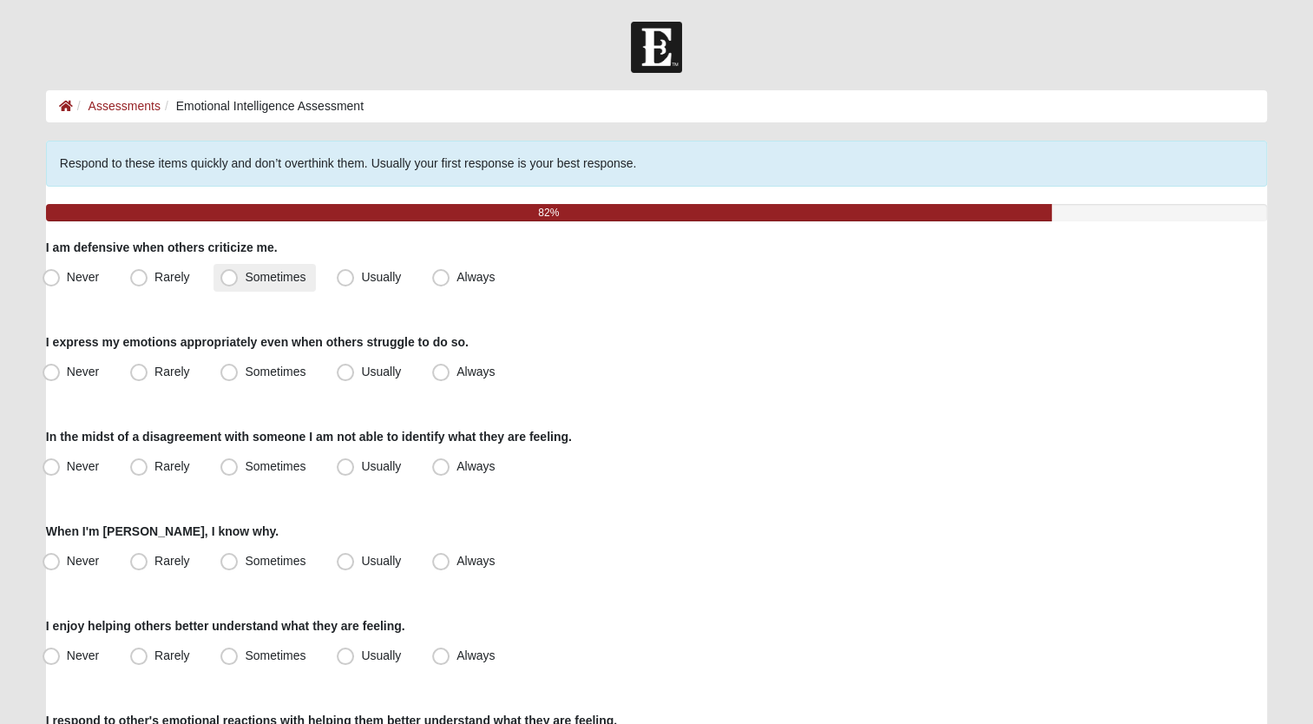
click at [245, 276] on span "Sometimes" at bounding box center [275, 277] width 61 height 14
click at [233, 276] on input "Sometimes" at bounding box center [232, 277] width 11 height 11
radio input "true"
click at [361, 364] on span "Usually" at bounding box center [381, 371] width 40 height 14
click at [351, 366] on input "Usually" at bounding box center [349, 371] width 11 height 11
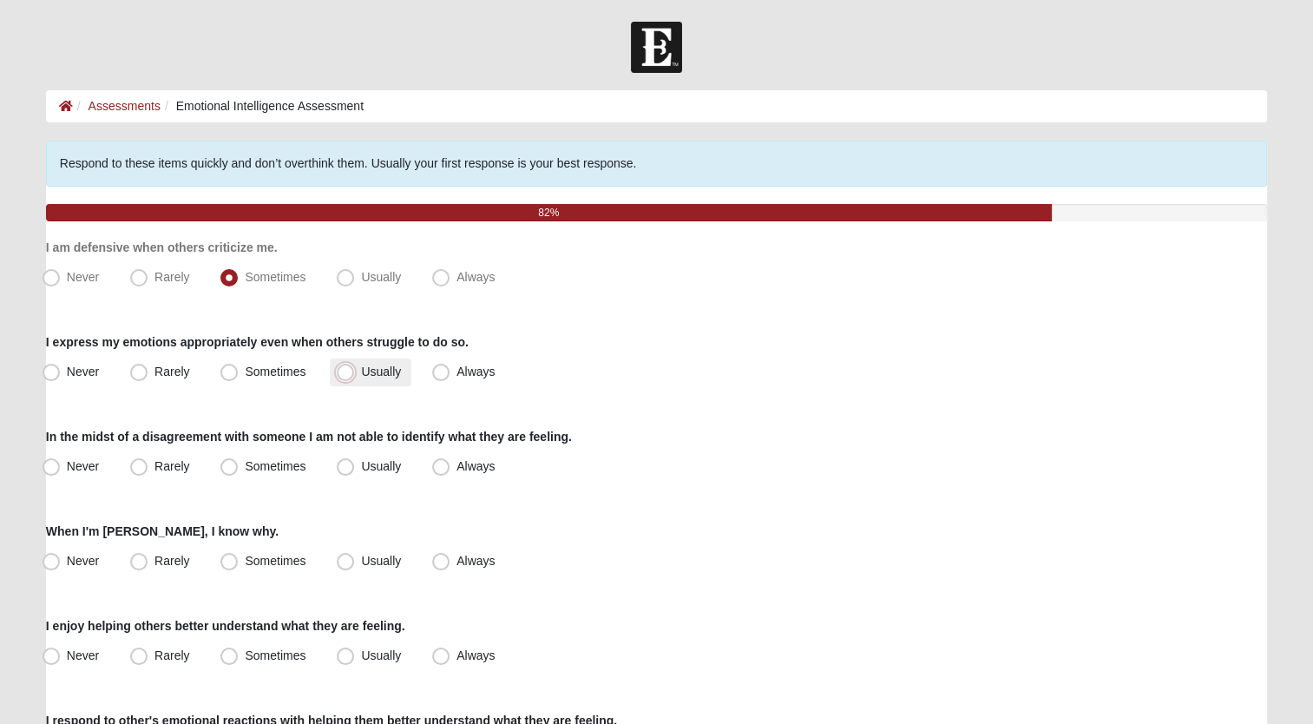
radio input "true"
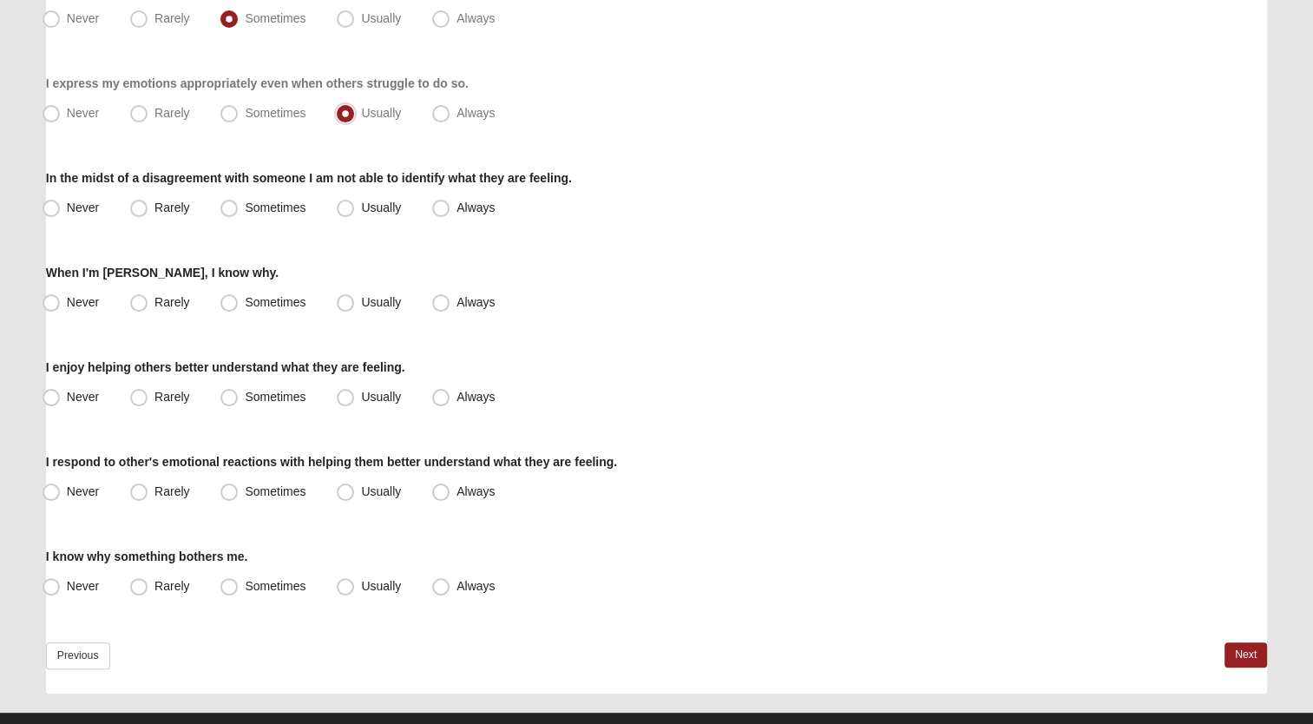
scroll to position [259, 0]
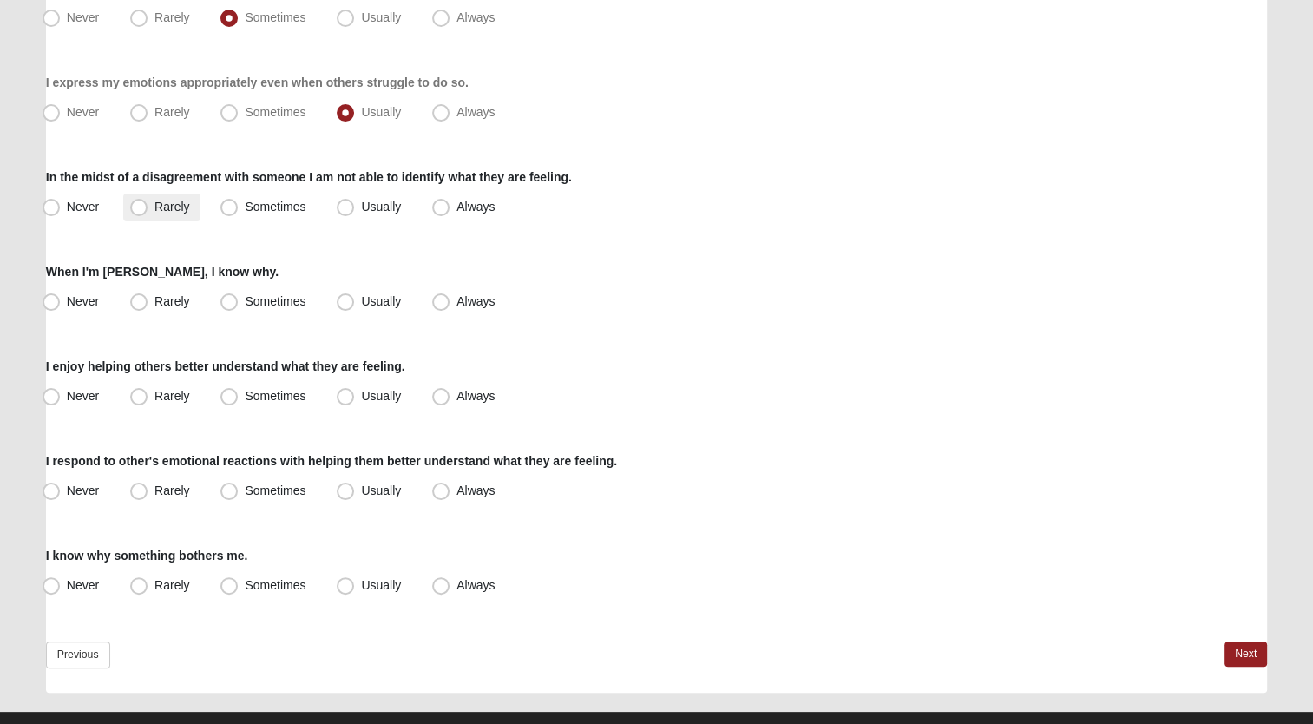
click at [154, 212] on span "Rarely" at bounding box center [171, 207] width 35 height 14
click at [142, 212] on input "Rarely" at bounding box center [142, 206] width 11 height 11
radio input "true"
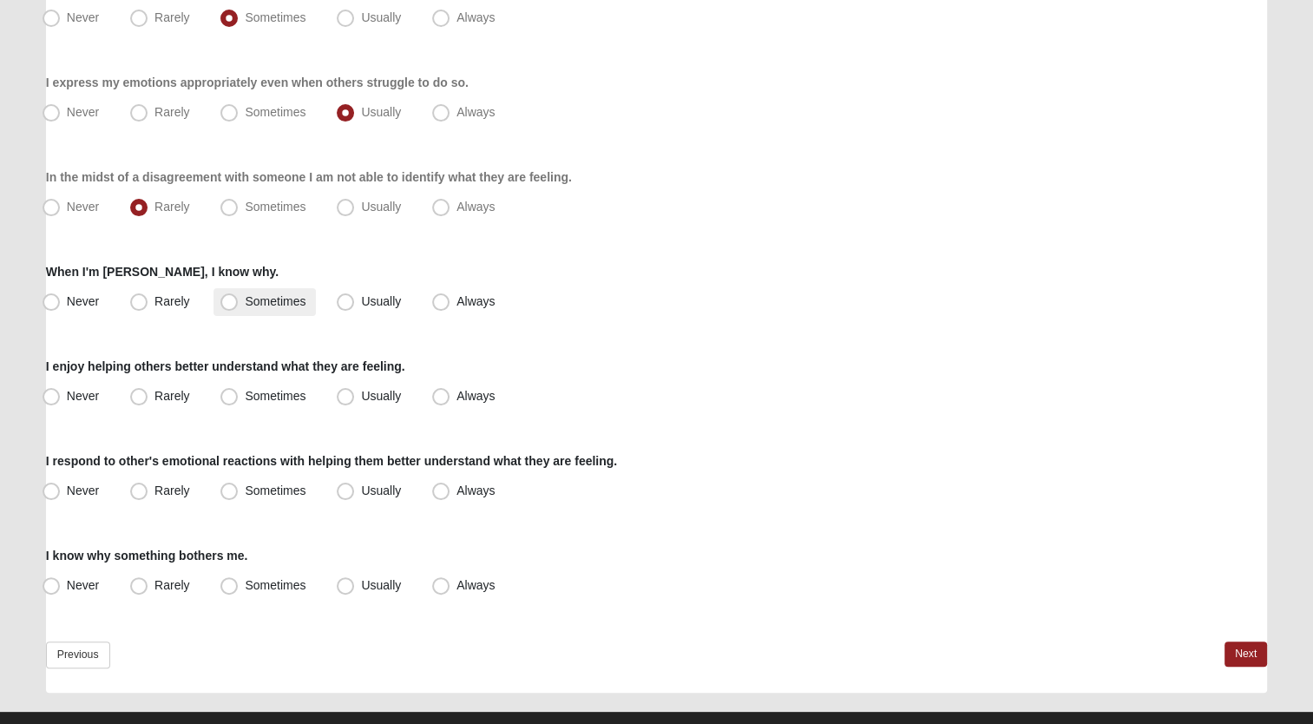
click at [245, 303] on span "Sometimes" at bounding box center [275, 301] width 61 height 14
click at [232, 303] on input "Sometimes" at bounding box center [232, 301] width 11 height 11
radio input "true"
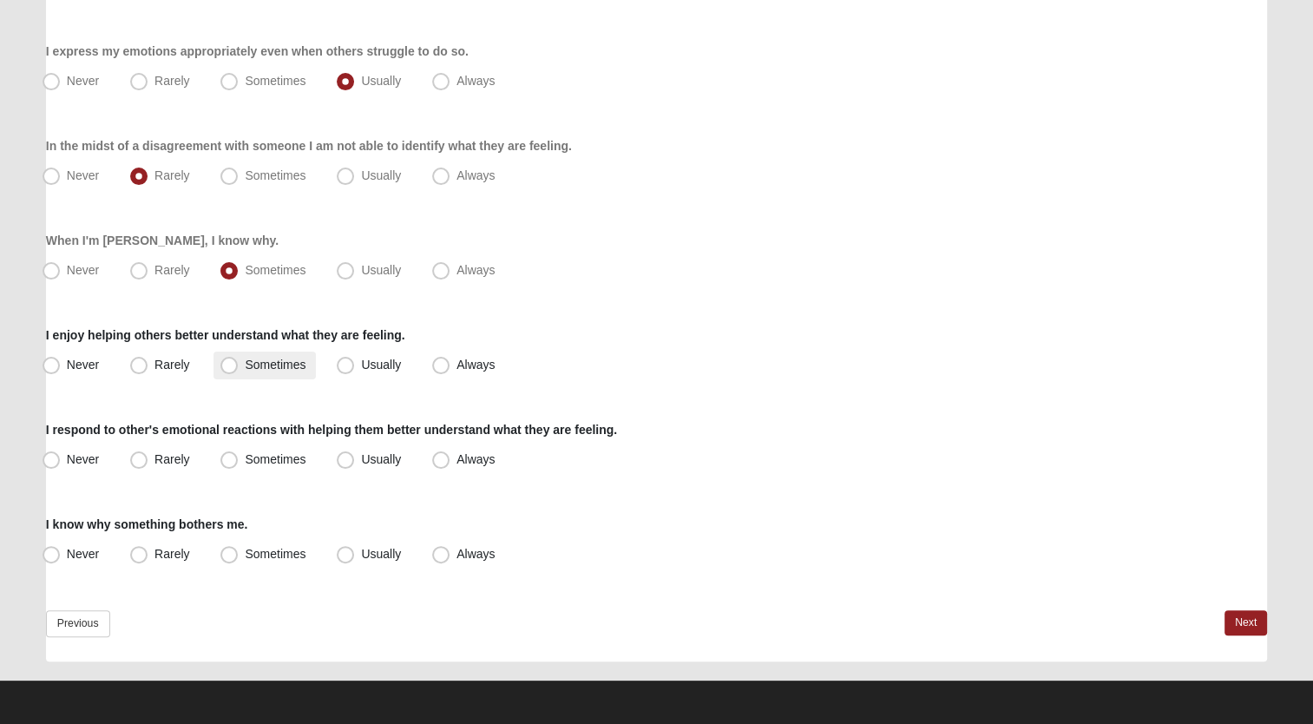
click at [245, 369] on span "Sometimes" at bounding box center [275, 365] width 61 height 14
click at [229, 369] on input "Sometimes" at bounding box center [232, 364] width 11 height 11
radio input "true"
click at [361, 456] on span "Usually" at bounding box center [381, 459] width 40 height 14
click at [344, 456] on input "Usually" at bounding box center [349, 459] width 11 height 11
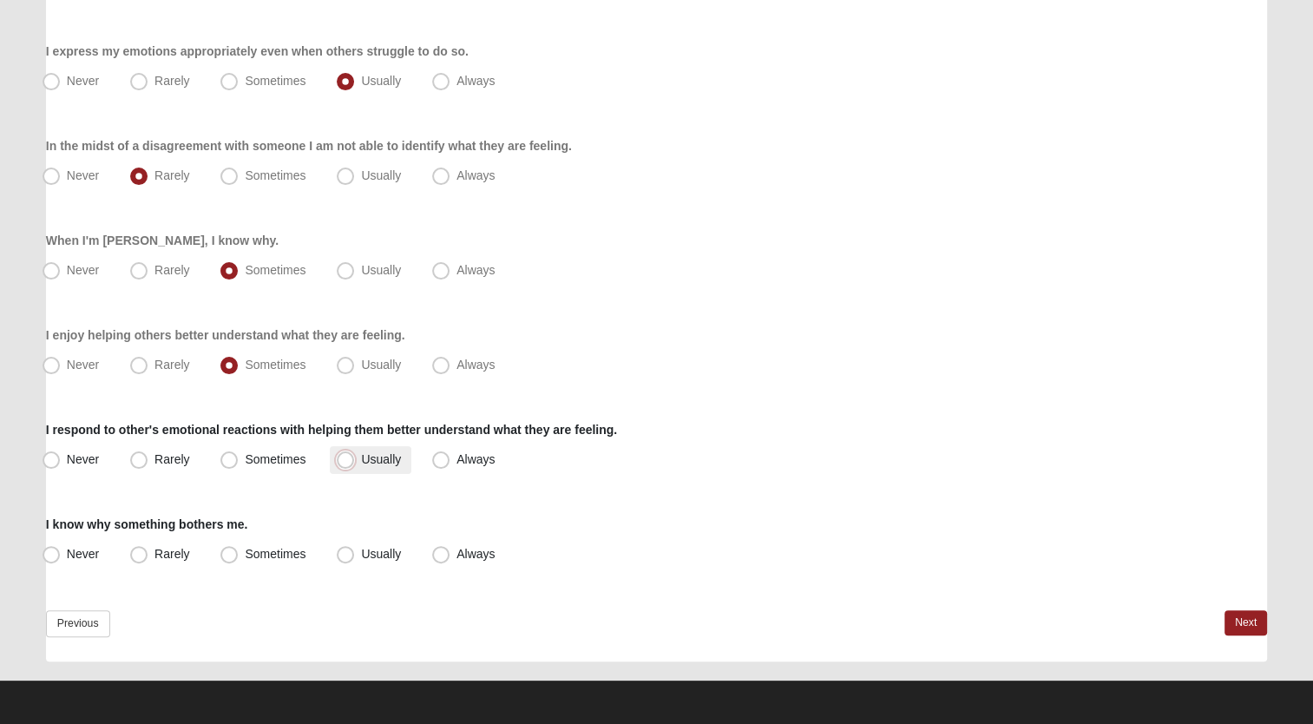
radio input "true"
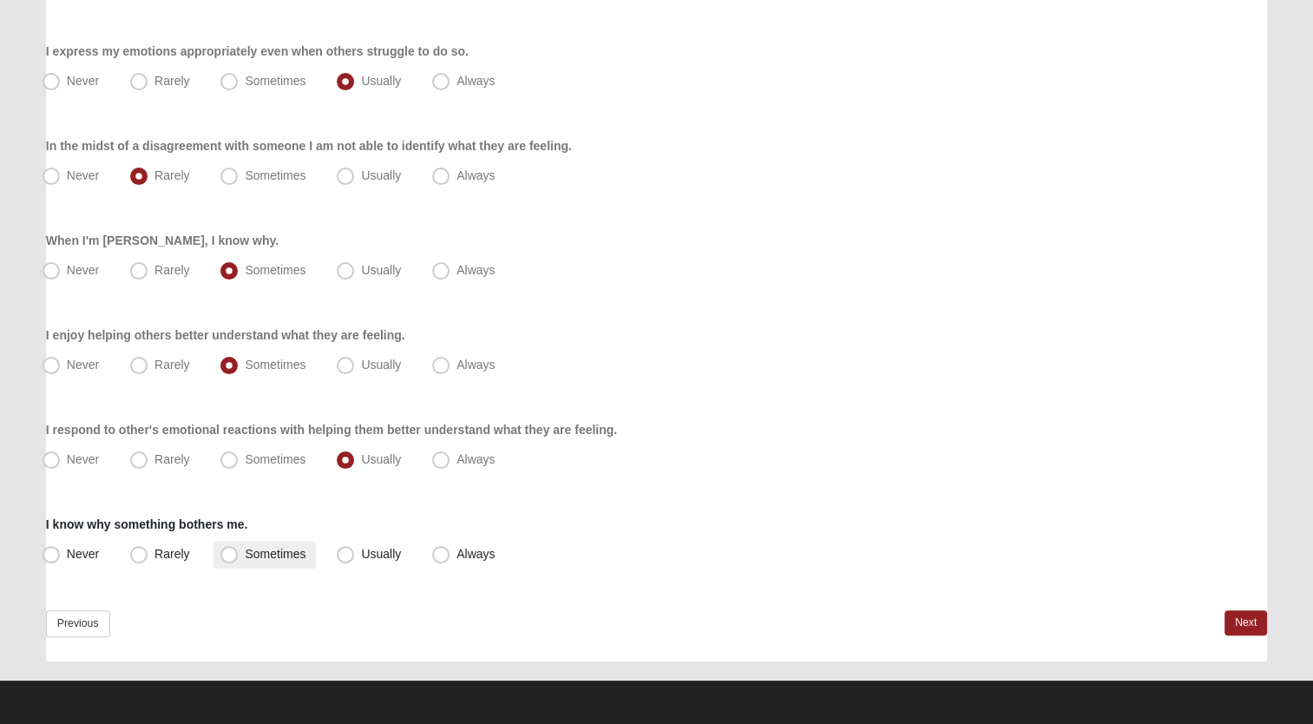
click at [239, 551] on label "Sometimes" at bounding box center [264, 555] width 102 height 28
click at [239, 551] on input "Sometimes" at bounding box center [232, 553] width 11 height 11
radio input "true"
click at [1240, 614] on link "Next" at bounding box center [1245, 622] width 43 height 25
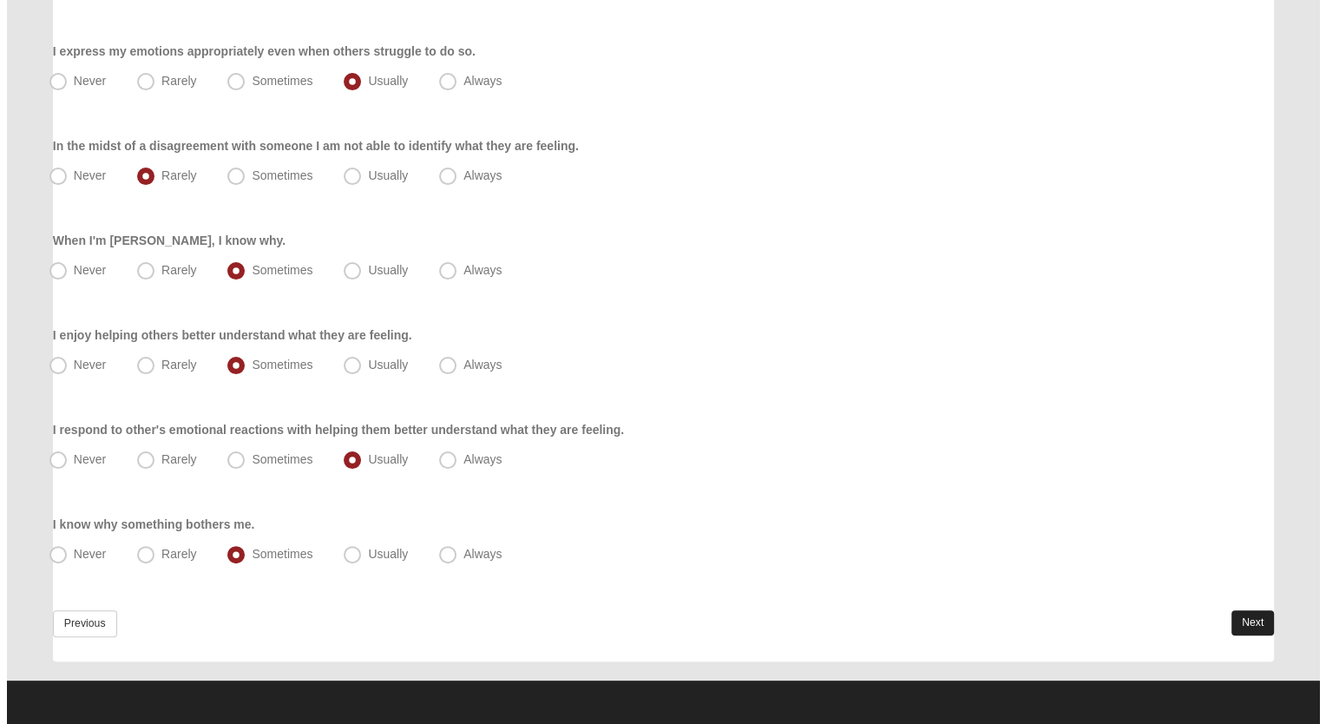
scroll to position [0, 0]
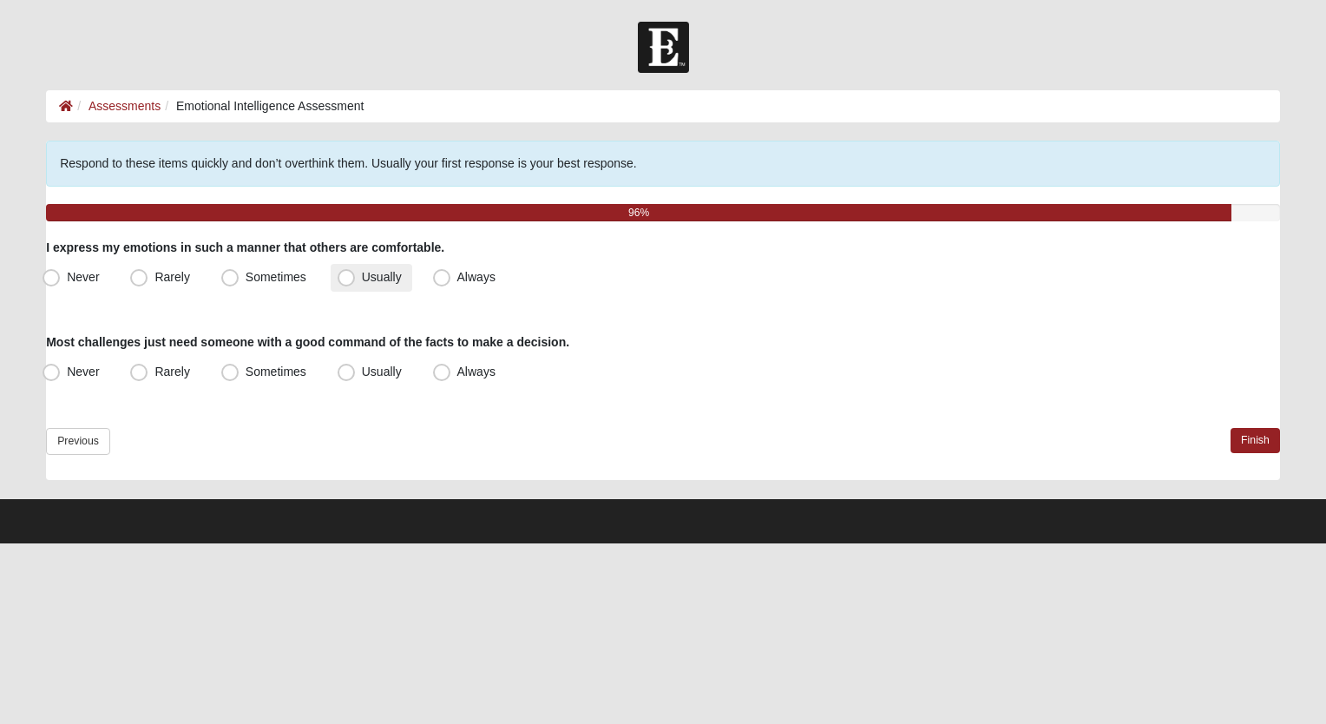
click at [362, 276] on span "Usually" at bounding box center [382, 277] width 40 height 14
click at [344, 276] on input "Usually" at bounding box center [349, 277] width 11 height 11
radio input "true"
click at [362, 376] on span "Usually" at bounding box center [382, 371] width 40 height 14
click at [350, 376] on input "Usually" at bounding box center [349, 371] width 11 height 11
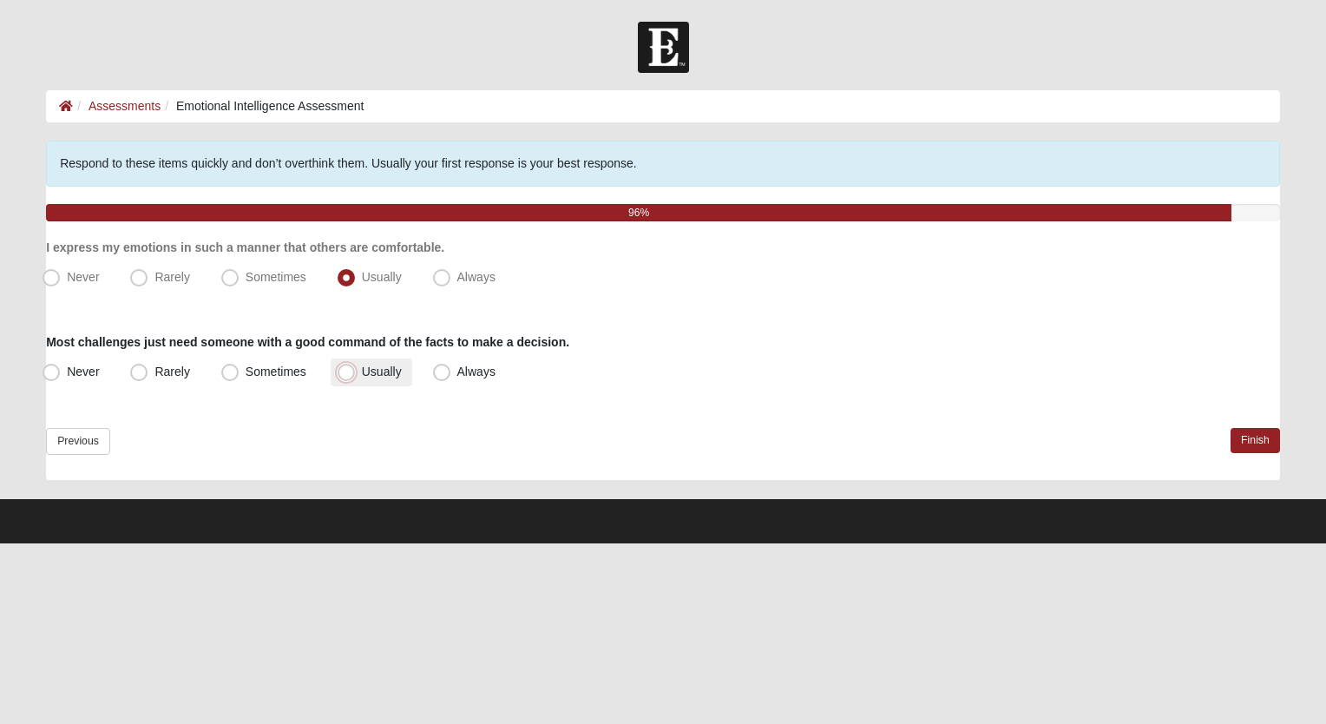
radio input "true"
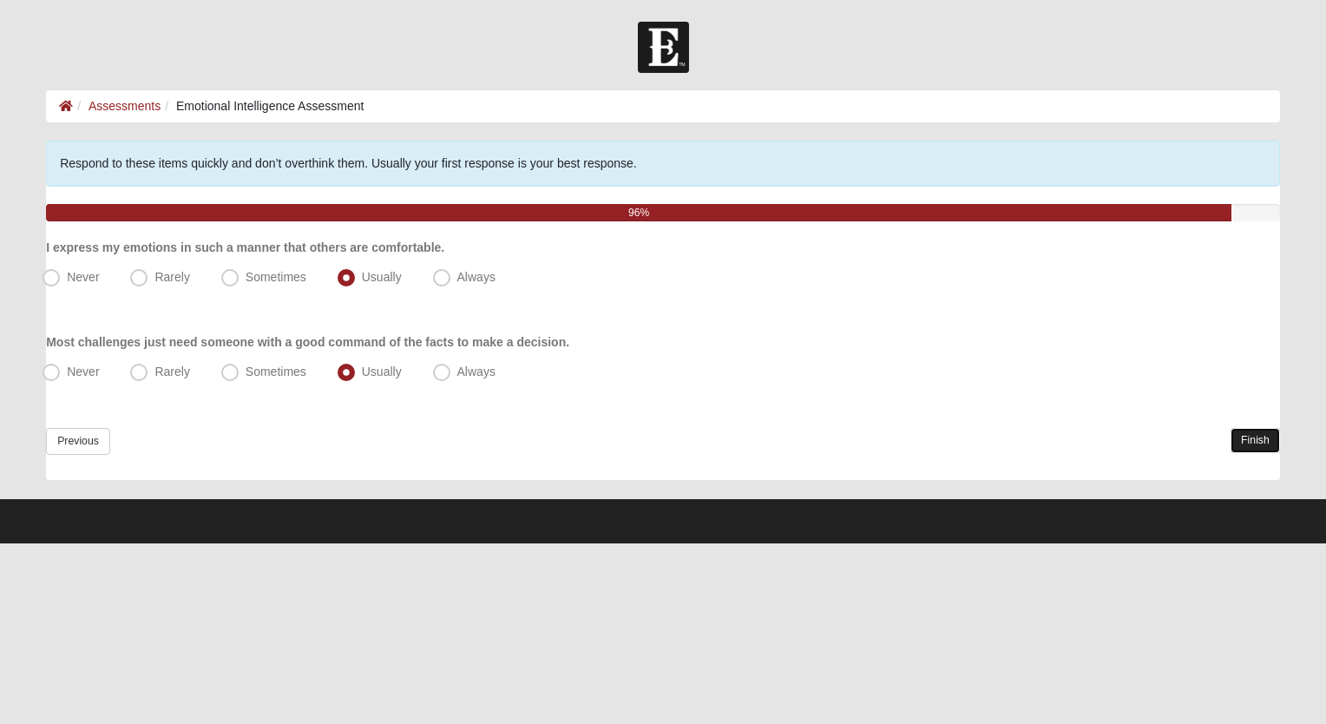
click at [1243, 439] on link "Finish" at bounding box center [1254, 440] width 49 height 25
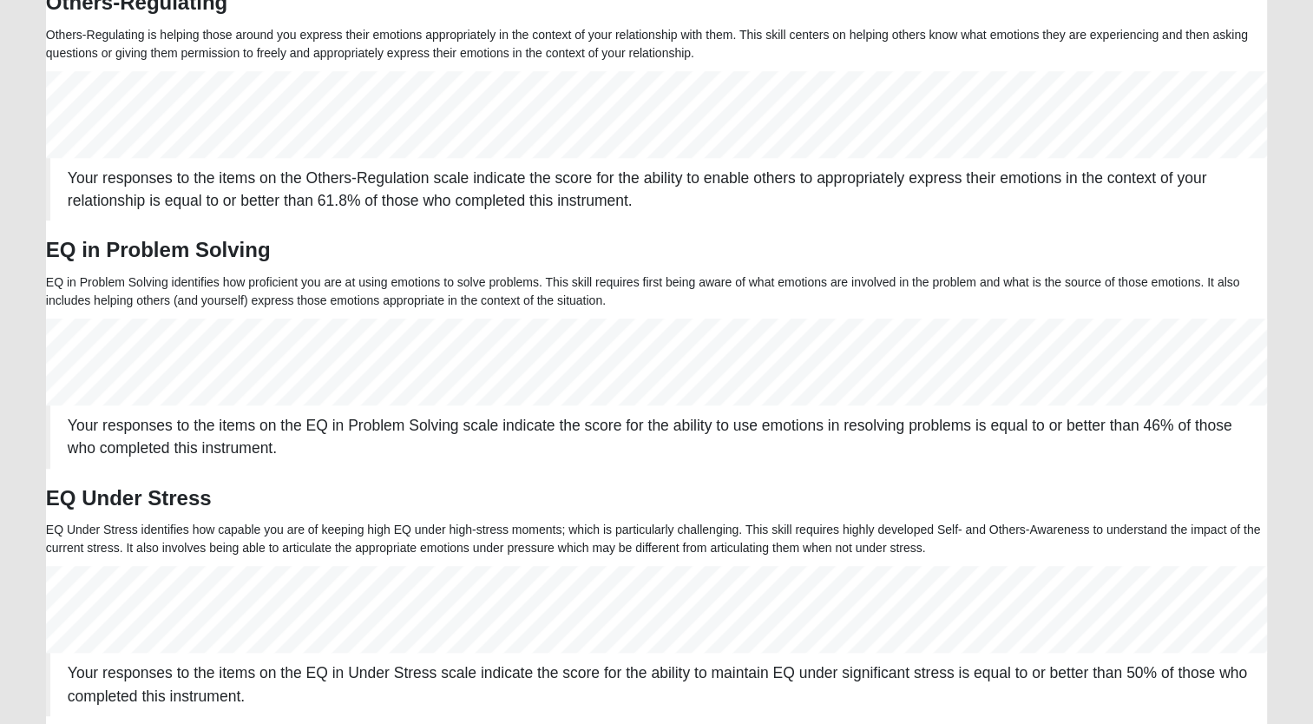
scroll to position [1121, 0]
